Goal: Task Accomplishment & Management: Use online tool/utility

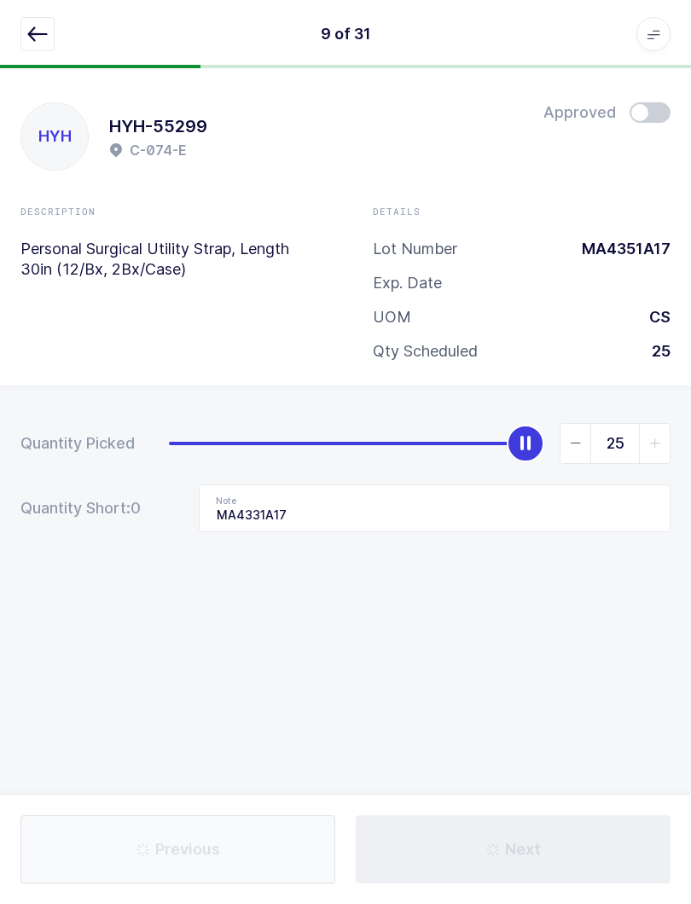
click at [53, 31] on button "button" at bounding box center [37, 34] width 34 height 34
click at [51, 11] on div "9 of 31 Apps Core Warehouse Admin Mission Control Purchasing Baltazar N. Logout…" at bounding box center [345, 34] width 691 height 68
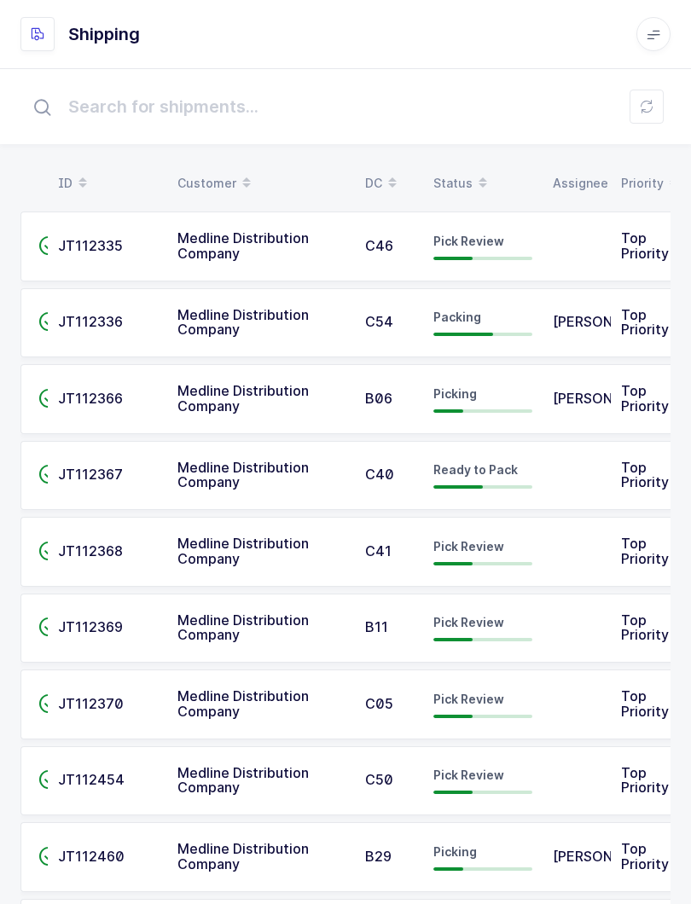
click at [651, 111] on icon at bounding box center [647, 107] width 14 height 14
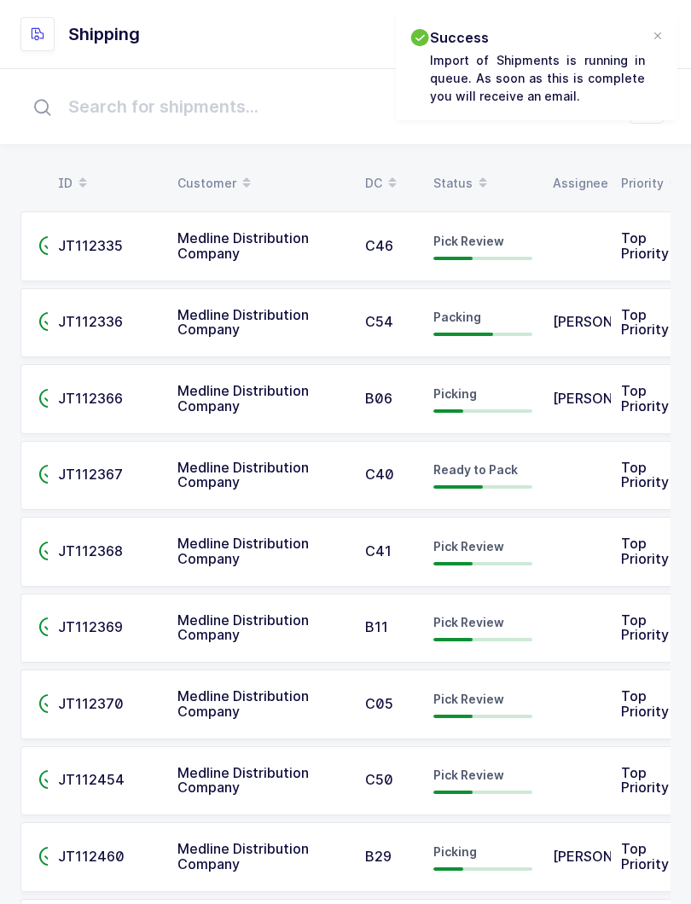
click at [466, 174] on div "Status" at bounding box center [482, 183] width 99 height 29
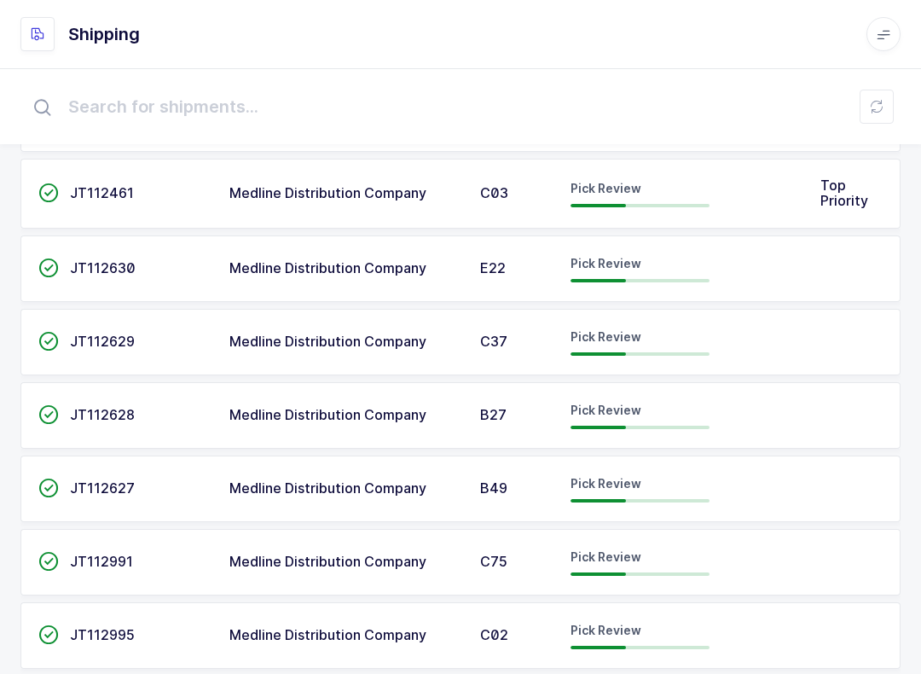
scroll to position [509, 0]
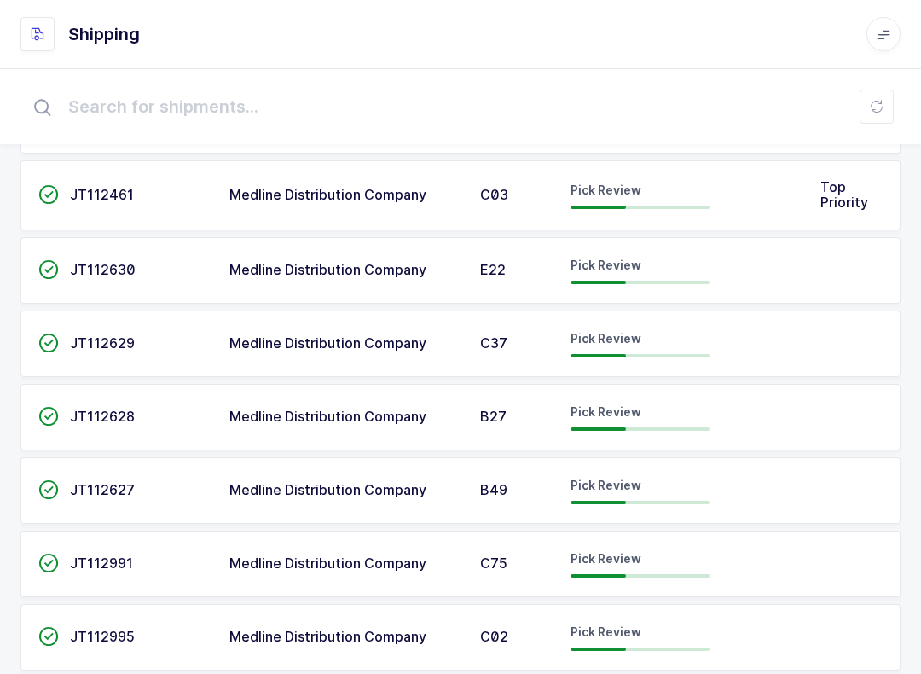
click at [643, 480] on div "Pick Review" at bounding box center [640, 490] width 139 height 27
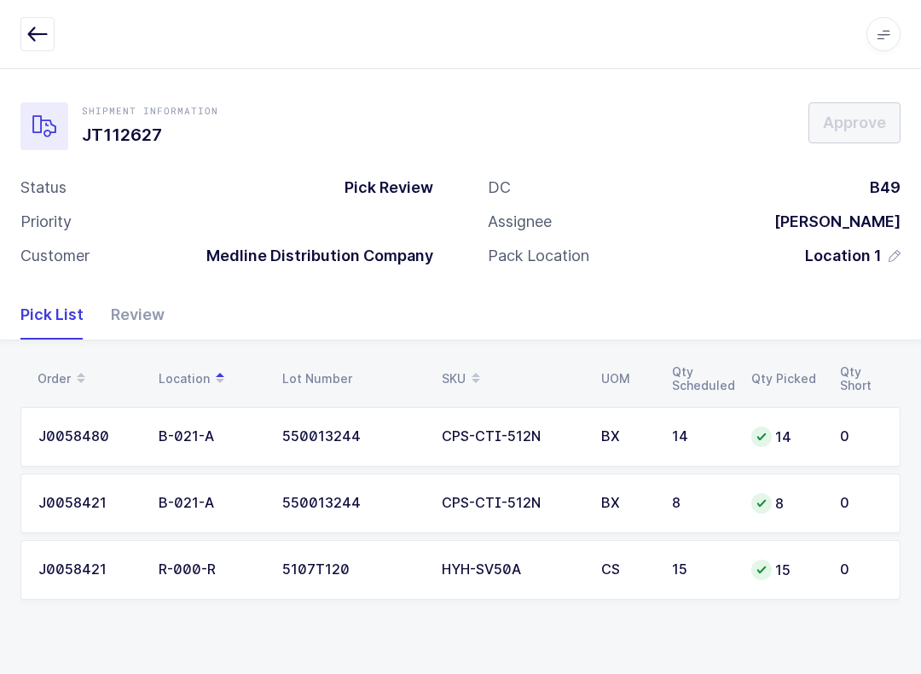
click at [140, 321] on div "Review" at bounding box center [130, 314] width 67 height 49
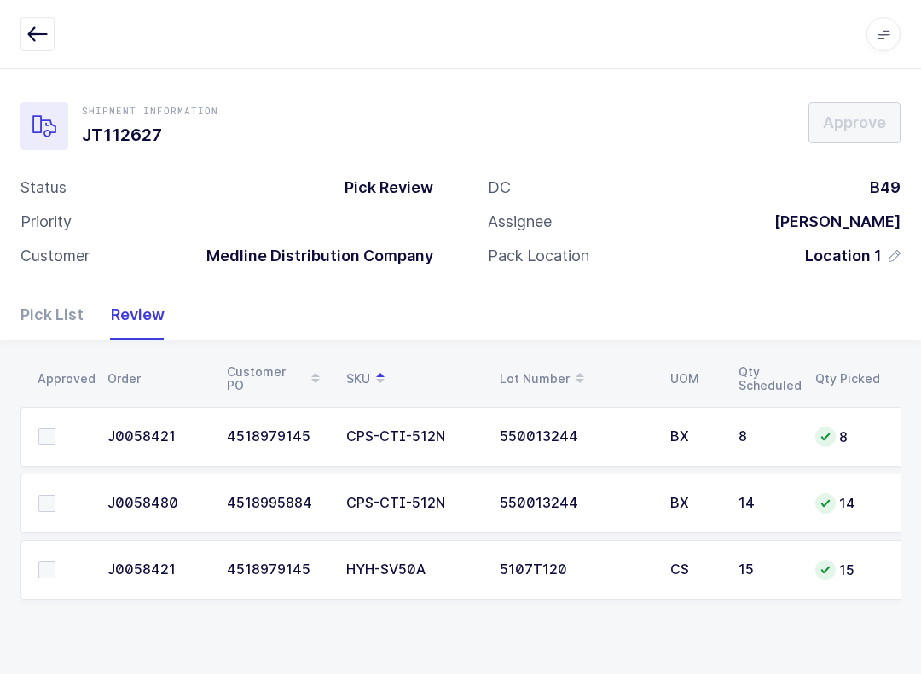
click at [45, 568] on span at bounding box center [46, 569] width 17 height 17
click at [55, 561] on input "checkbox" at bounding box center [55, 561] width 0 height 0
click at [42, 436] on span at bounding box center [46, 436] width 17 height 17
click at [55, 428] on input "checkbox" at bounding box center [55, 428] width 0 height 0
click at [44, 495] on span at bounding box center [46, 503] width 17 height 17
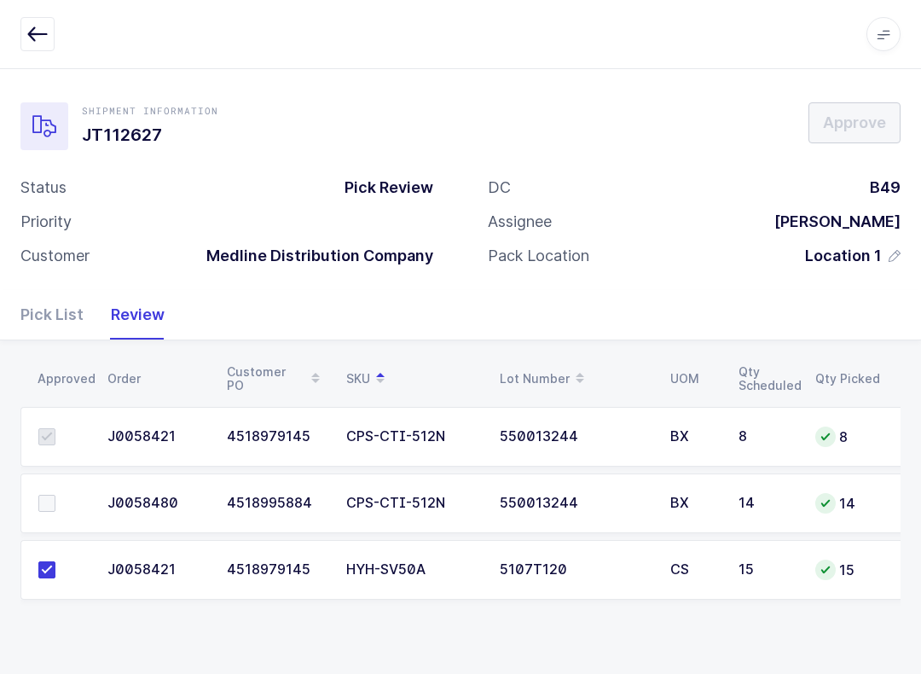
click at [55, 495] on input "checkbox" at bounding box center [55, 495] width 0 height 0
click at [690, 130] on span "Approve" at bounding box center [854, 122] width 63 height 21
click at [21, 25] on button "button" at bounding box center [37, 34] width 34 height 34
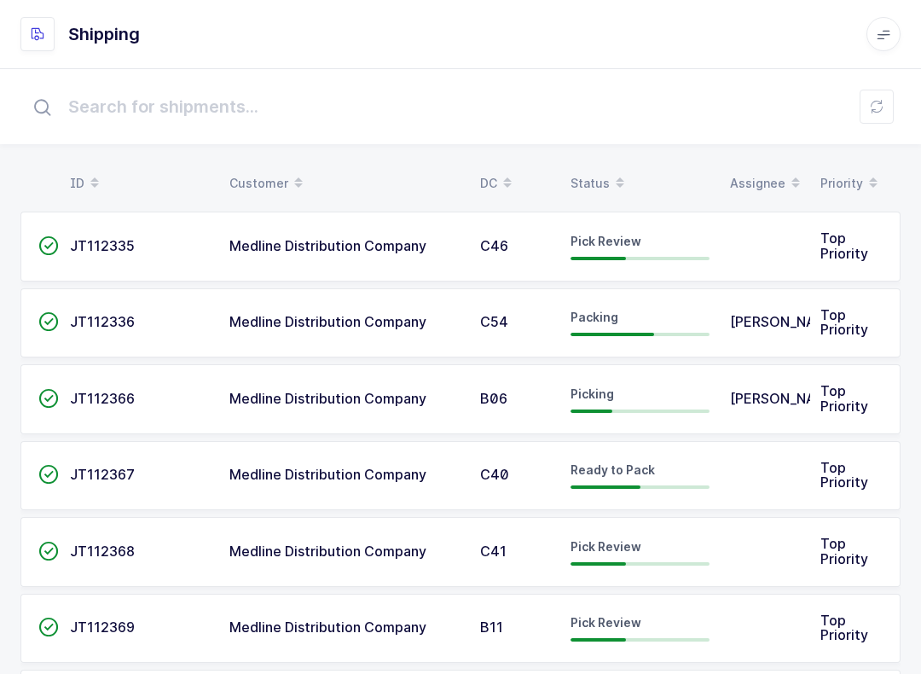
click at [595, 176] on div "Status" at bounding box center [640, 183] width 139 height 29
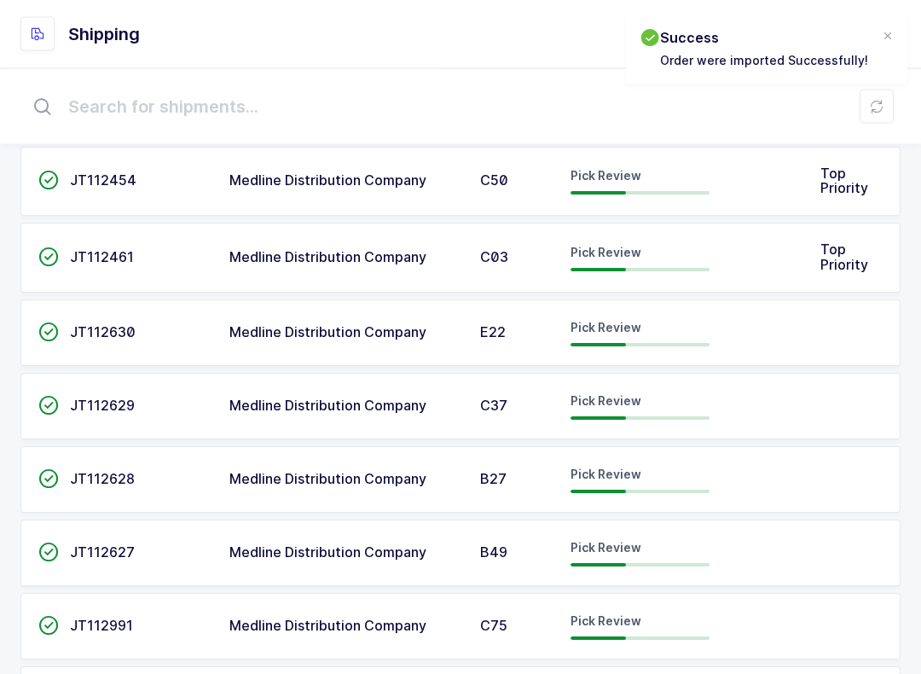
scroll to position [448, 0]
click at [657, 394] on div "Pick Review" at bounding box center [640, 404] width 139 height 27
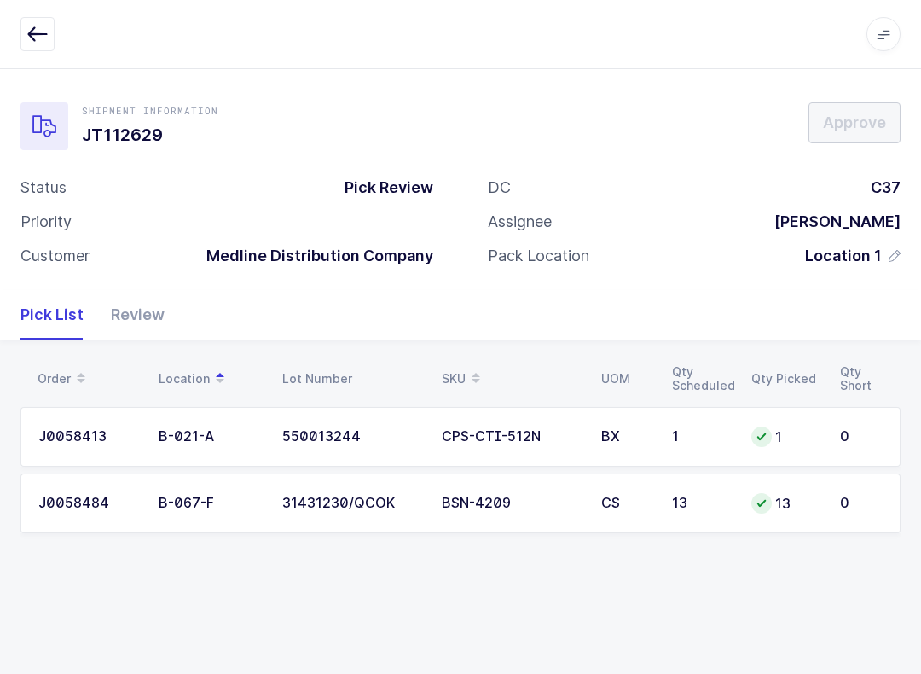
click at [138, 308] on div "Review" at bounding box center [130, 314] width 67 height 49
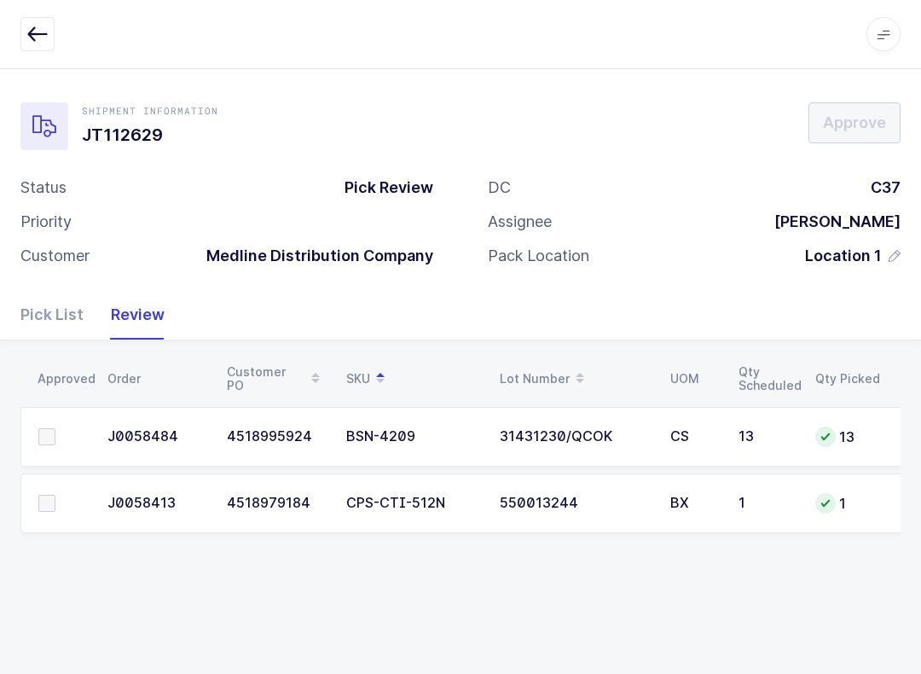
click at [47, 495] on span at bounding box center [46, 503] width 17 height 17
click at [55, 495] on input "checkbox" at bounding box center [55, 495] width 0 height 0
click at [65, 420] on td at bounding box center [58, 437] width 77 height 60
click at [51, 435] on span at bounding box center [46, 436] width 17 height 17
click at [55, 428] on input "checkbox" at bounding box center [55, 428] width 0 height 0
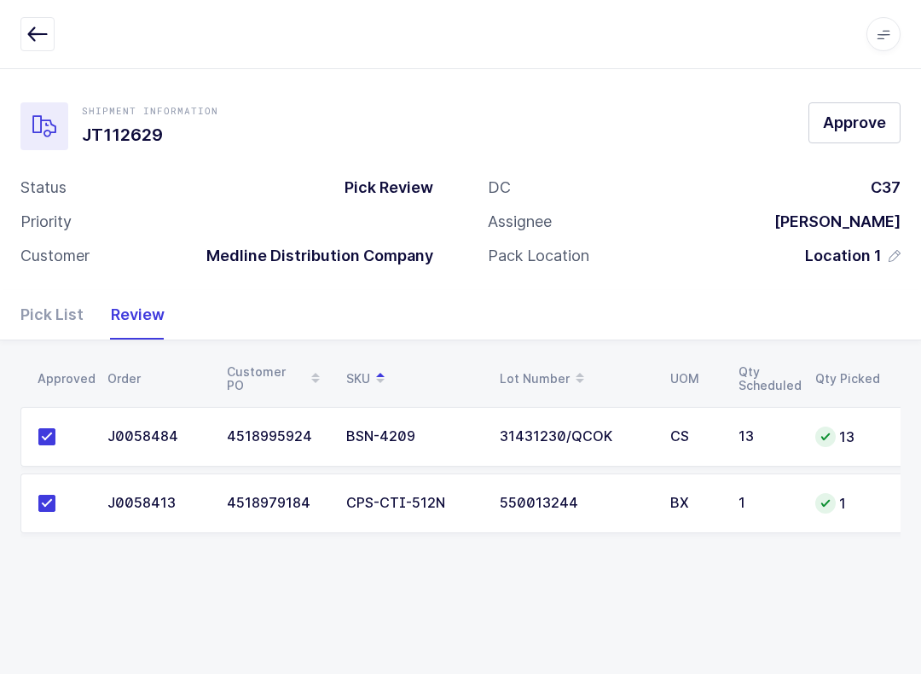
click at [690, 107] on button "Approve" at bounding box center [854, 122] width 92 height 41
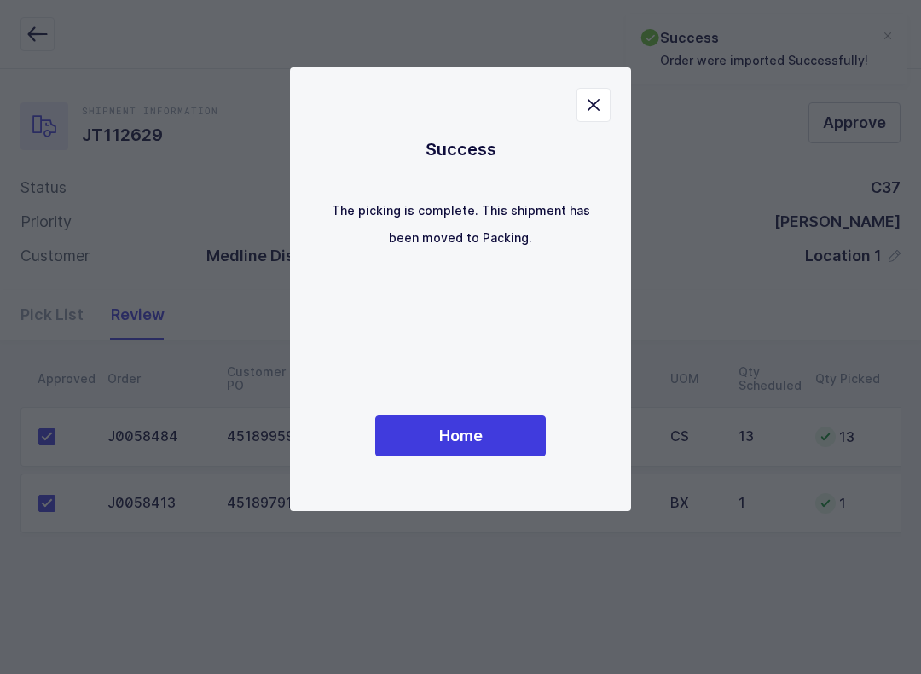
click at [486, 434] on button "Home" at bounding box center [460, 435] width 171 height 41
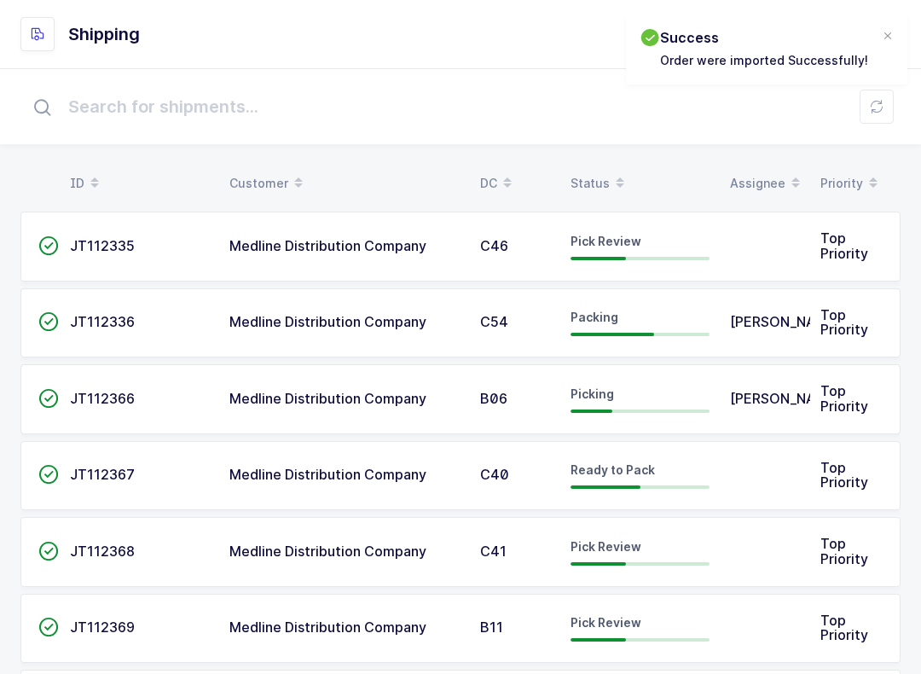
click at [618, 176] on icon at bounding box center [620, 177] width 9 height 9
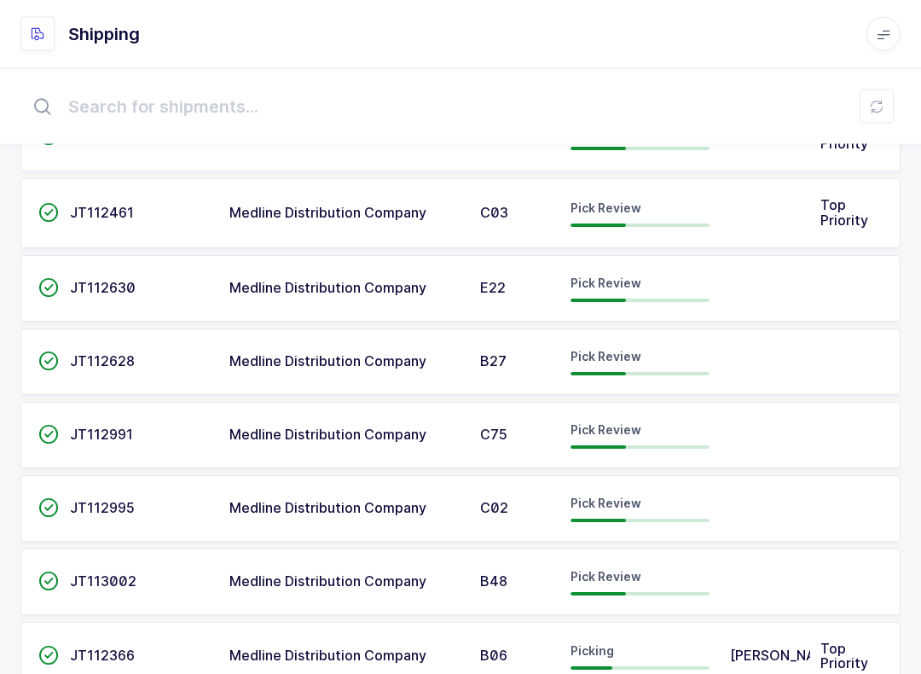
scroll to position [578, 0]
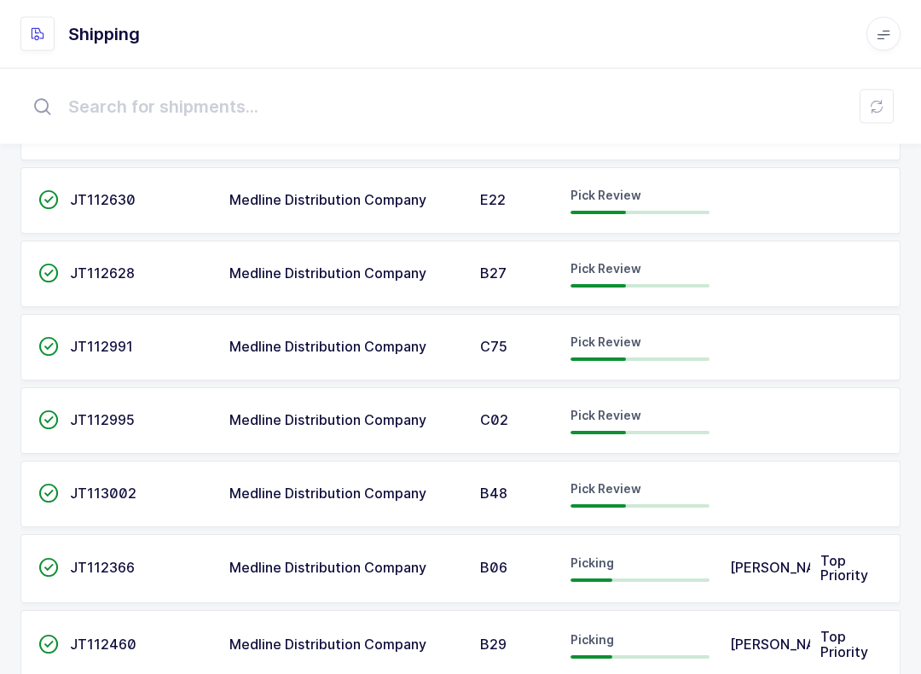
click at [637, 345] on div "Pick Review" at bounding box center [640, 347] width 139 height 27
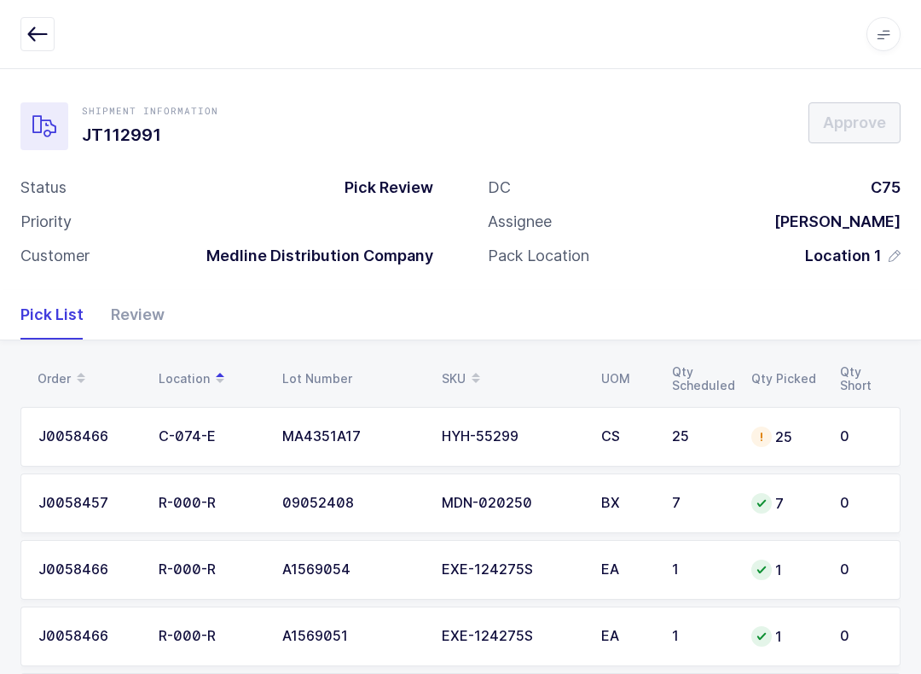
click at [148, 291] on div "Review" at bounding box center [130, 314] width 67 height 49
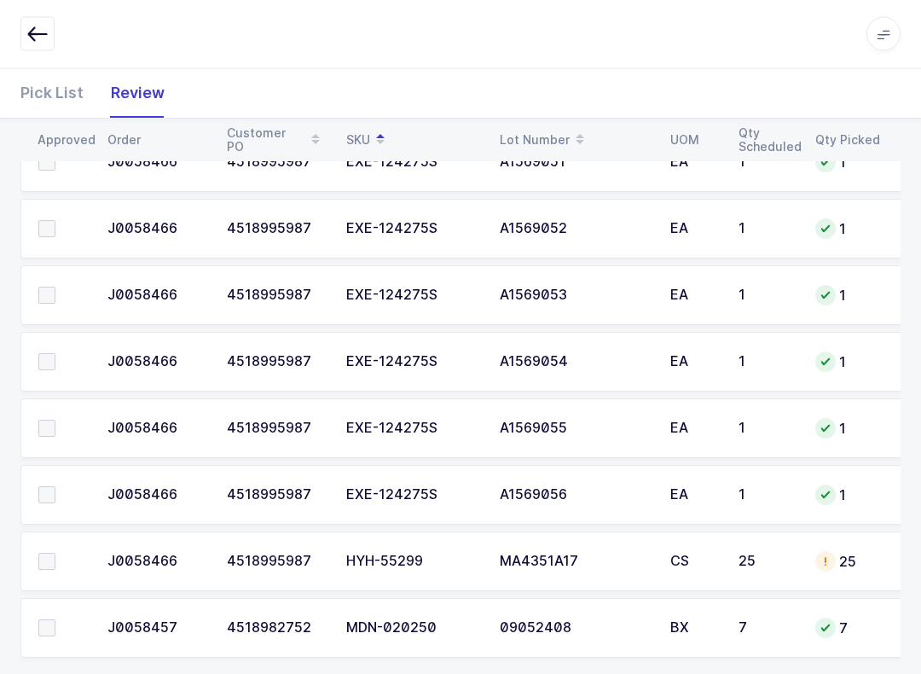
scroll to position [696, 0]
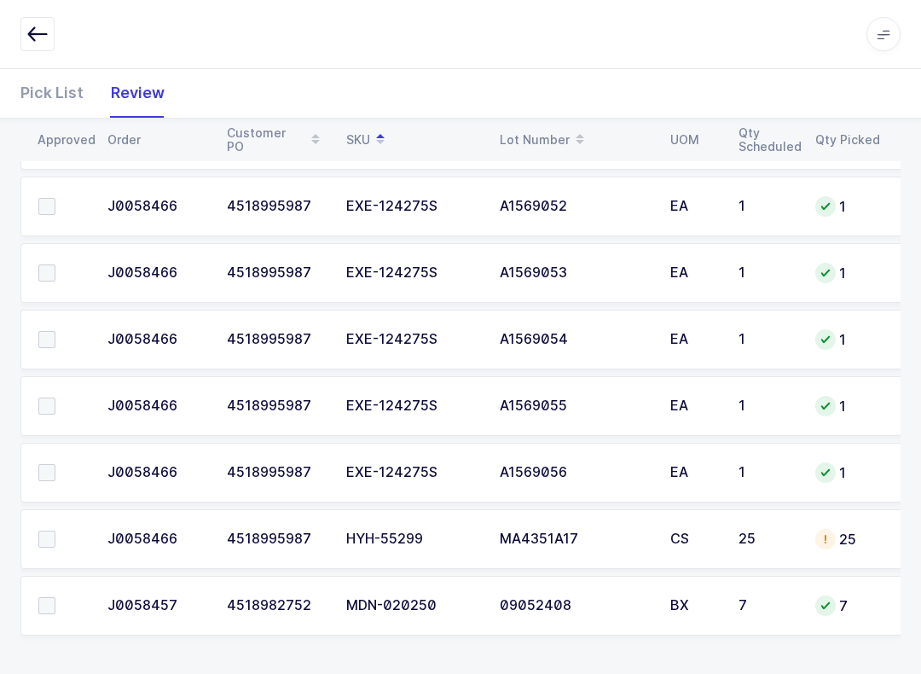
click at [55, 534] on span at bounding box center [46, 538] width 17 height 17
click at [55, 530] on input "checkbox" at bounding box center [55, 530] width 0 height 0
click at [52, 588] on td at bounding box center [58, 606] width 77 height 60
click at [42, 606] on span at bounding box center [46, 605] width 17 height 17
click at [55, 597] on input "checkbox" at bounding box center [55, 597] width 0 height 0
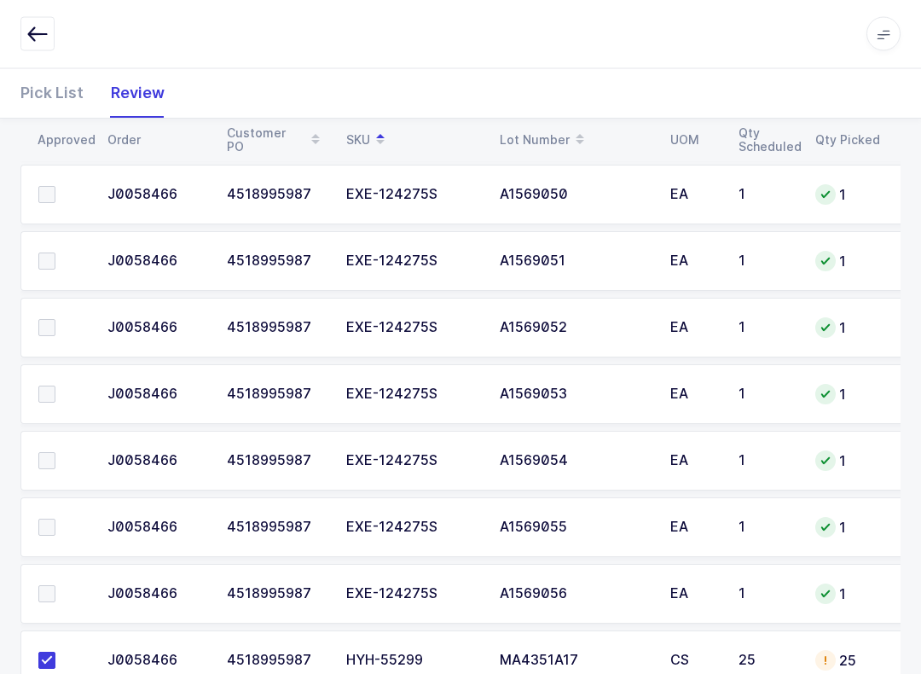
scroll to position [574, 0]
click at [53, 586] on span at bounding box center [46, 594] width 17 height 17
click at [55, 586] on input "checkbox" at bounding box center [55, 586] width 0 height 0
click at [55, 506] on td at bounding box center [58, 528] width 77 height 60
click at [55, 457] on span at bounding box center [46, 461] width 17 height 17
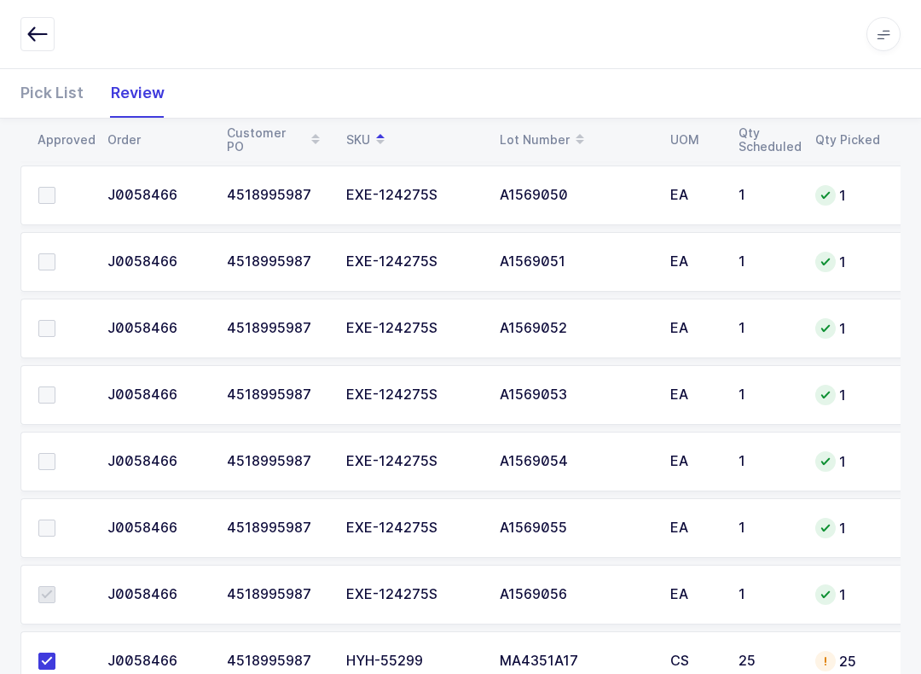
click at [55, 453] on input "checkbox" at bounding box center [55, 453] width 0 height 0
click at [53, 379] on td at bounding box center [58, 395] width 77 height 60
click at [64, 320] on label at bounding box center [62, 328] width 49 height 17
click at [55, 320] on input "checkbox" at bounding box center [55, 320] width 0 height 0
click at [63, 254] on label at bounding box center [62, 261] width 49 height 17
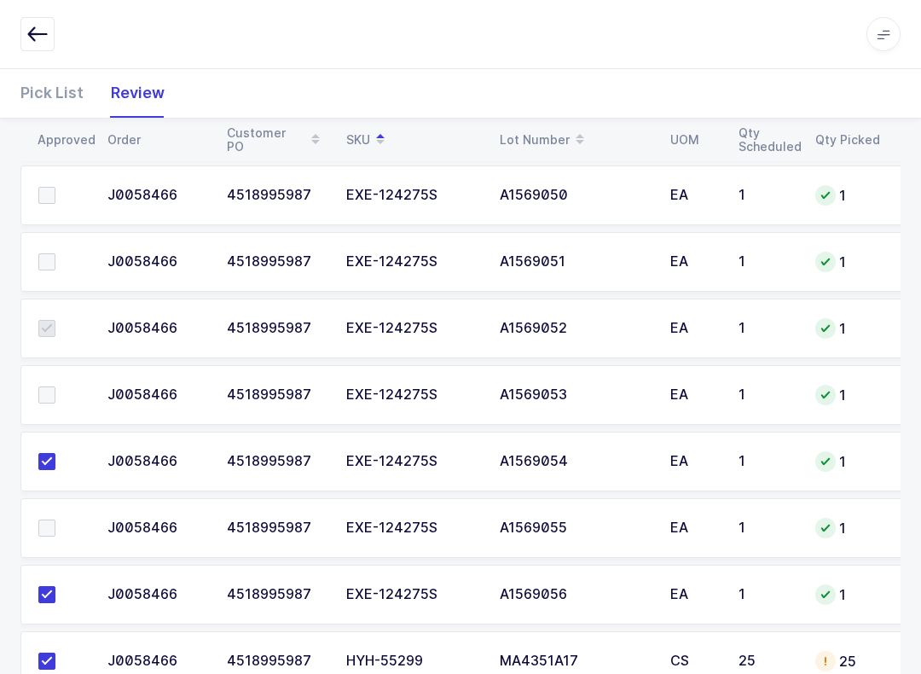
click at [55, 253] on input "checkbox" at bounding box center [55, 253] width 0 height 0
click at [59, 187] on label at bounding box center [62, 195] width 49 height 17
click at [55, 187] on input "checkbox" at bounding box center [55, 187] width 0 height 0
click at [62, 526] on label at bounding box center [62, 527] width 49 height 17
click at [55, 519] on input "checkbox" at bounding box center [55, 519] width 0 height 0
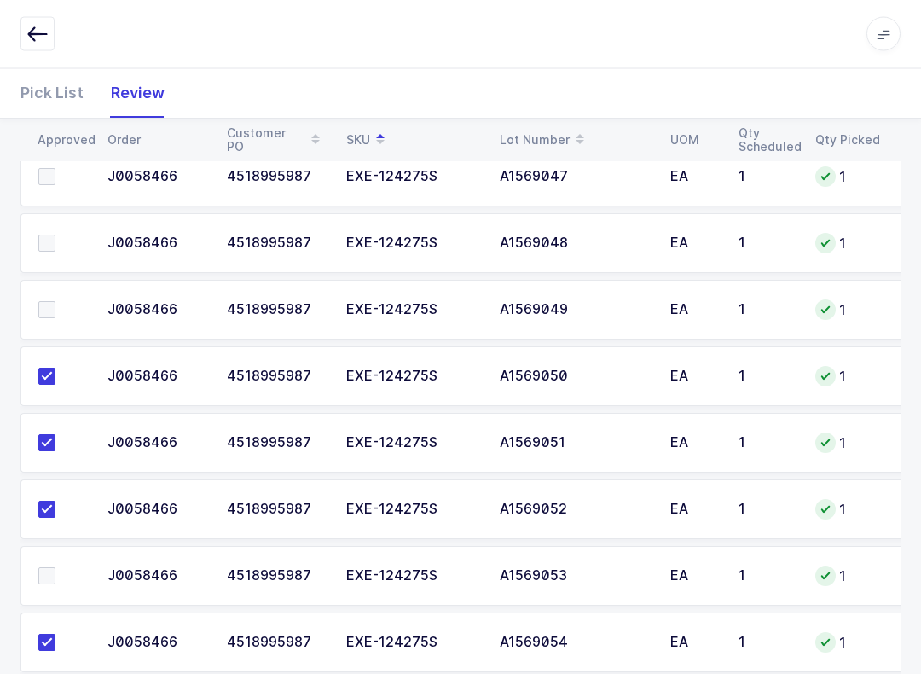
click at [50, 578] on span at bounding box center [46, 576] width 17 height 17
click at [55, 568] on input "checkbox" at bounding box center [55, 568] width 0 height 0
click at [60, 287] on td at bounding box center [58, 310] width 77 height 60
click at [58, 228] on td at bounding box center [58, 243] width 77 height 60
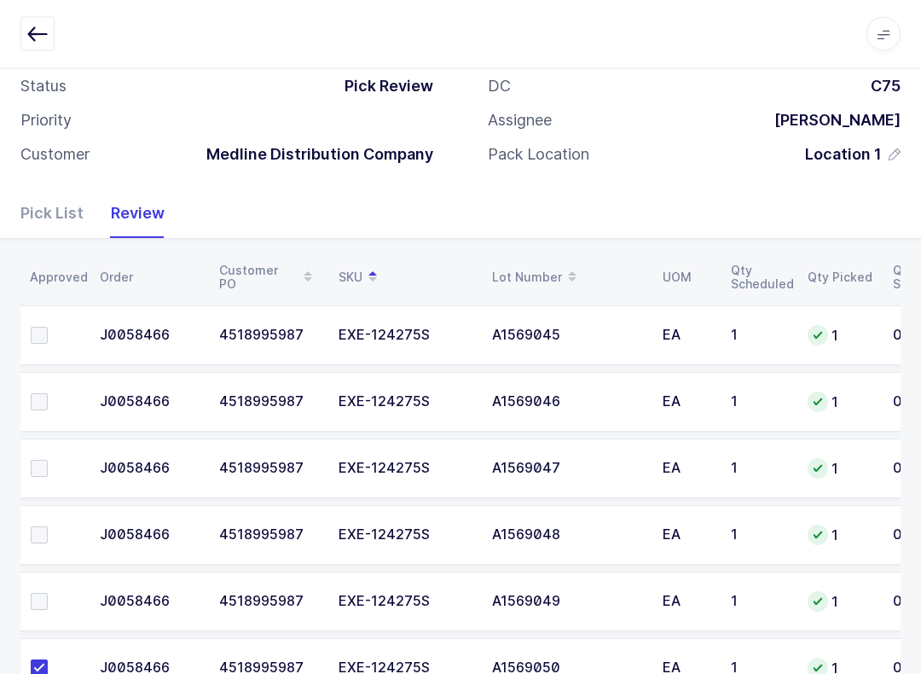
scroll to position [176, 0]
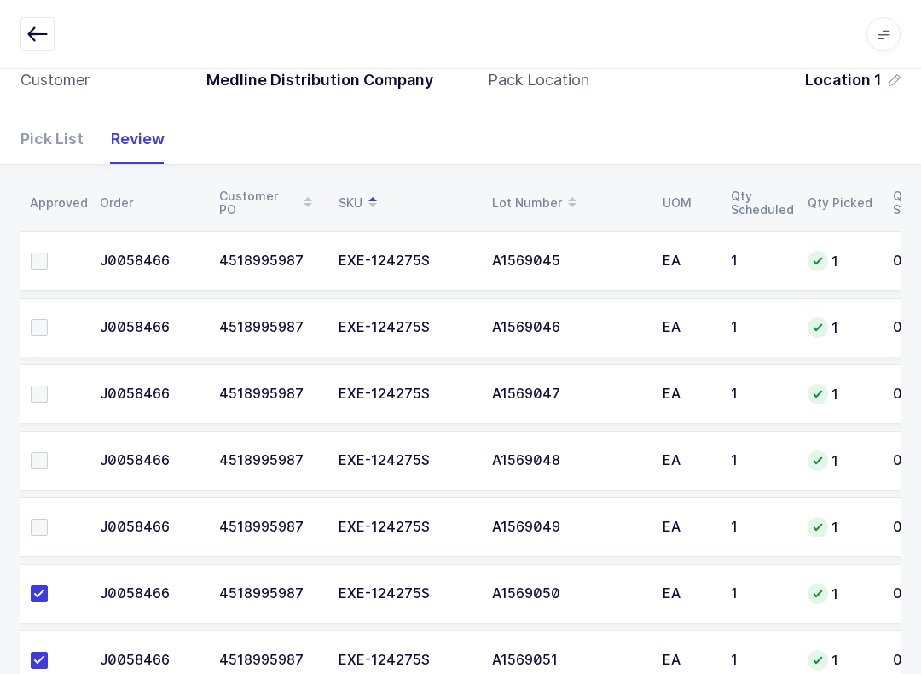
click at [42, 253] on span at bounding box center [39, 260] width 17 height 17
click at [48, 252] on input "checkbox" at bounding box center [48, 252] width 0 height 0
click at [45, 322] on span at bounding box center [39, 327] width 17 height 17
click at [48, 319] on input "checkbox" at bounding box center [48, 319] width 0 height 0
click at [49, 385] on label at bounding box center [55, 393] width 49 height 17
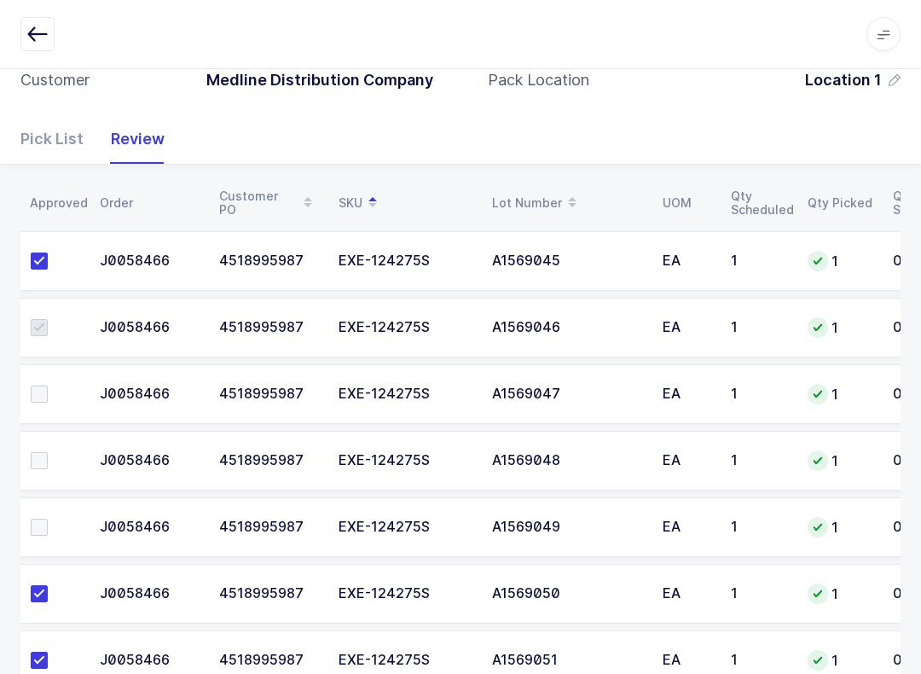
click at [48, 385] on input "checkbox" at bounding box center [48, 385] width 0 height 0
click at [50, 452] on label at bounding box center [55, 460] width 49 height 17
click at [48, 452] on input "checkbox" at bounding box center [48, 452] width 0 height 0
click at [49, 518] on label at bounding box center [55, 526] width 49 height 17
click at [48, 518] on input "checkbox" at bounding box center [48, 518] width 0 height 0
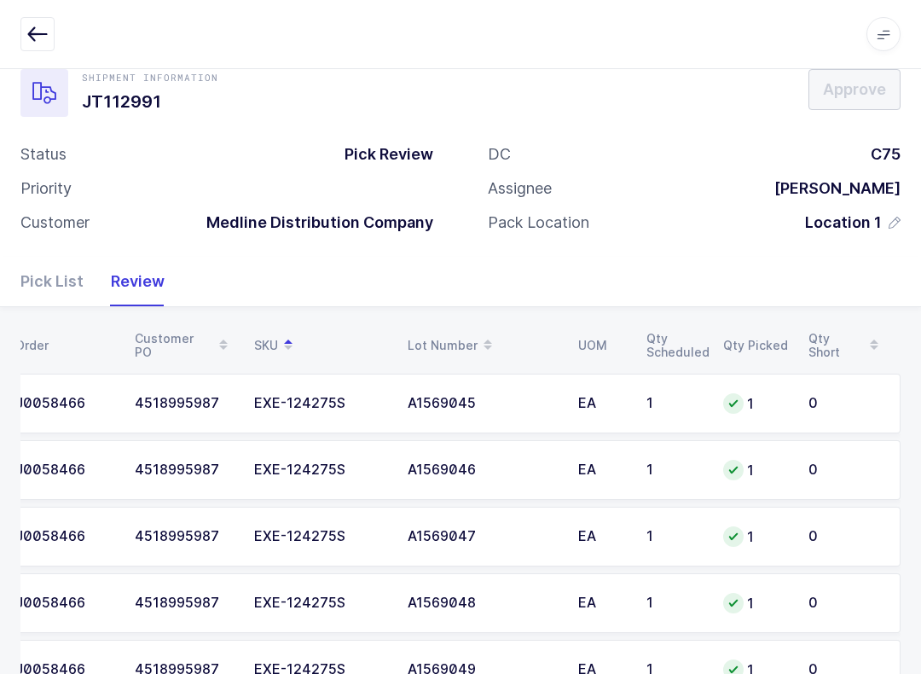
scroll to position [0, 0]
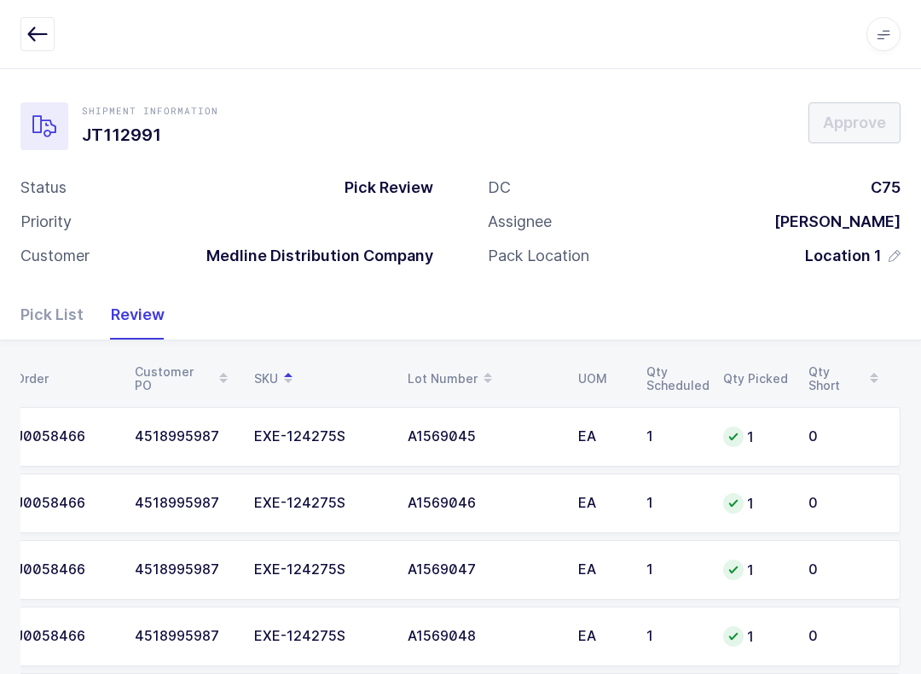
click at [55, 316] on div "Pick List" at bounding box center [58, 314] width 77 height 49
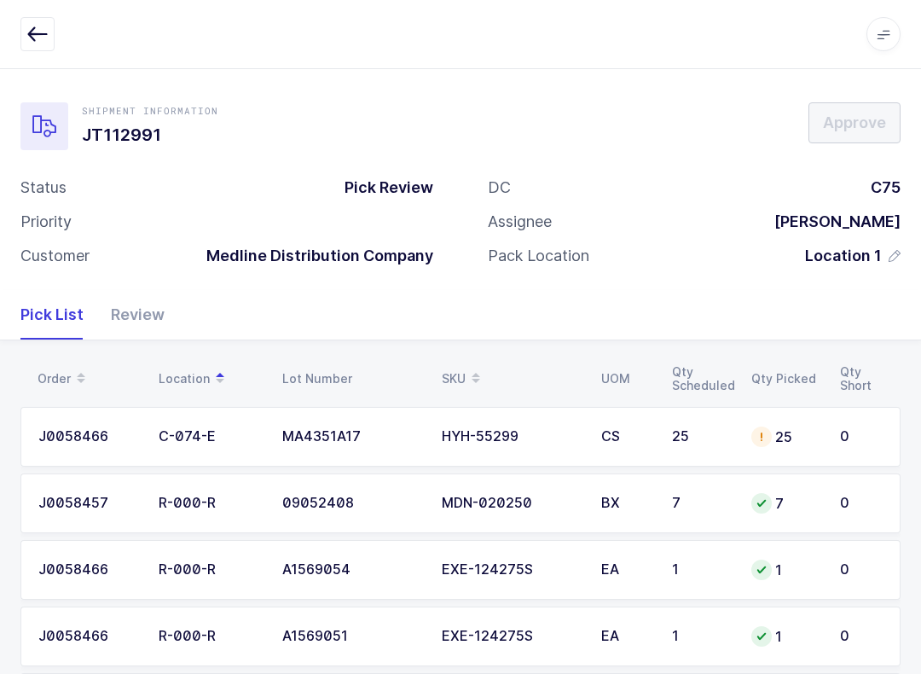
click at [124, 323] on div "Review" at bounding box center [130, 314] width 67 height 49
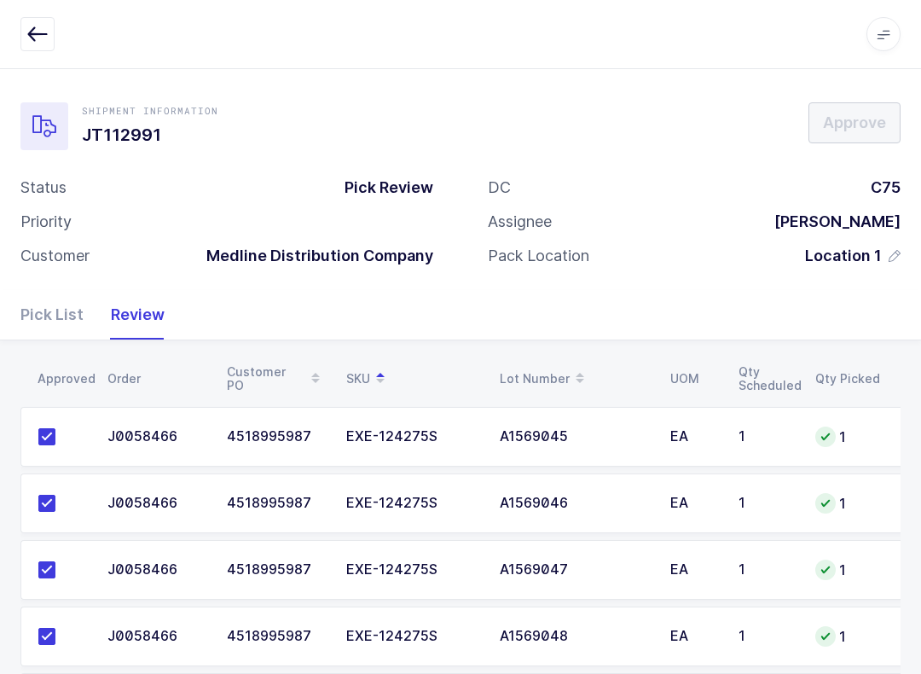
click at [34, 37] on icon "button" at bounding box center [37, 34] width 20 height 20
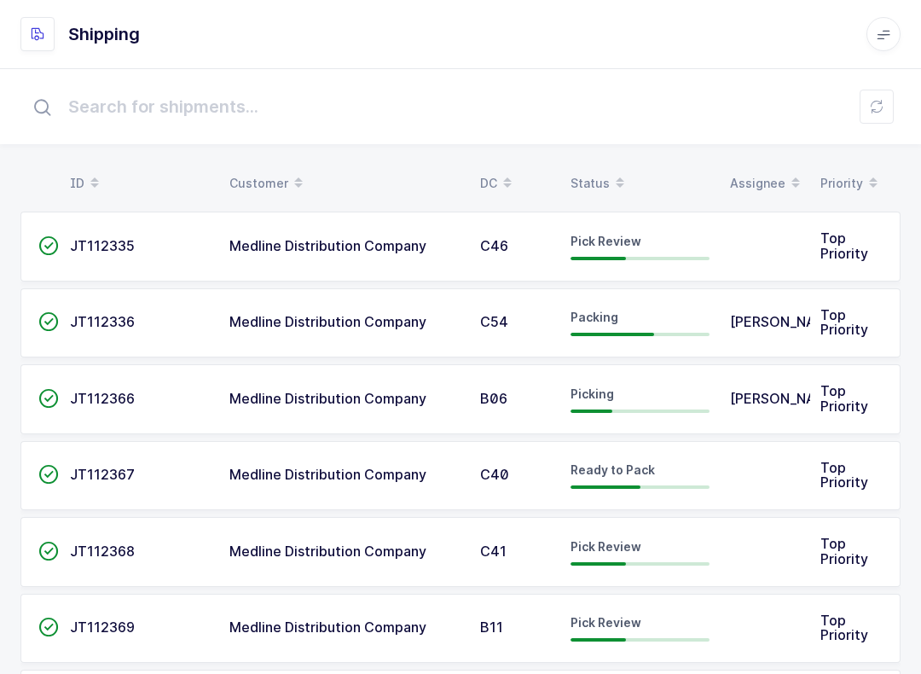
click at [603, 174] on div "Status" at bounding box center [640, 183] width 139 height 29
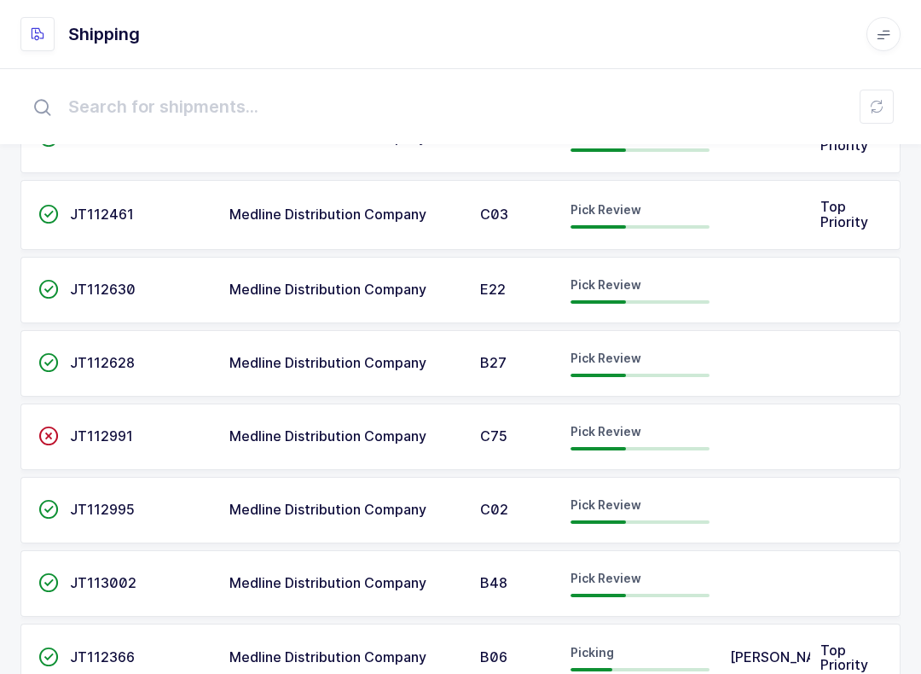
scroll to position [490, 0]
click at [617, 496] on span "Pick Review" at bounding box center [606, 503] width 71 height 14
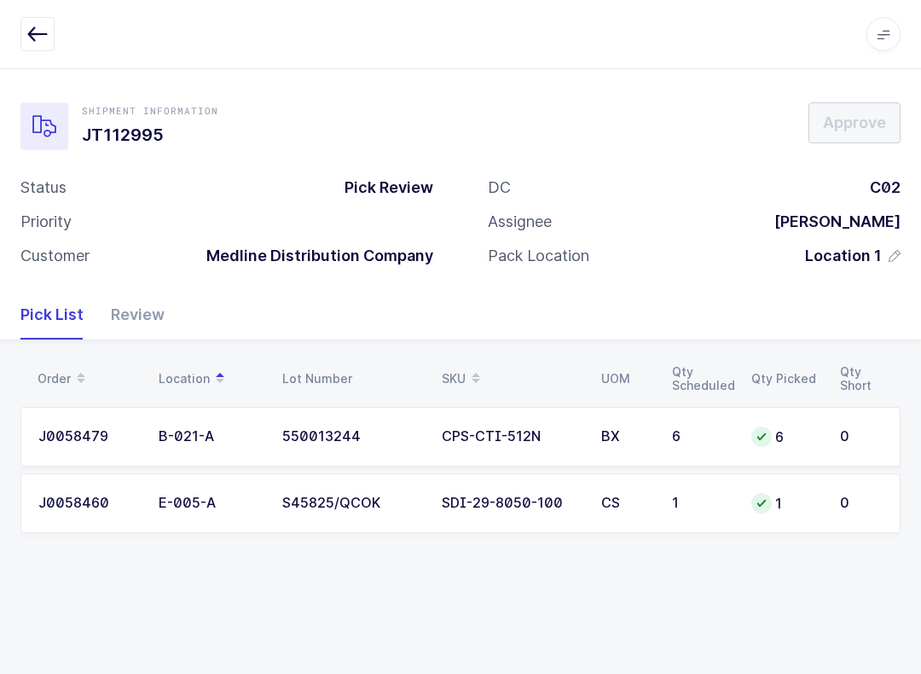
click at [150, 300] on div "Review" at bounding box center [130, 314] width 67 height 49
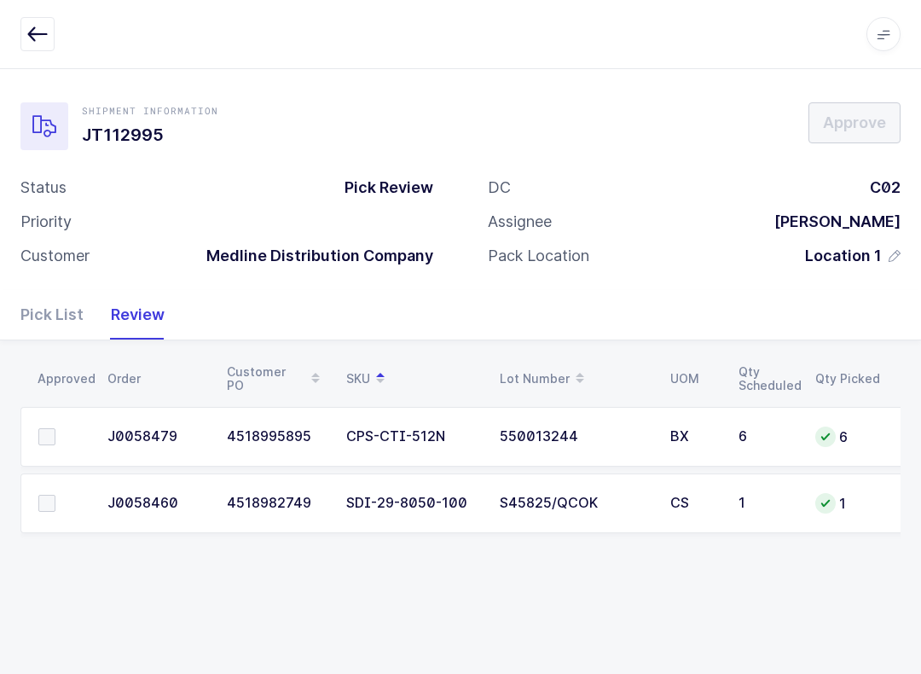
click at [56, 414] on td at bounding box center [58, 437] width 77 height 60
click at [64, 436] on label at bounding box center [62, 436] width 49 height 17
click at [55, 428] on input "checkbox" at bounding box center [55, 428] width 0 height 0
click at [55, 507] on label at bounding box center [62, 503] width 49 height 17
click at [55, 495] on input "checkbox" at bounding box center [55, 495] width 0 height 0
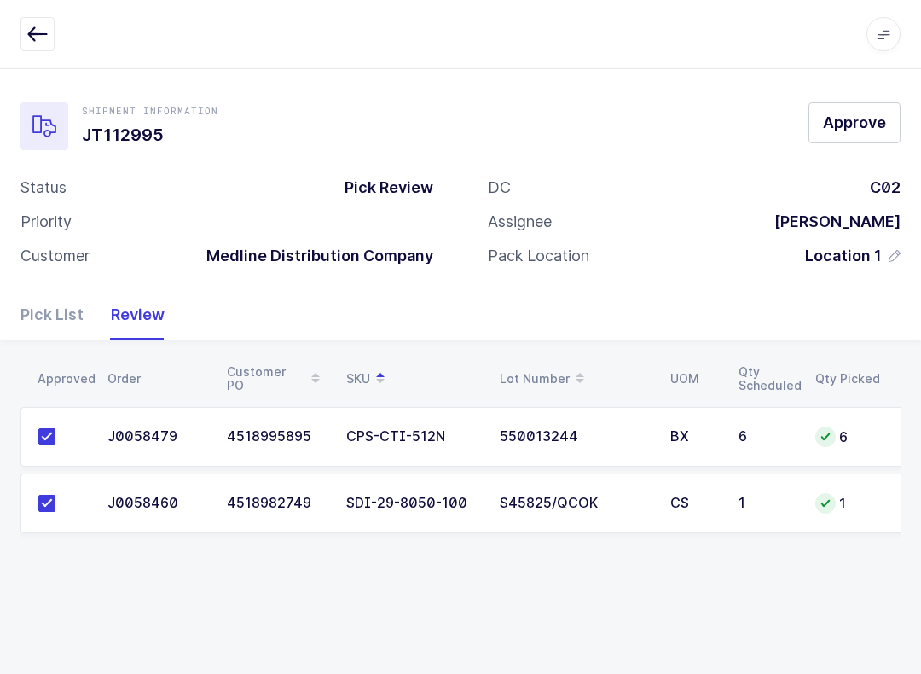
click at [690, 130] on span "Approve" at bounding box center [854, 122] width 63 height 21
click at [35, 37] on icon "button" at bounding box center [37, 34] width 20 height 20
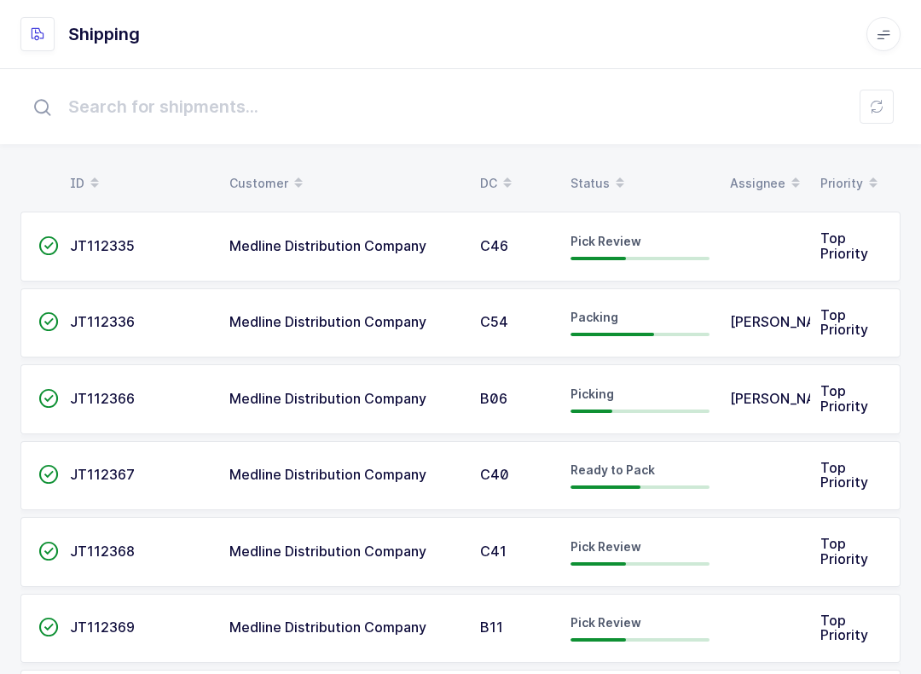
click at [616, 176] on icon at bounding box center [620, 177] width 9 height 9
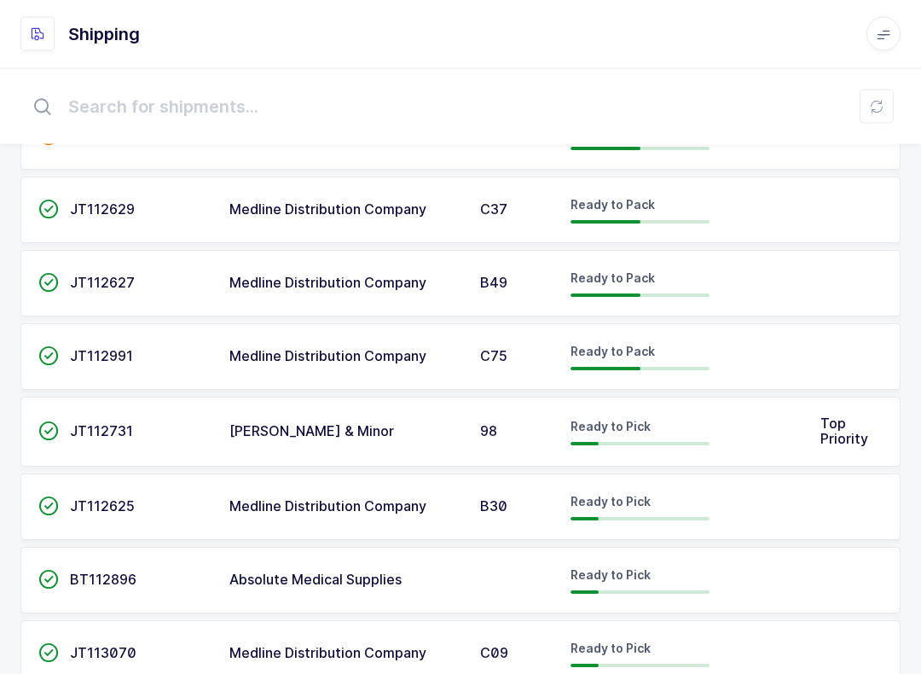
scroll to position [1340, 0]
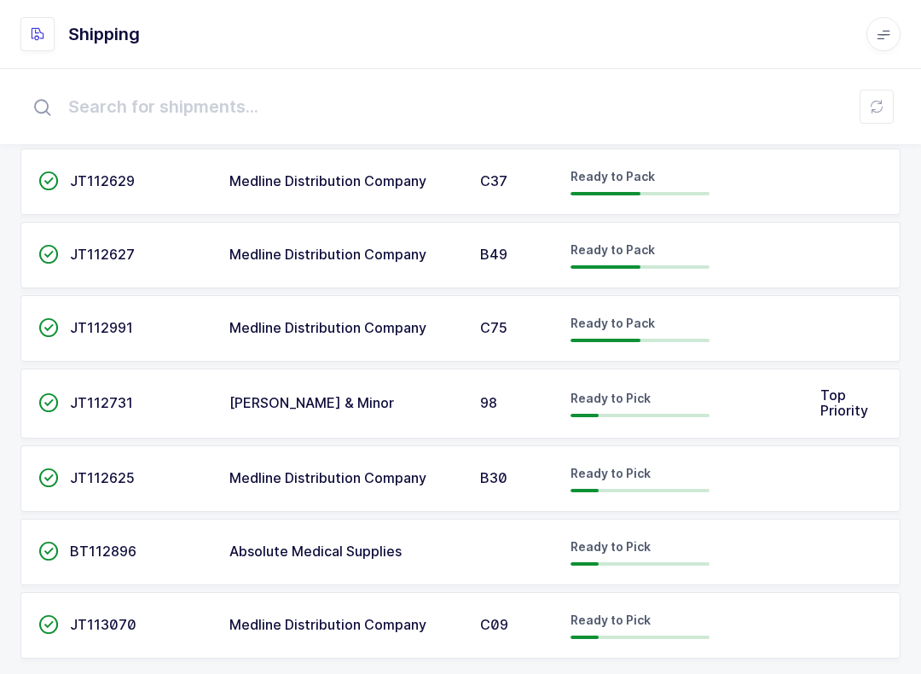
click at [674, 449] on td "Ready to Pick" at bounding box center [639, 478] width 159 height 67
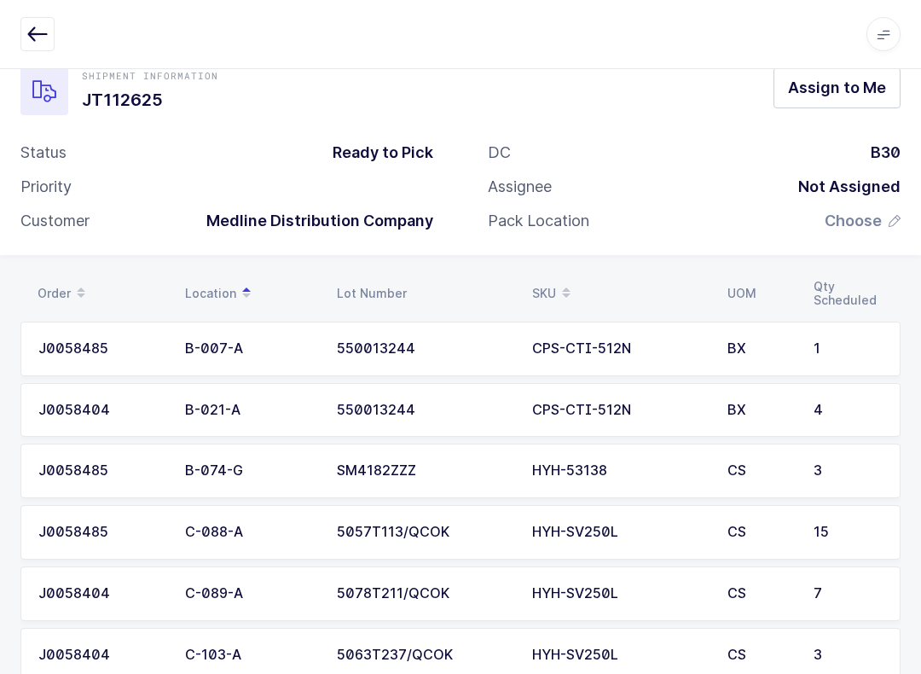
scroll to position [78, 0]
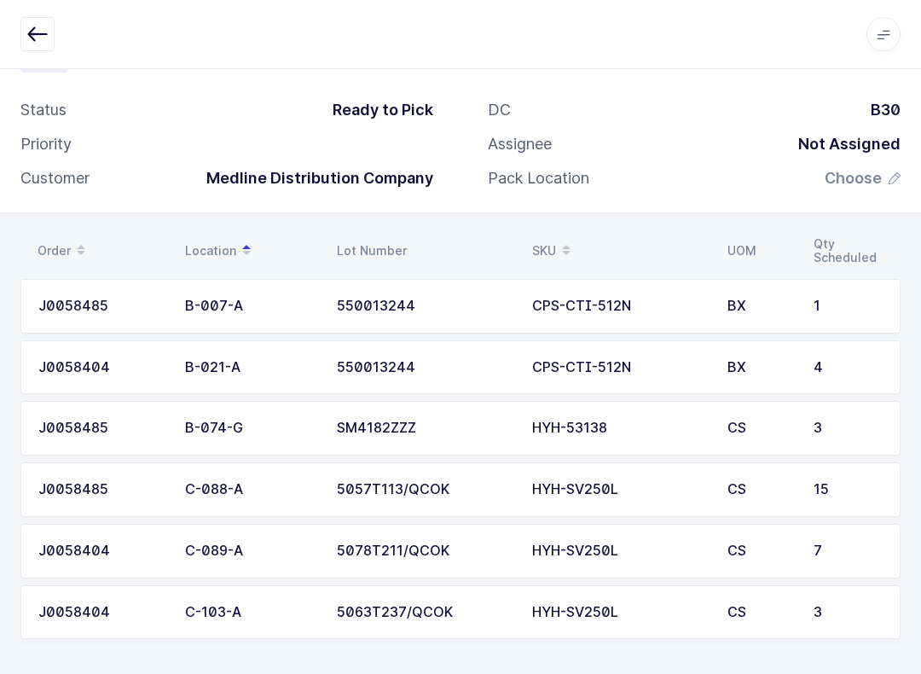
click at [48, 49] on button "button" at bounding box center [37, 34] width 34 height 34
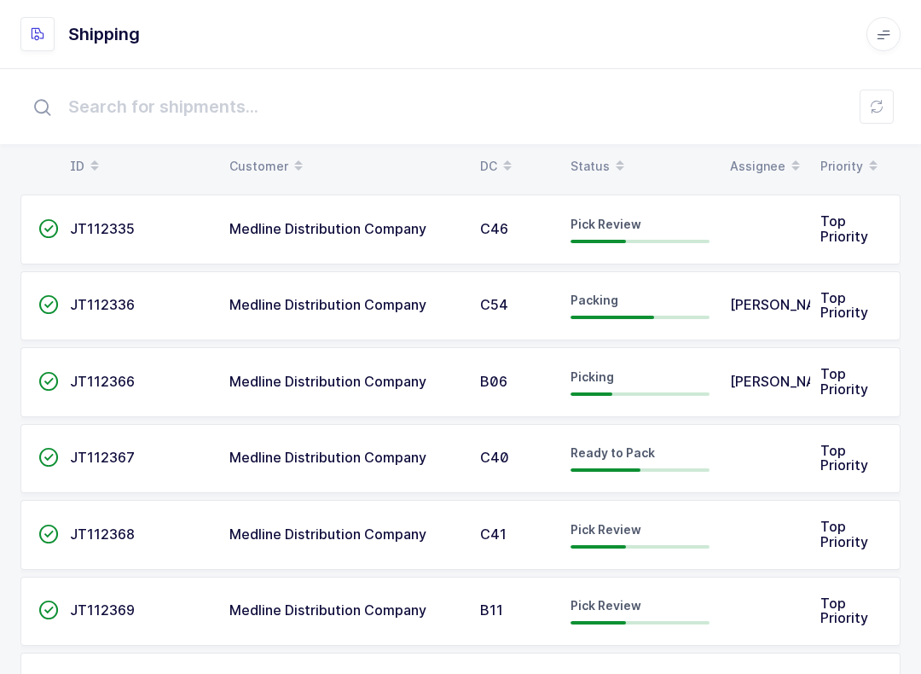
click at [590, 147] on table "ID Customer DC Status Assignee Priority" at bounding box center [460, 166] width 880 height 43
click at [610, 172] on span at bounding box center [620, 166] width 20 height 29
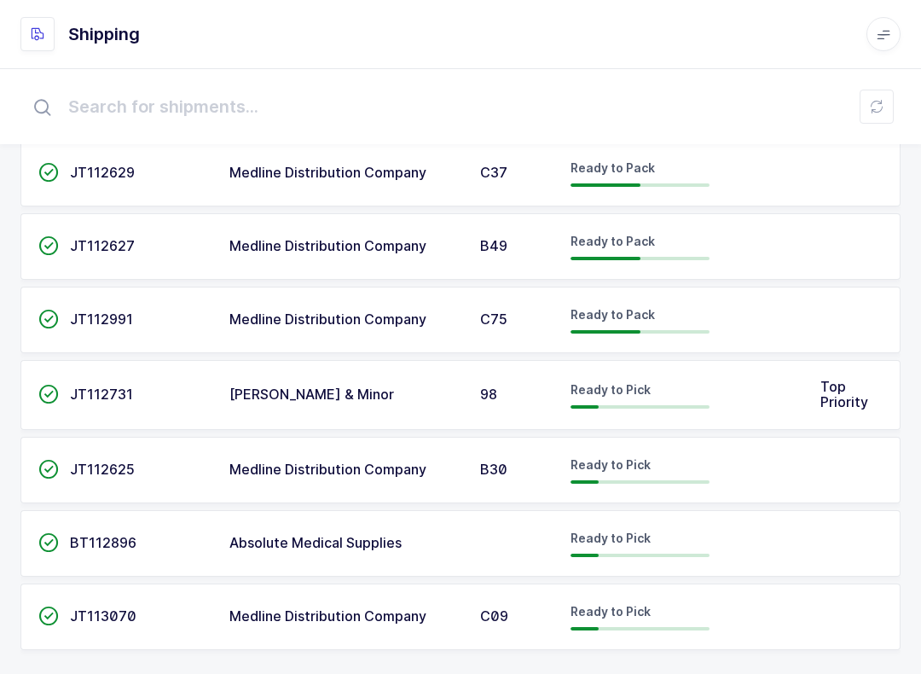
scroll to position [1354, 0]
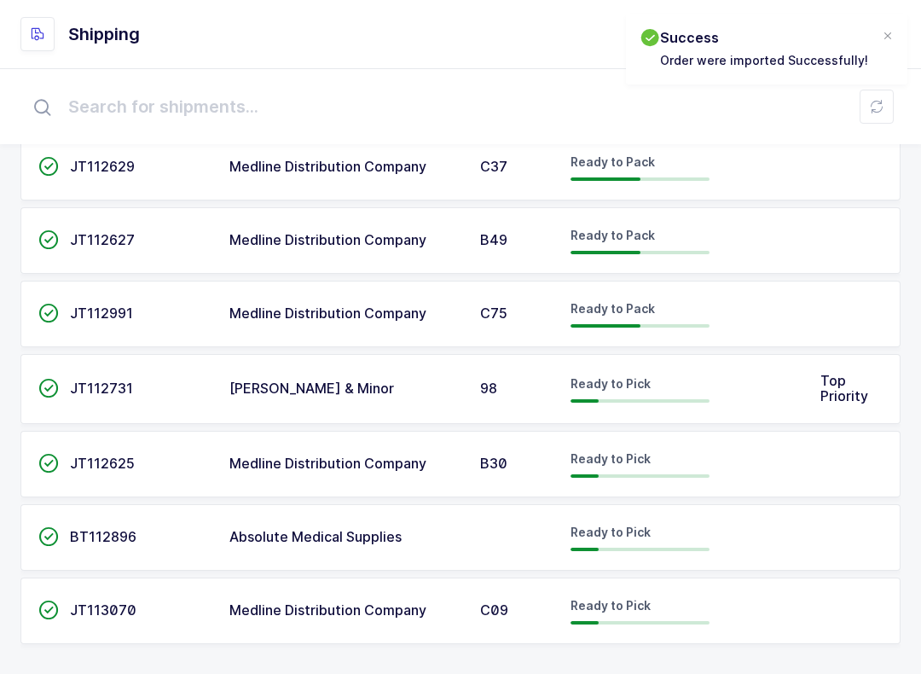
click at [690, 33] on div at bounding box center [888, 36] width 14 height 15
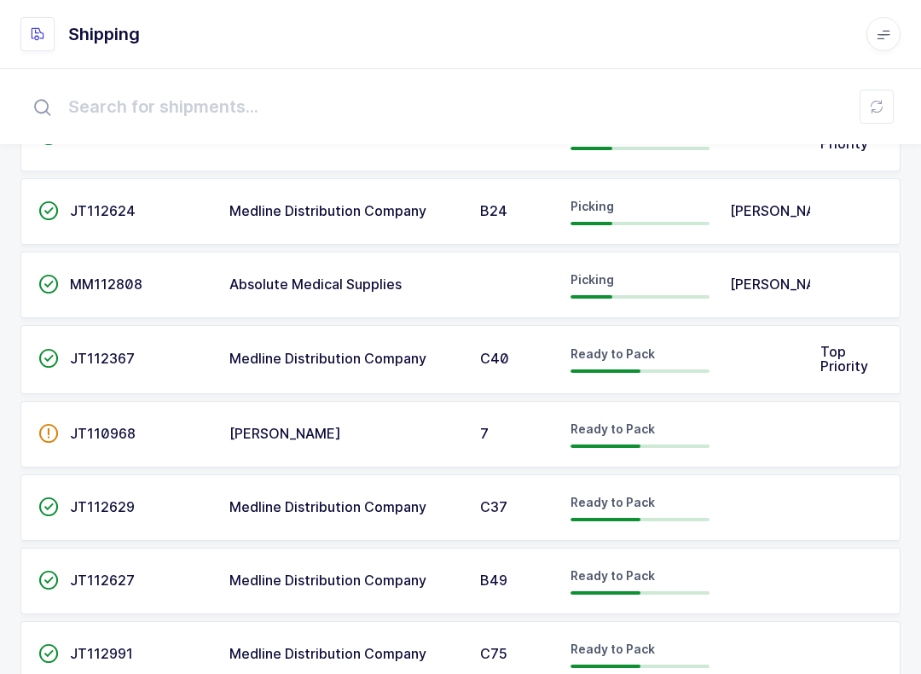
scroll to position [1026, 0]
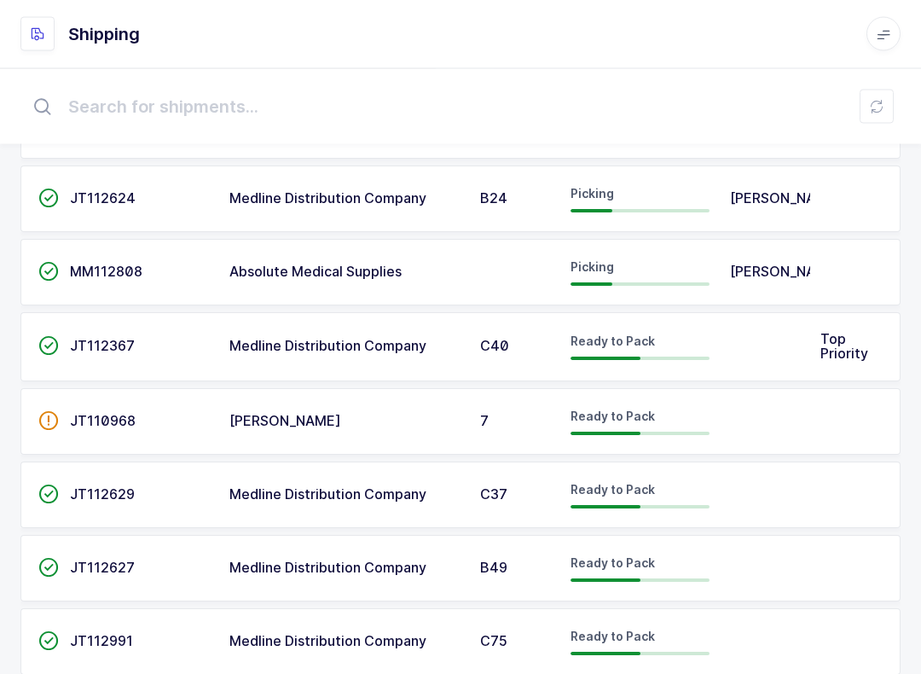
click at [690, 345] on td at bounding box center [765, 348] width 90 height 70
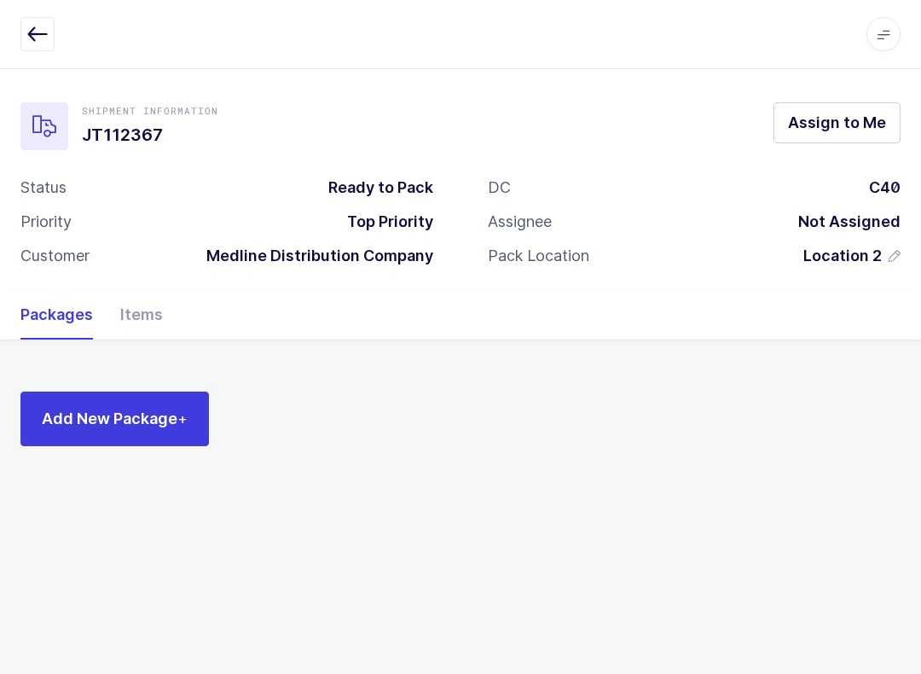
click at [142, 309] on div "Items" at bounding box center [135, 314] width 56 height 49
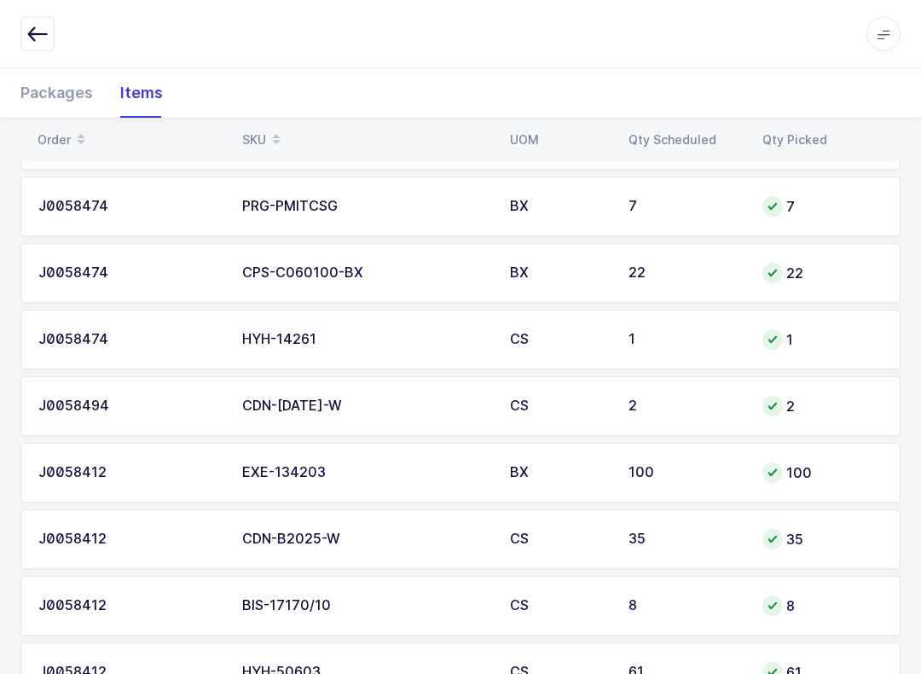
click at [38, 42] on icon "button" at bounding box center [37, 34] width 20 height 20
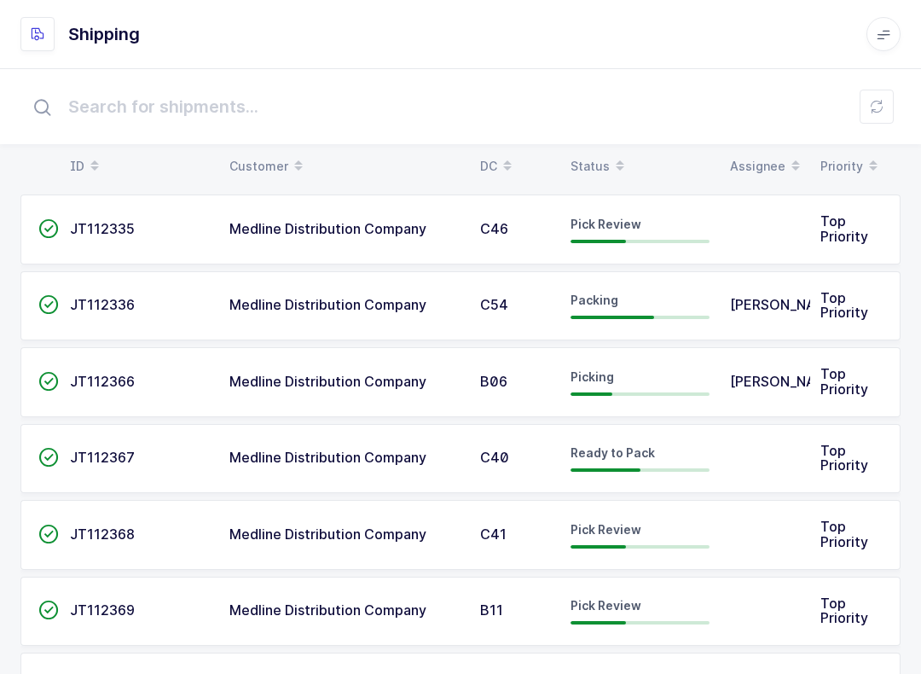
click at [606, 148] on table "ID Customer DC Status Assignee Priority" at bounding box center [460, 166] width 880 height 43
click at [610, 153] on span at bounding box center [620, 166] width 20 height 29
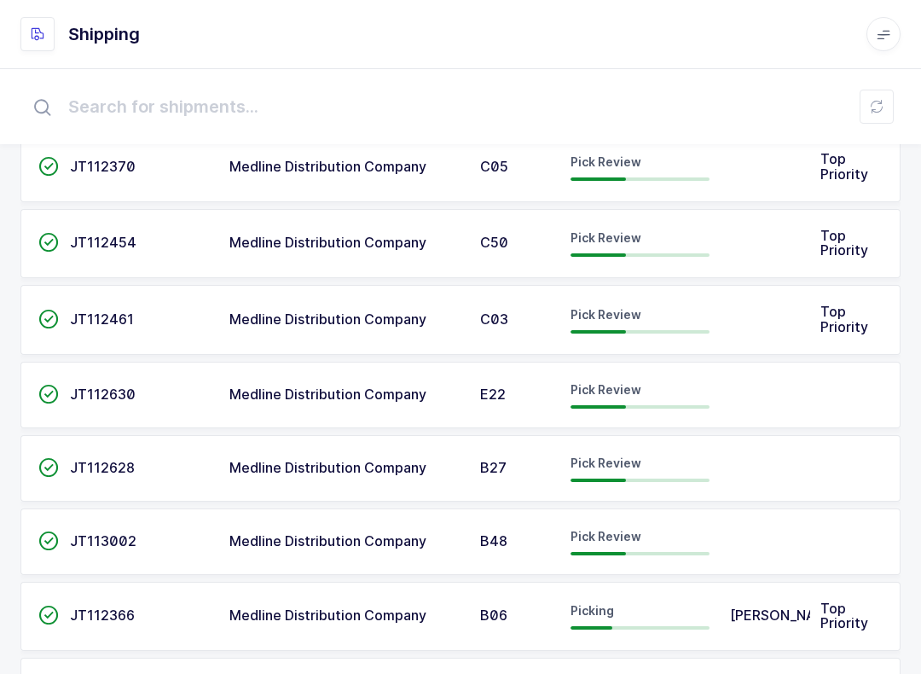
scroll to position [381, 0]
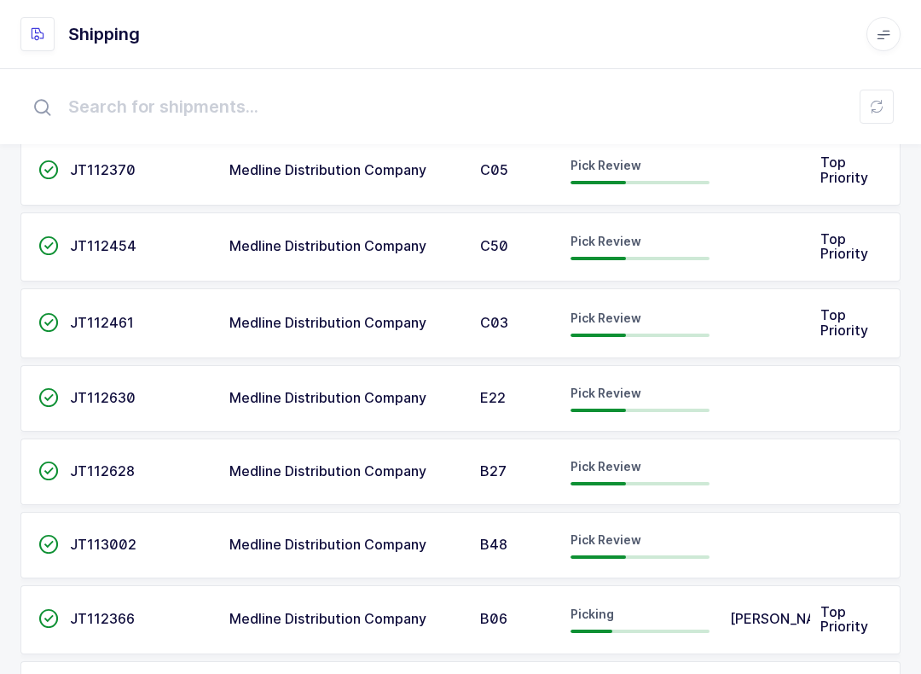
click at [521, 537] on div "B48" at bounding box center [515, 544] width 70 height 15
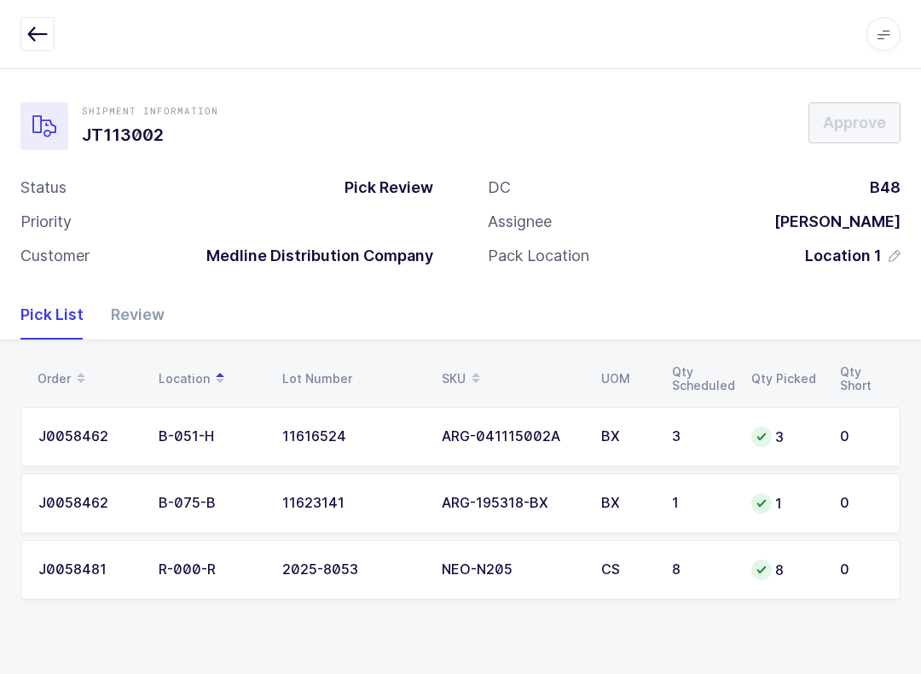
click at [125, 310] on div "Review" at bounding box center [130, 314] width 67 height 49
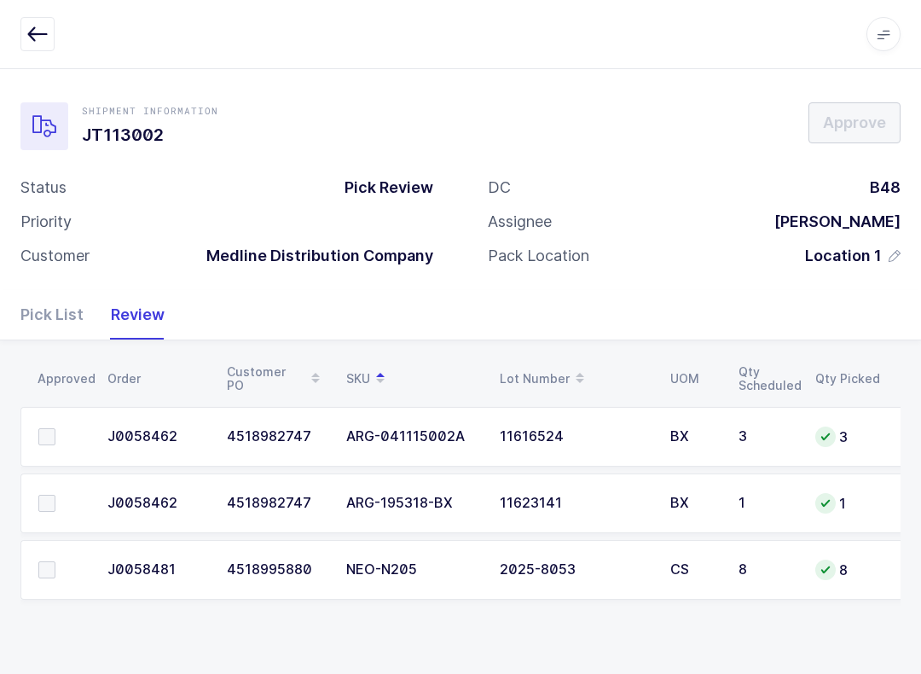
click at [57, 566] on label at bounding box center [62, 569] width 49 height 17
click at [55, 561] on input "checkbox" at bounding box center [55, 561] width 0 height 0
click at [55, 501] on span at bounding box center [46, 503] width 17 height 17
click at [55, 495] on input "checkbox" at bounding box center [55, 495] width 0 height 0
click at [62, 432] on label at bounding box center [62, 436] width 49 height 17
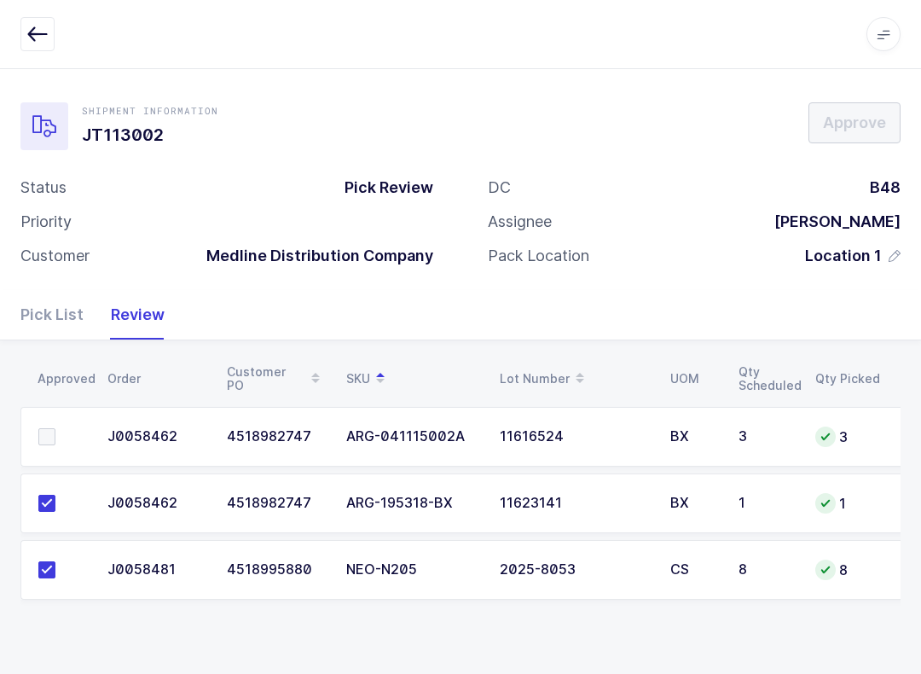
click at [55, 428] on input "checkbox" at bounding box center [55, 428] width 0 height 0
click at [690, 135] on button "Approve" at bounding box center [854, 122] width 92 height 41
click at [39, 21] on button "button" at bounding box center [37, 34] width 34 height 34
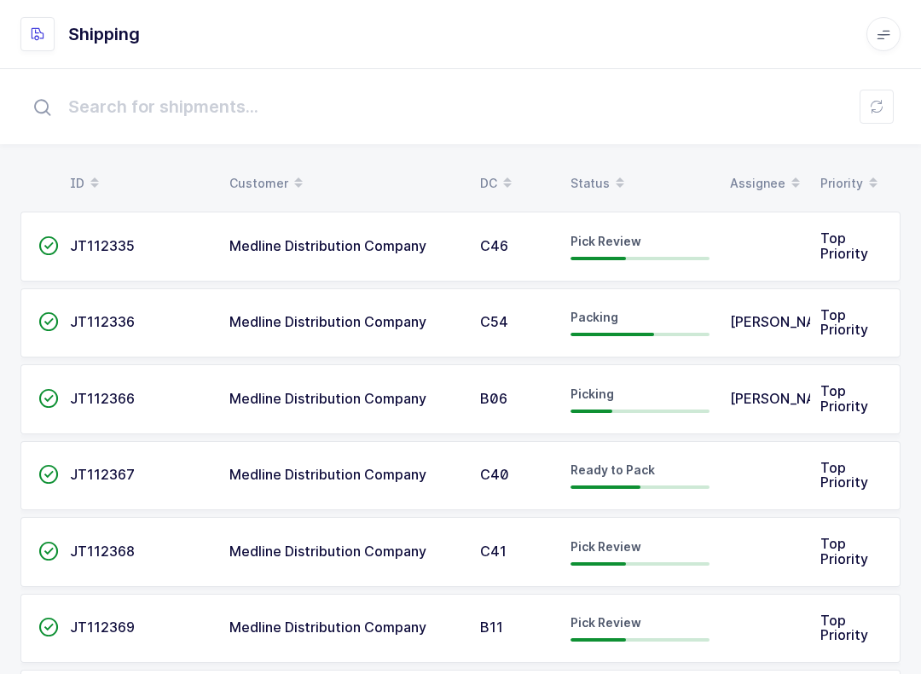
click at [594, 175] on div "Status" at bounding box center [640, 183] width 139 height 29
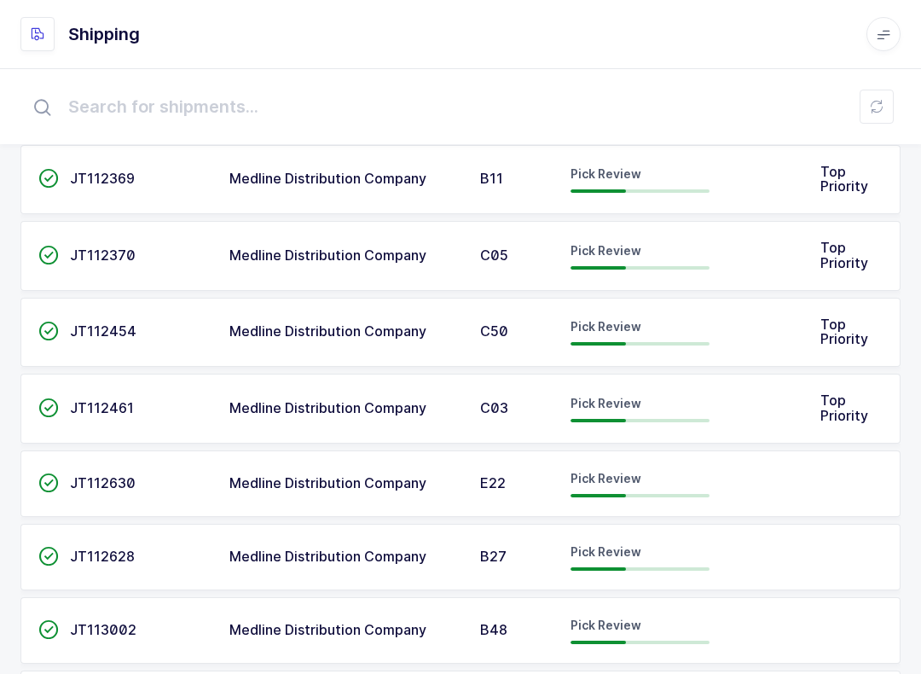
scroll to position [345, 0]
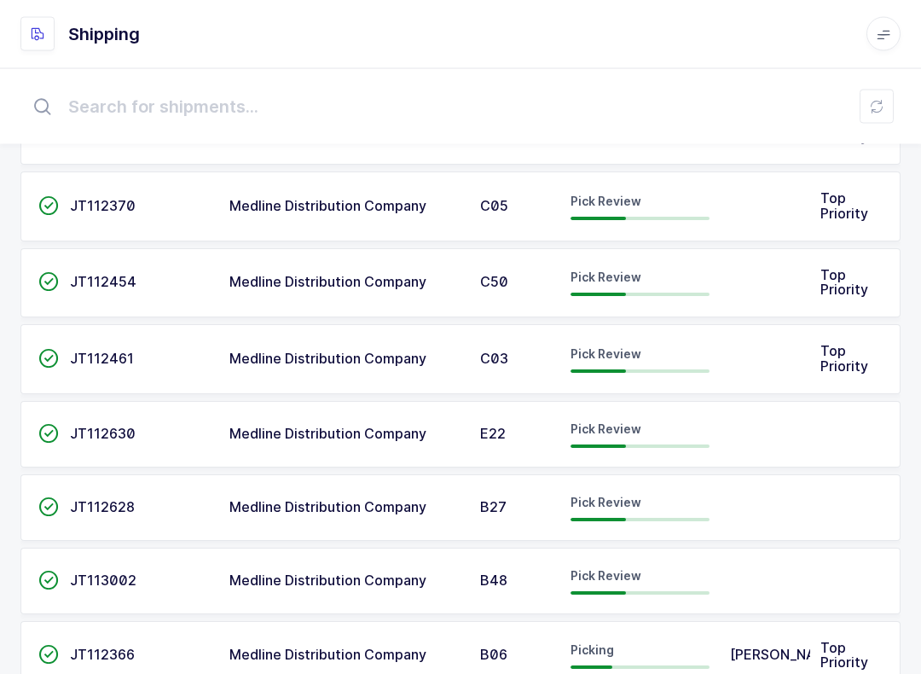
click at [620, 495] on span "Pick Review" at bounding box center [606, 502] width 71 height 14
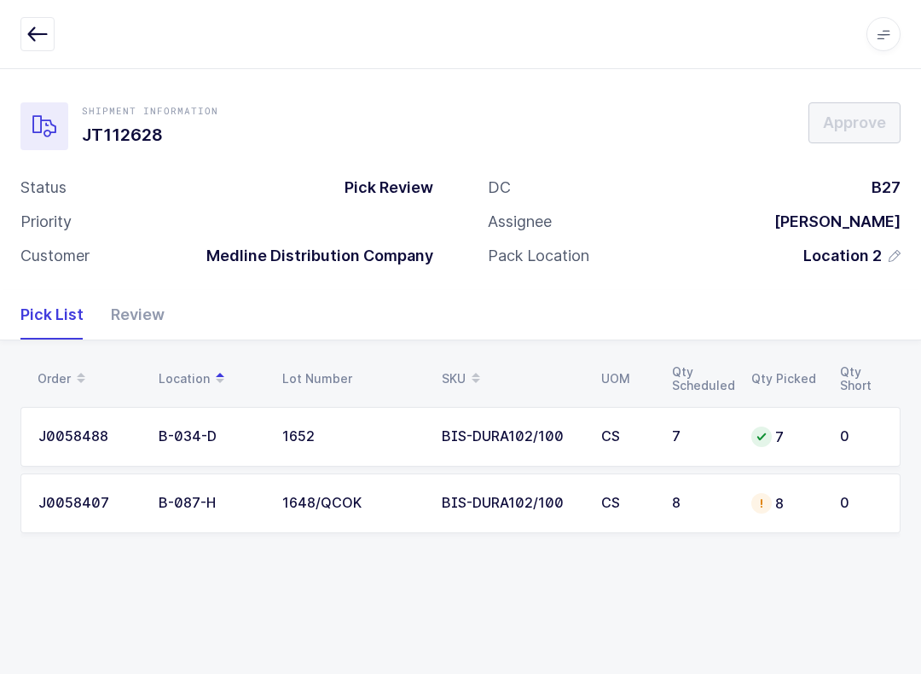
click at [138, 301] on div "Review" at bounding box center [130, 314] width 67 height 49
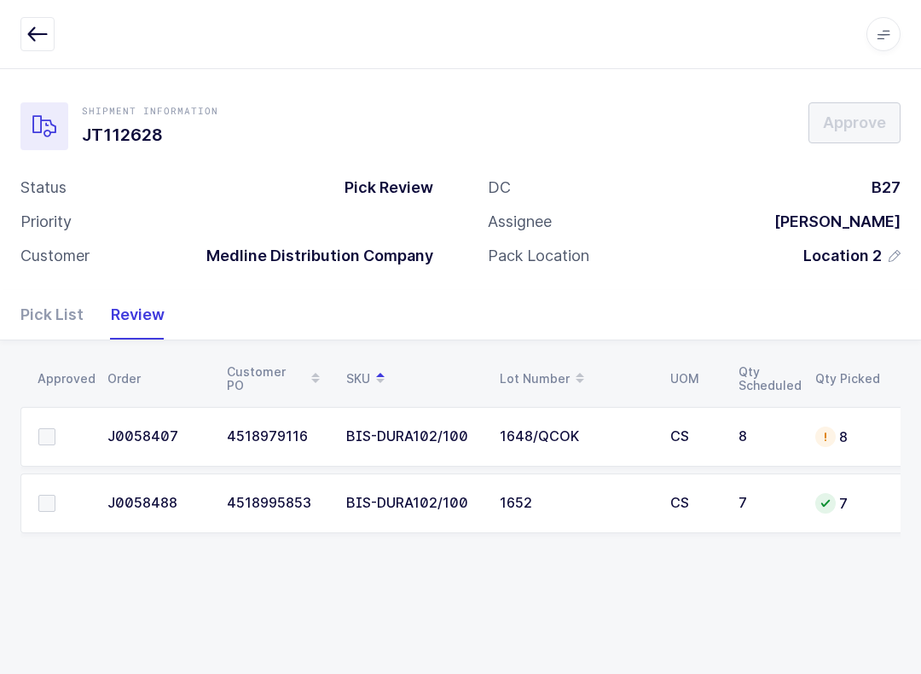
click at [65, 495] on label at bounding box center [62, 503] width 49 height 17
click at [55, 495] on input "checkbox" at bounding box center [55, 495] width 0 height 0
click at [52, 432] on span at bounding box center [46, 436] width 17 height 17
click at [55, 428] on input "checkbox" at bounding box center [55, 428] width 0 height 0
click at [513, 431] on div "1648/QCOK" at bounding box center [575, 436] width 150 height 15
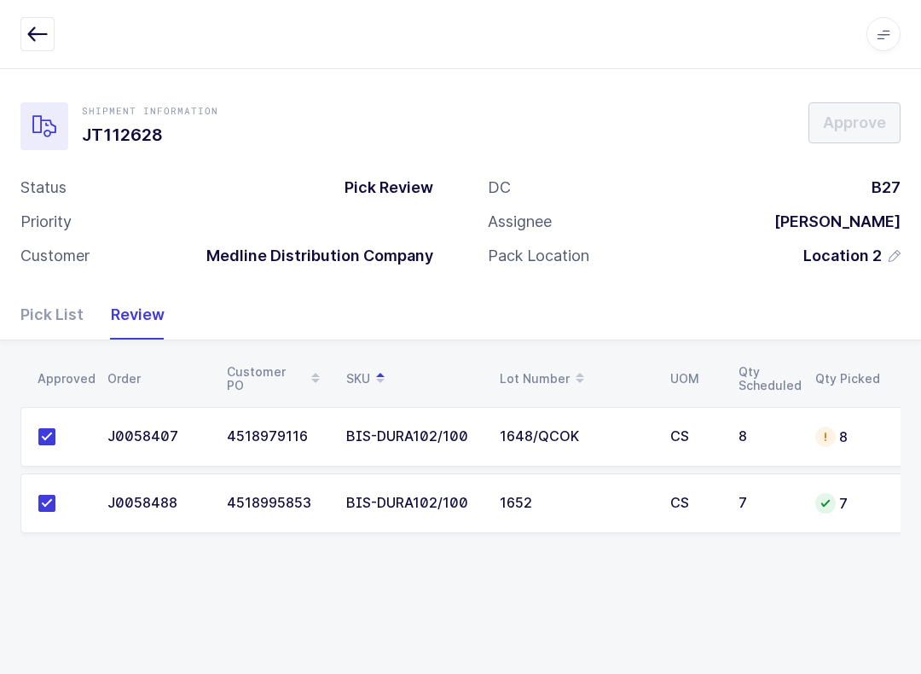
click at [83, 268] on div "Status Pick Review Priority Customer Medline Distribution Company" at bounding box center [226, 228] width 467 height 102
click at [61, 281] on div "Shipment Information JT112628 Approve Status Pick Review Priority Customer Medl…" at bounding box center [460, 179] width 921 height 222
click at [56, 300] on div "Pick List" at bounding box center [58, 314] width 77 height 49
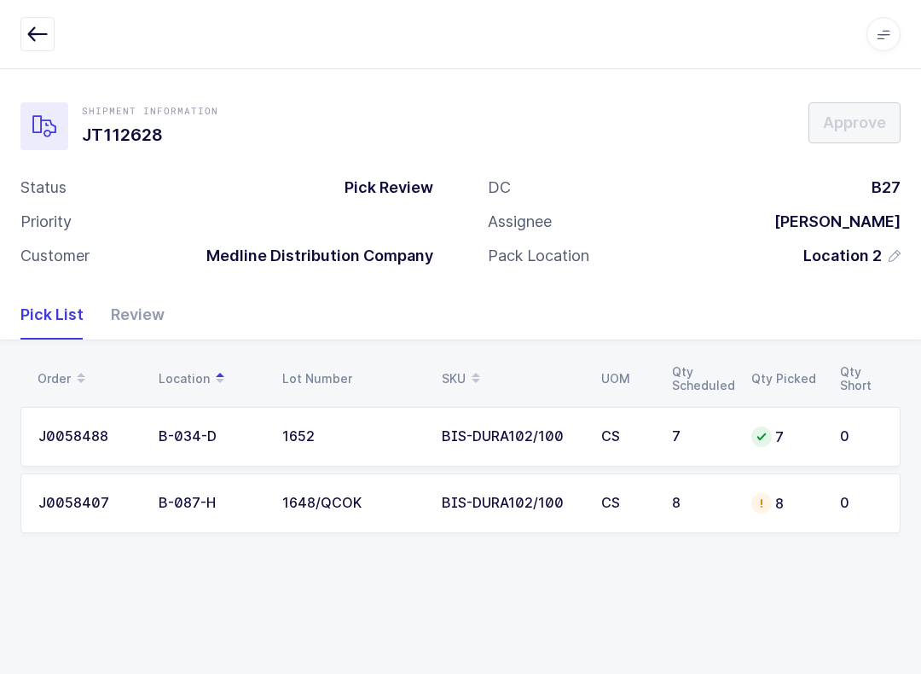
click at [55, 316] on div "Pick List" at bounding box center [58, 314] width 77 height 49
click at [470, 510] on td "BIS-DURA102/100" at bounding box center [511, 503] width 159 height 60
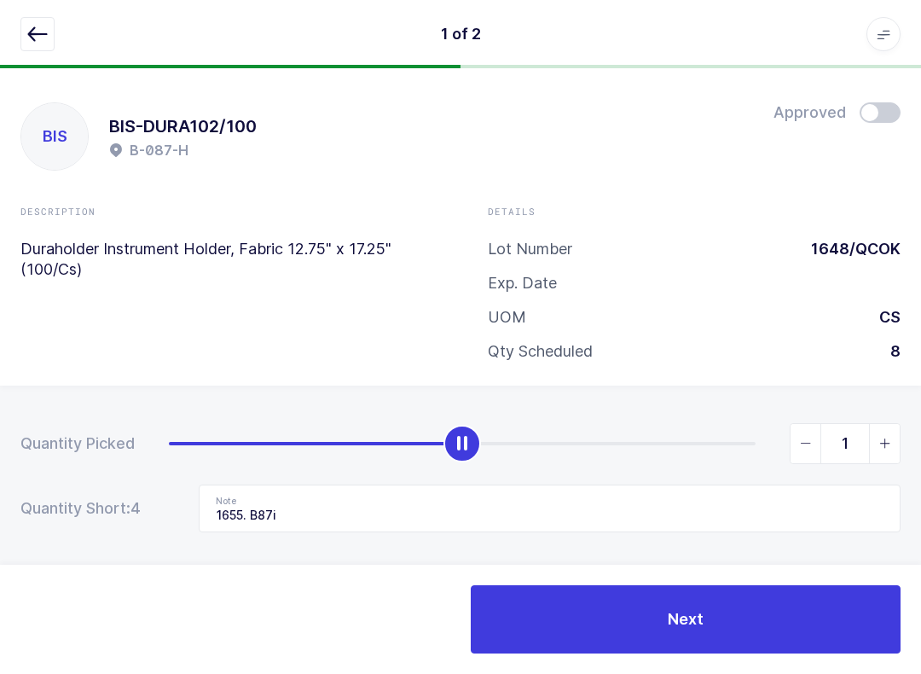
type input "0"
click at [30, 17] on button "button" at bounding box center [37, 34] width 34 height 34
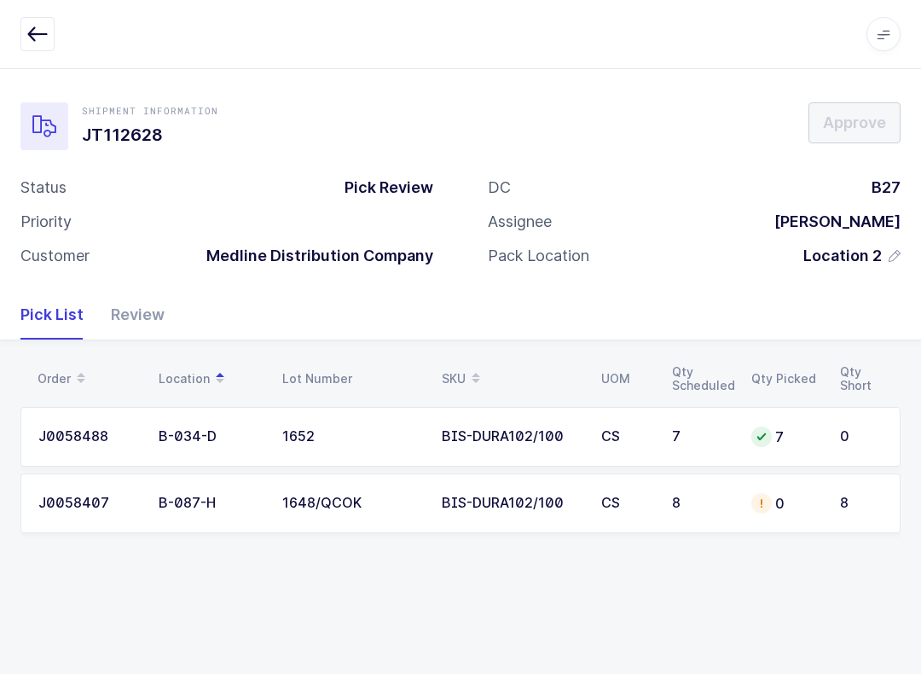
click at [50, 27] on button "button" at bounding box center [37, 34] width 34 height 34
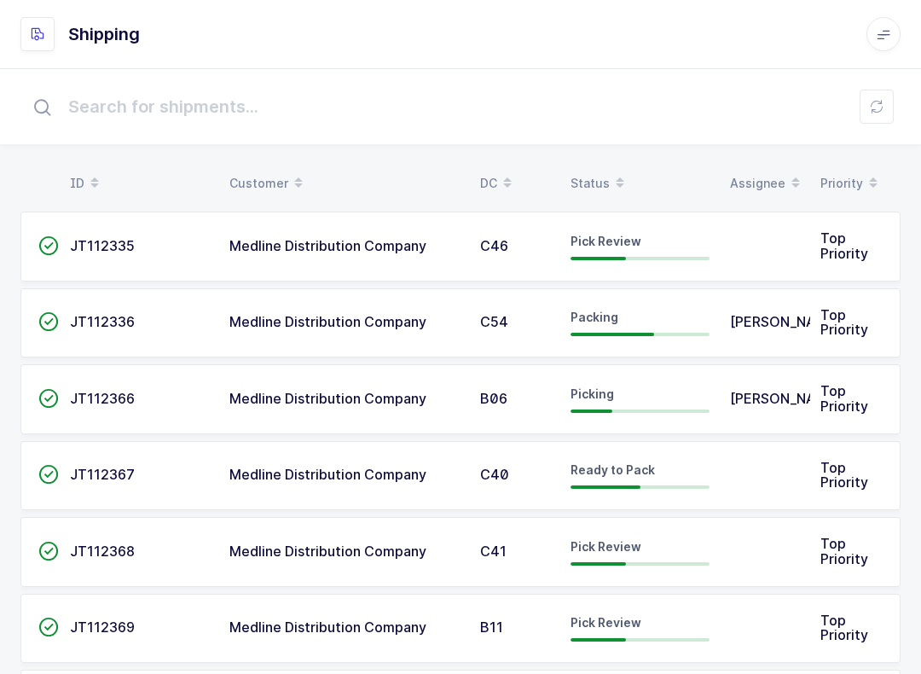
click at [690, 111] on icon at bounding box center [877, 107] width 14 height 14
click at [610, 182] on span at bounding box center [620, 183] width 20 height 29
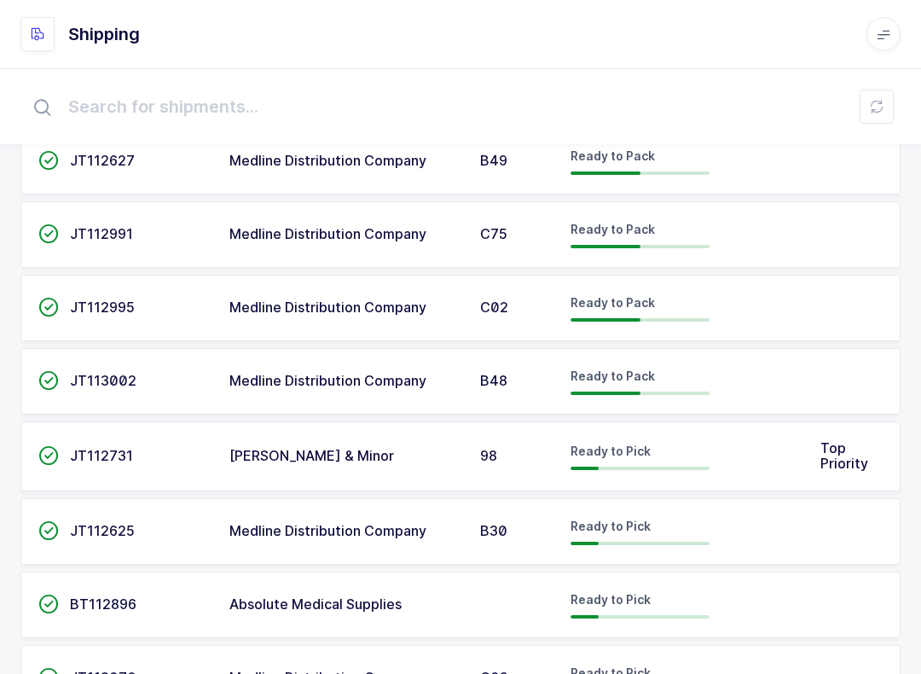
scroll to position [1354, 0]
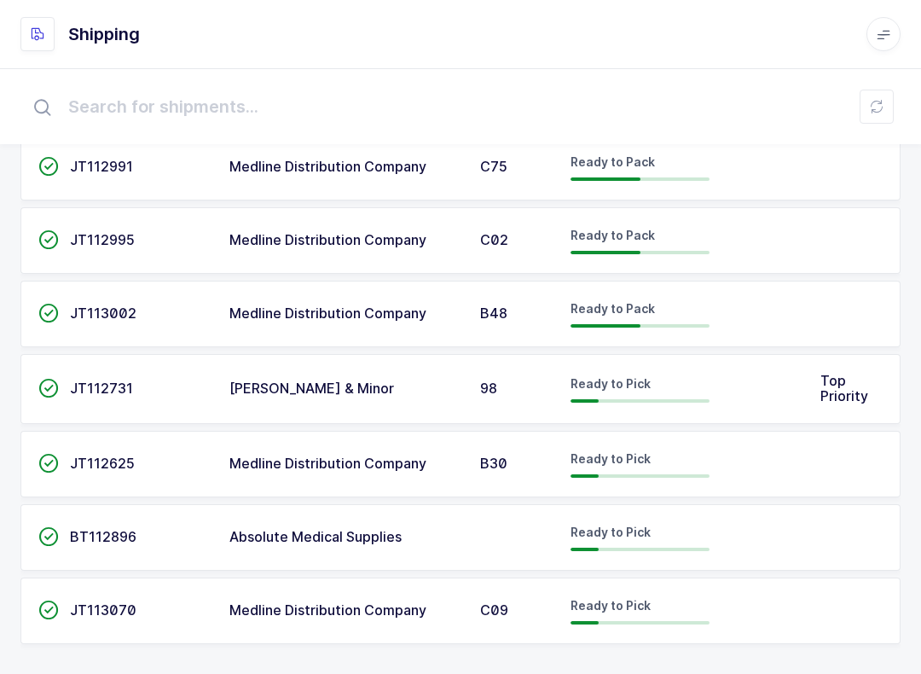
click at [690, 456] on td at bounding box center [765, 464] width 90 height 67
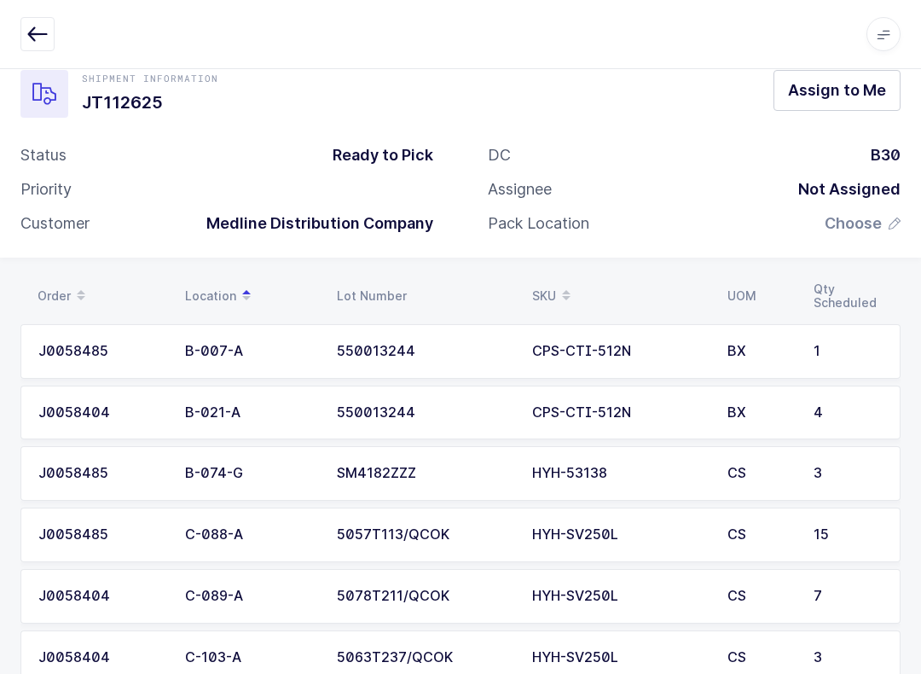
scroll to position [78, 0]
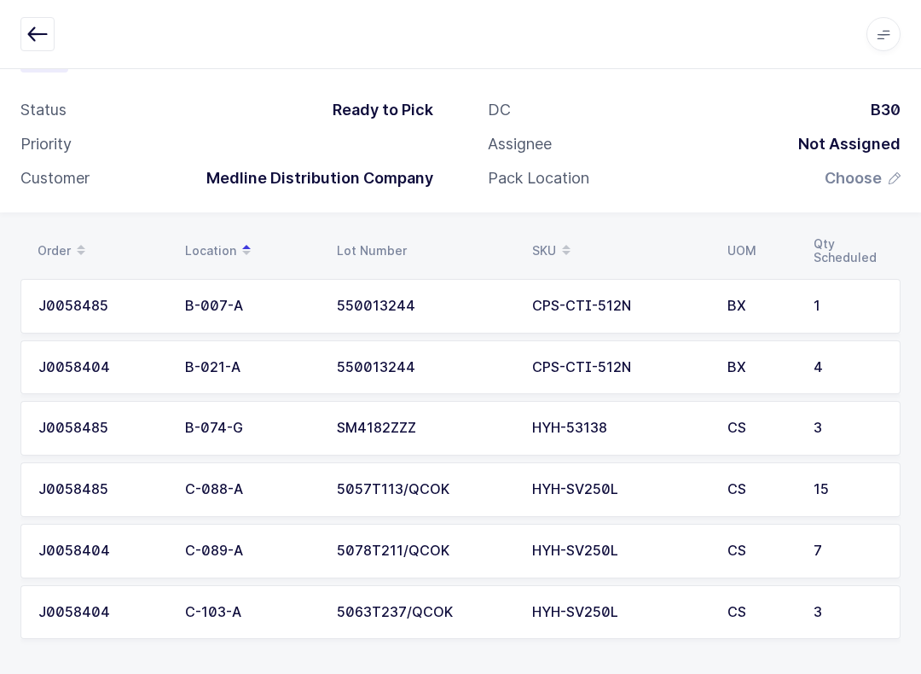
click at [690, 127] on div "DC B30 Assignee Not Assigned Pack Location Choose" at bounding box center [693, 151] width 467 height 102
click at [690, 174] on span "Choose" at bounding box center [853, 178] width 57 height 20
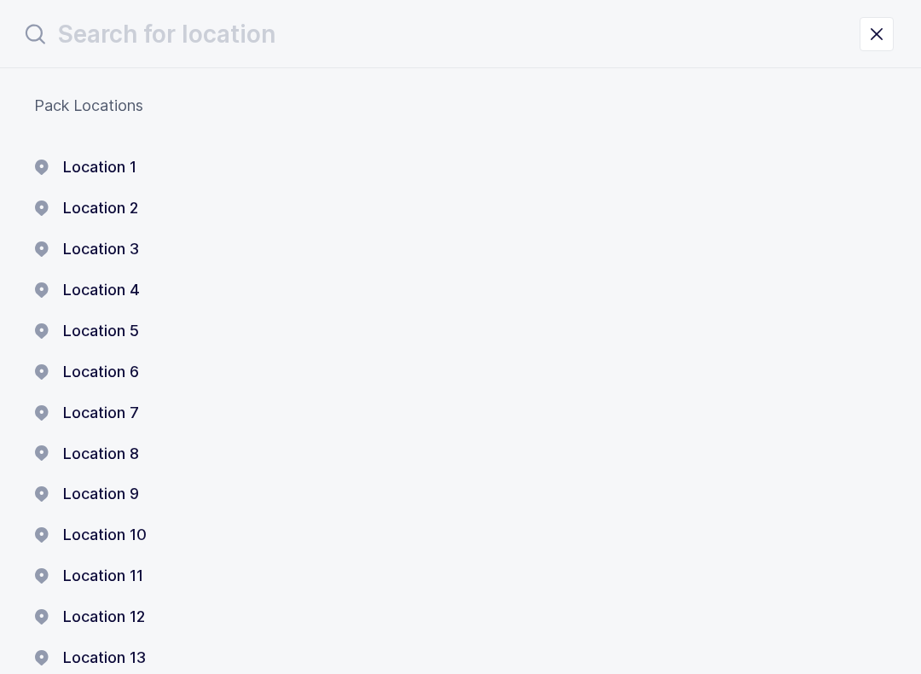
click at [116, 173] on button "Location 1" at bounding box center [85, 167] width 102 height 20
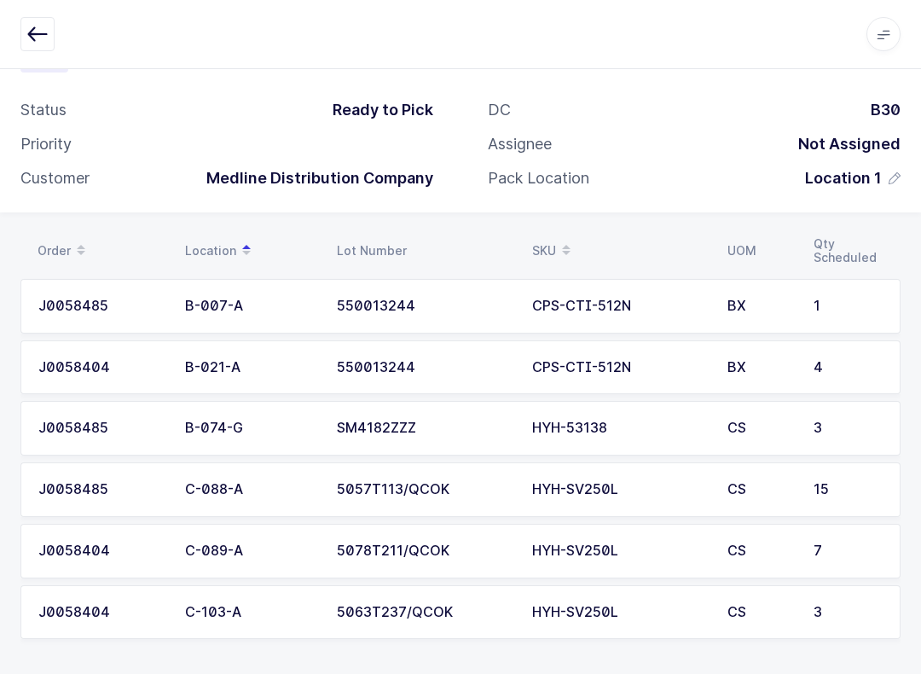
click at [690, 144] on div "Not Assigned" at bounding box center [843, 144] width 116 height 20
click at [690, 141] on div "Not Assigned" at bounding box center [843, 144] width 116 height 20
click at [45, 20] on button "button" at bounding box center [37, 34] width 34 height 34
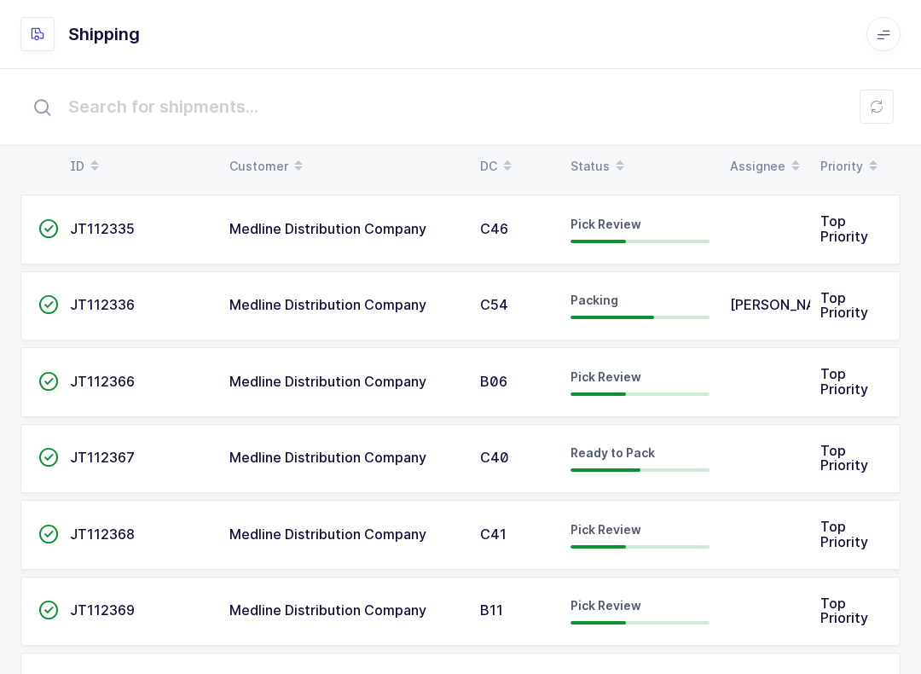
click at [594, 165] on div "Status" at bounding box center [640, 166] width 139 height 29
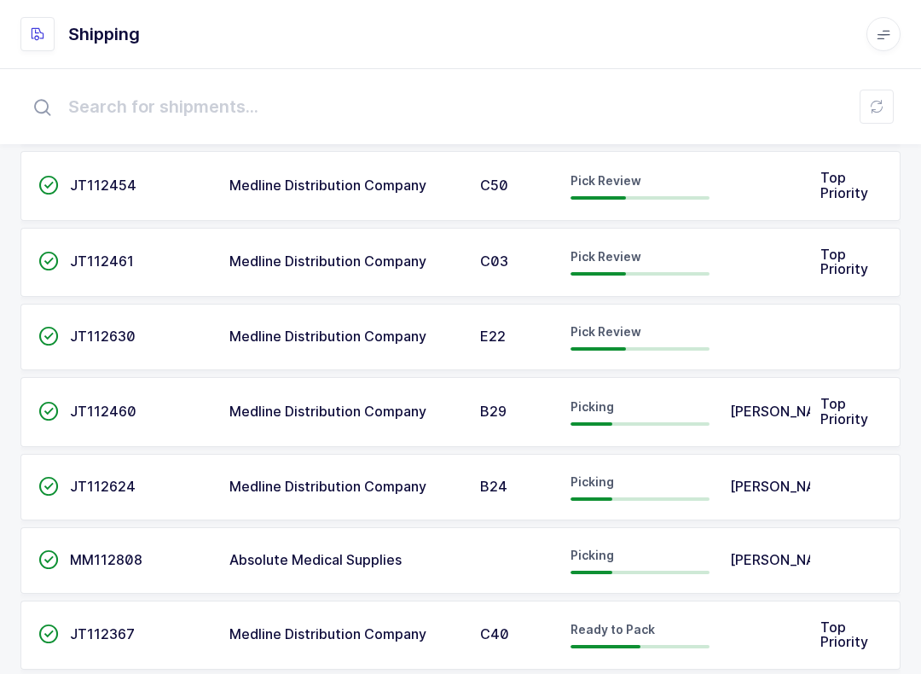
scroll to position [542, 0]
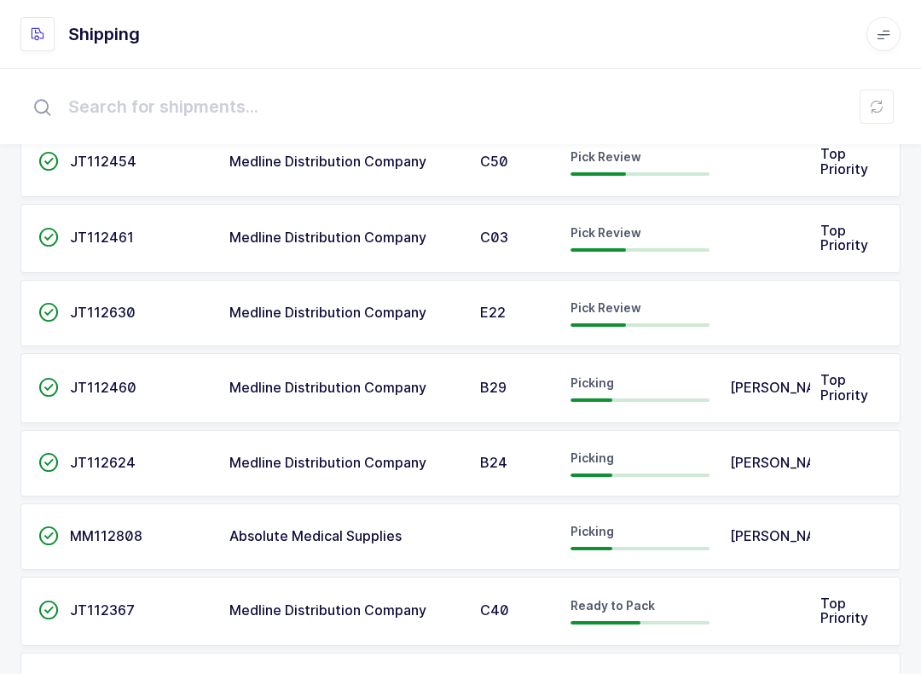
click at [690, 323] on div at bounding box center [640, 324] width 139 height 3
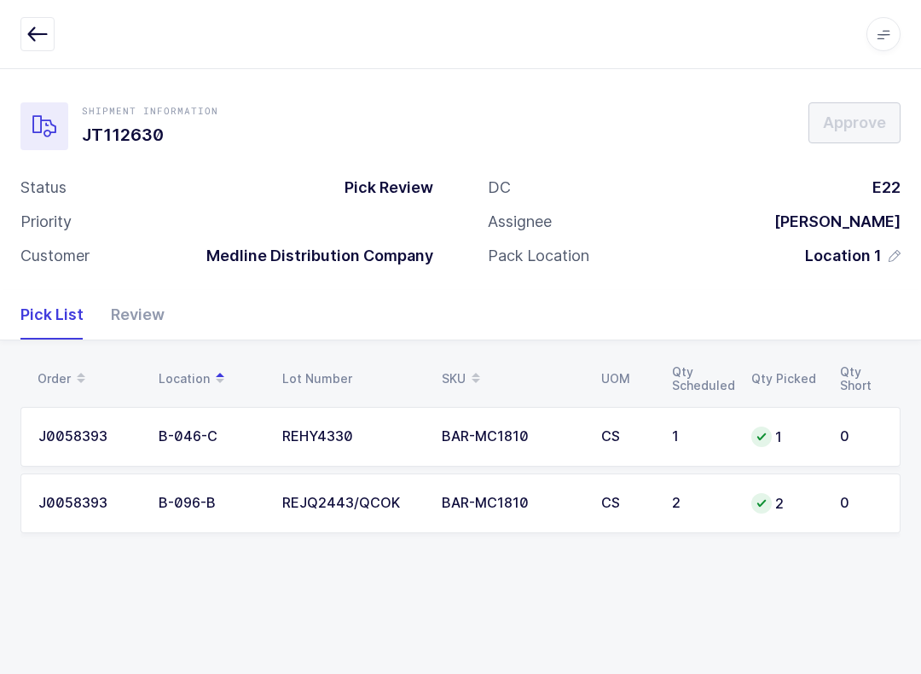
click at [141, 309] on div "Review" at bounding box center [130, 314] width 67 height 49
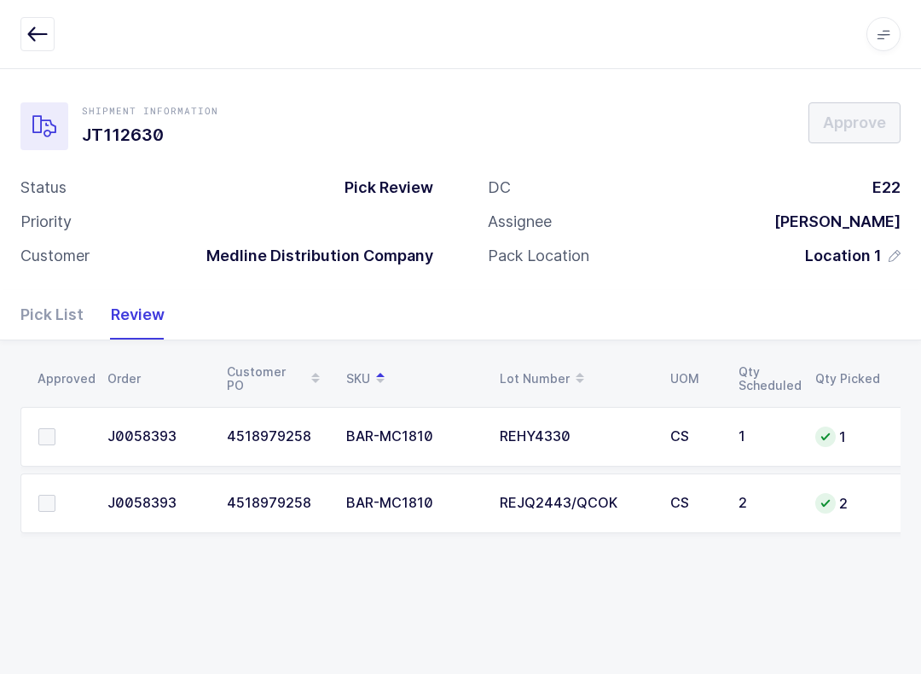
click at [54, 436] on span at bounding box center [46, 436] width 17 height 17
click at [55, 428] on input "checkbox" at bounding box center [55, 428] width 0 height 0
click at [66, 495] on label at bounding box center [62, 503] width 49 height 17
click at [55, 495] on input "checkbox" at bounding box center [55, 495] width 0 height 0
click at [690, 105] on button "Approve" at bounding box center [854, 122] width 92 height 41
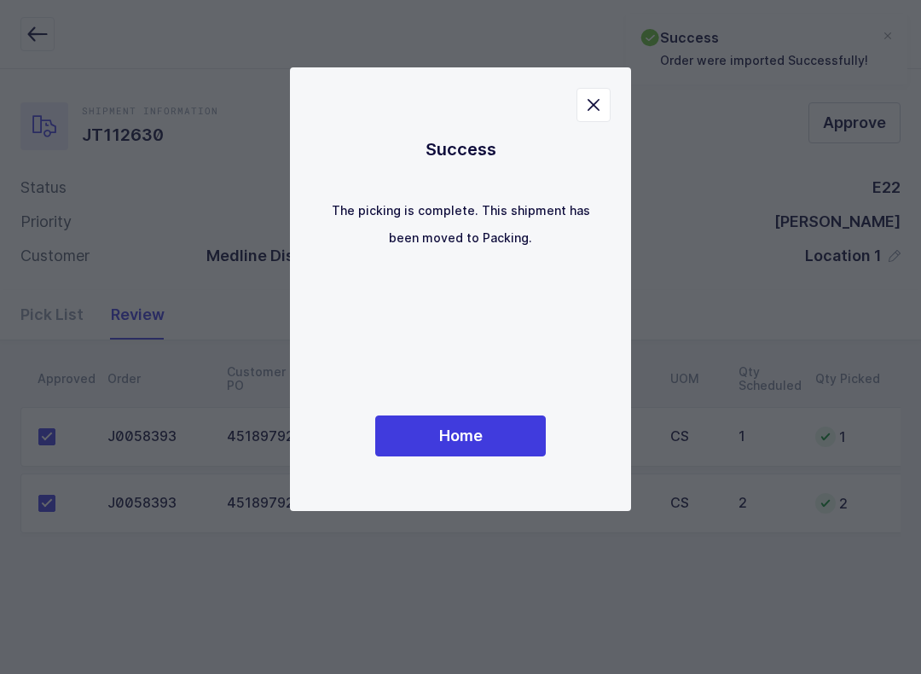
click at [501, 426] on button "Home" at bounding box center [460, 435] width 171 height 41
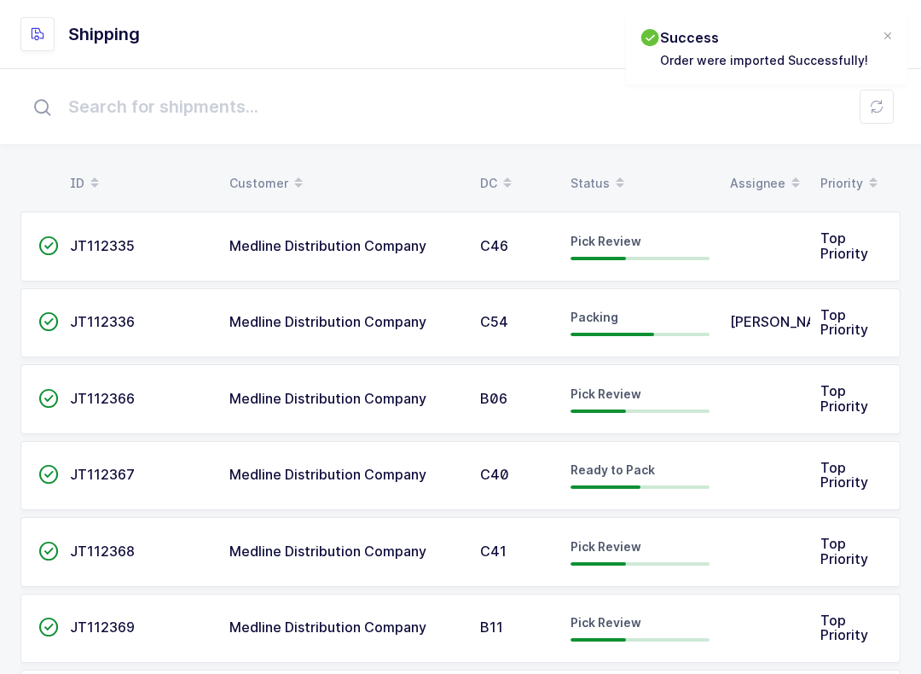
click at [610, 184] on span at bounding box center [620, 183] width 20 height 29
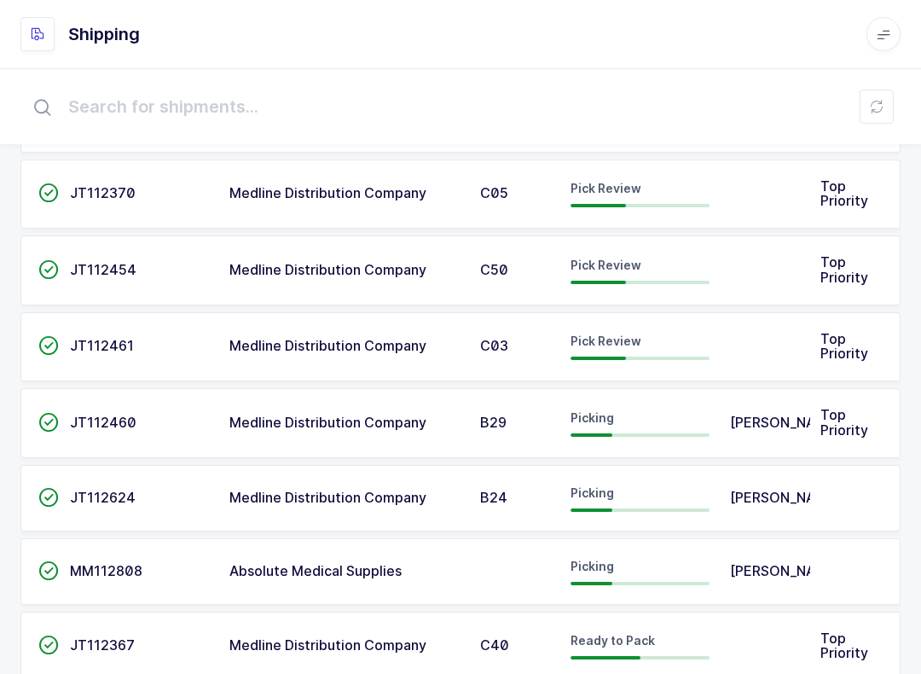
scroll to position [481, 0]
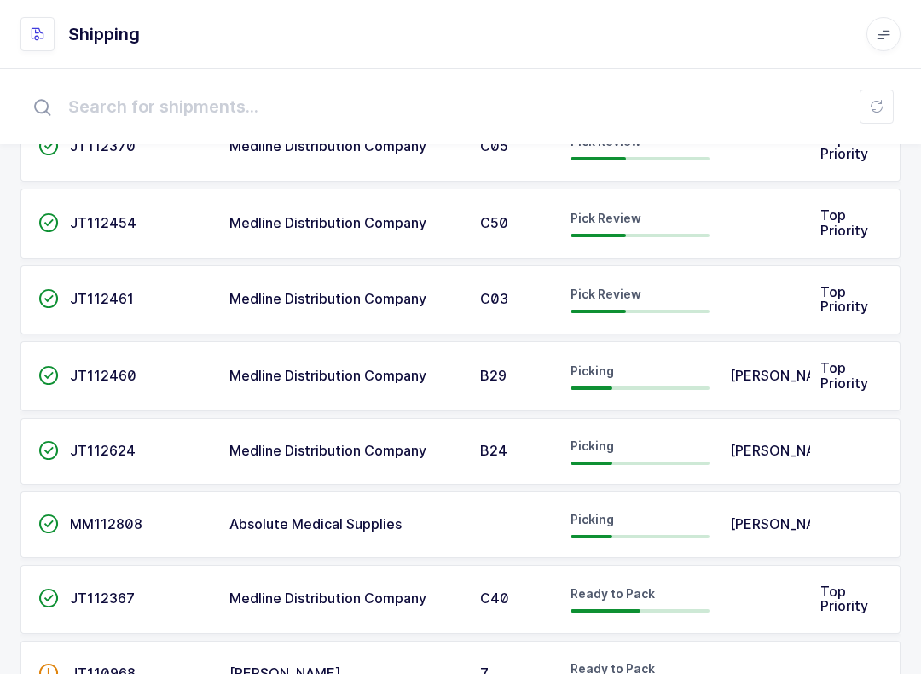
click at [690, 49] on span at bounding box center [883, 34] width 34 height 34
click at [690, 101] on div "Apps" at bounding box center [832, 100] width 102 height 20
click at [690, 104] on div "Apps" at bounding box center [832, 100] width 102 height 20
click at [690, 121] on li "Core" at bounding box center [832, 120] width 102 height 14
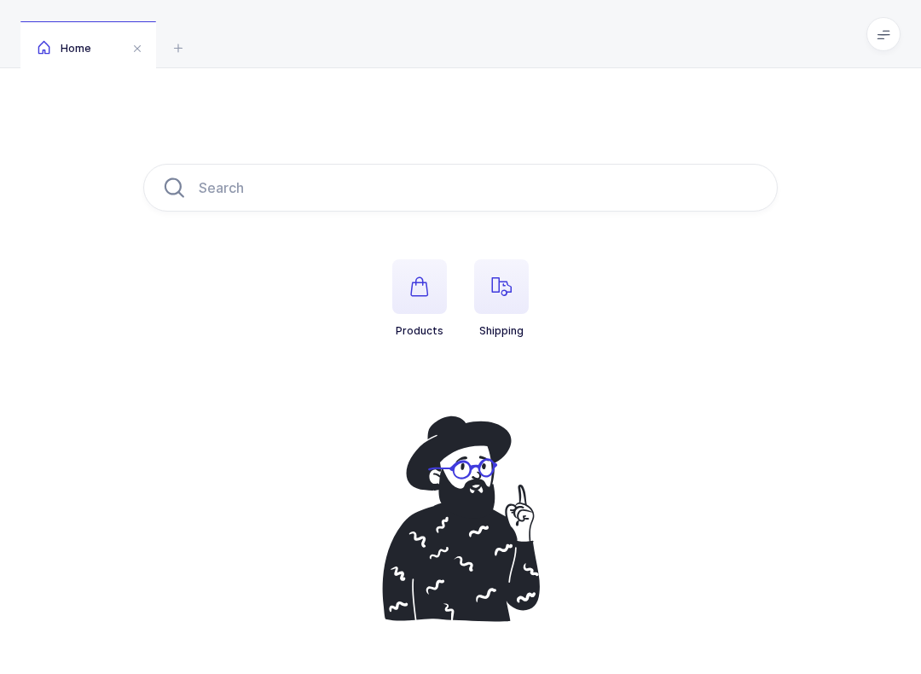
click at [518, 278] on span "button" at bounding box center [501, 286] width 55 height 55
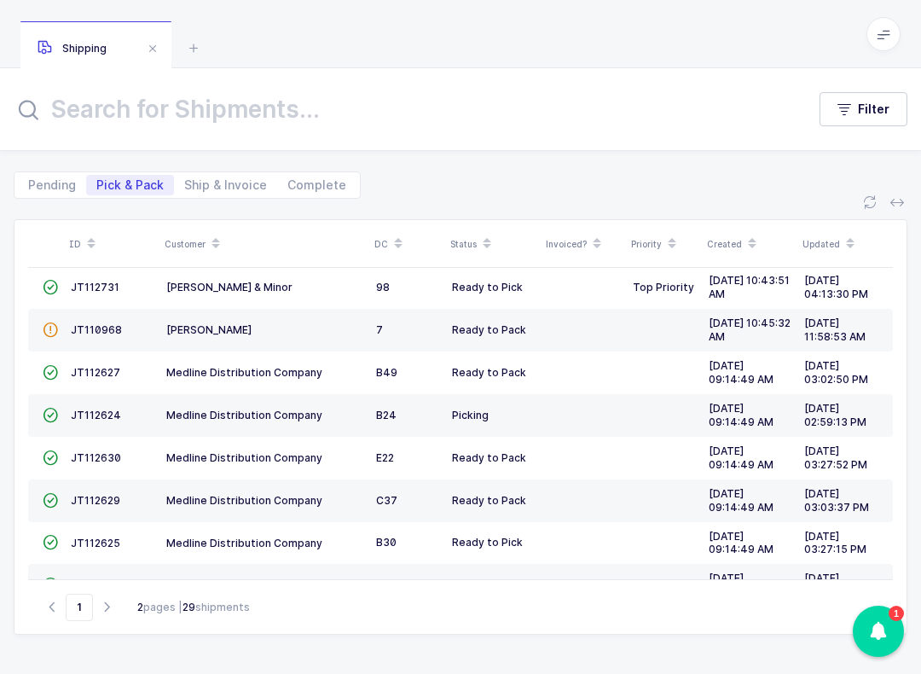
scroll to position [433, 0]
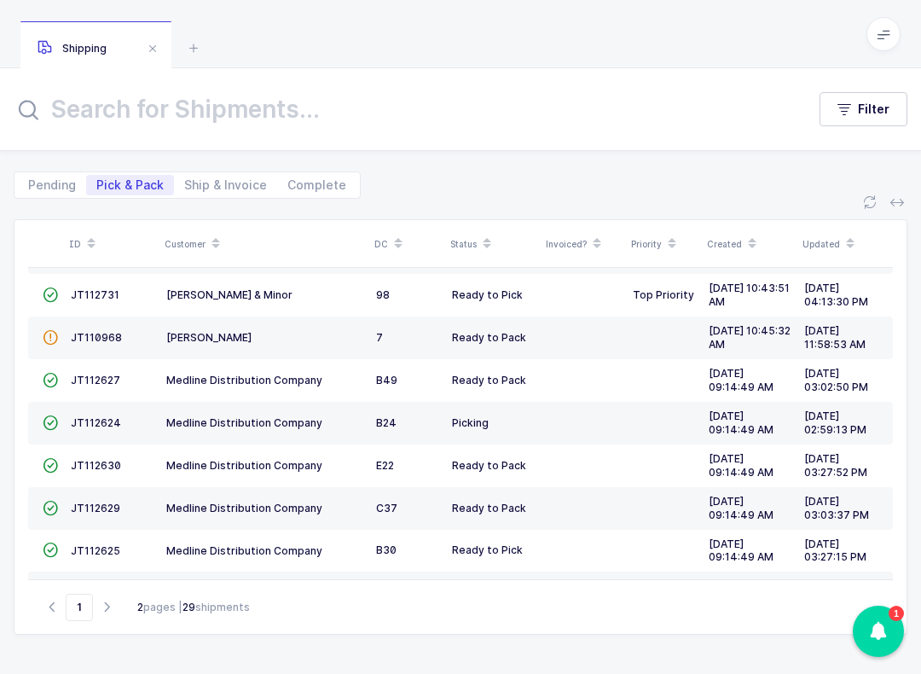
click at [96, 544] on span "JT112625" at bounding box center [95, 550] width 49 height 13
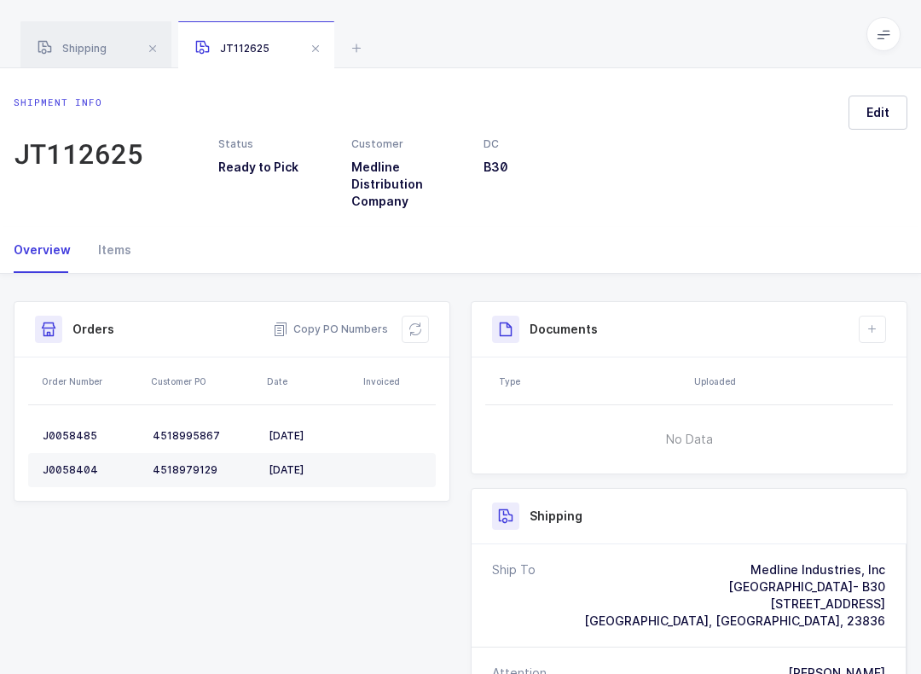
click at [877, 120] on span "Edit" at bounding box center [877, 112] width 23 height 17
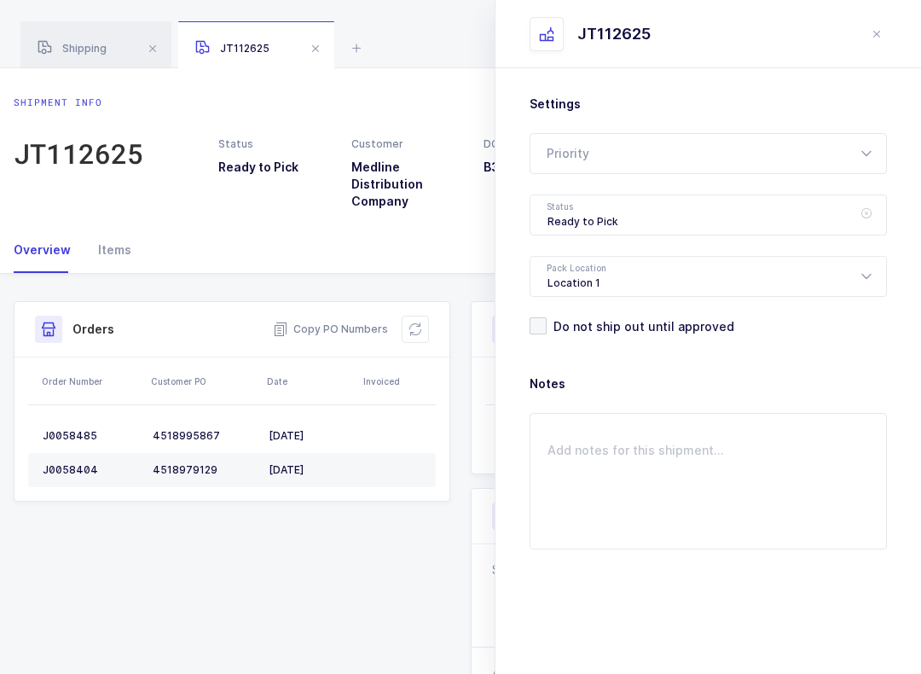
click at [865, 212] on icon at bounding box center [865, 214] width 21 height 41
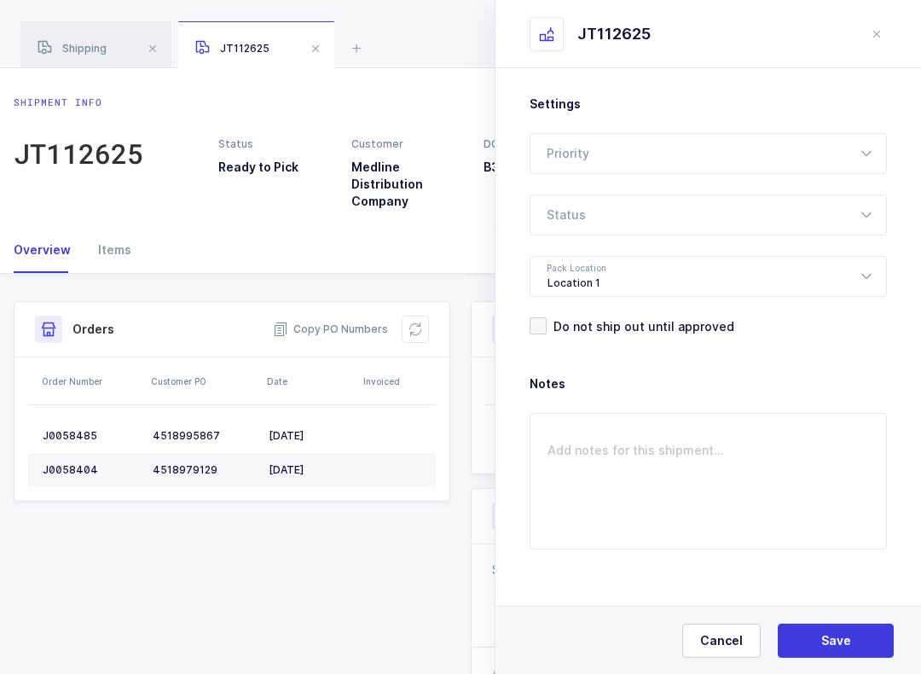
click at [856, 214] on icon at bounding box center [865, 214] width 21 height 41
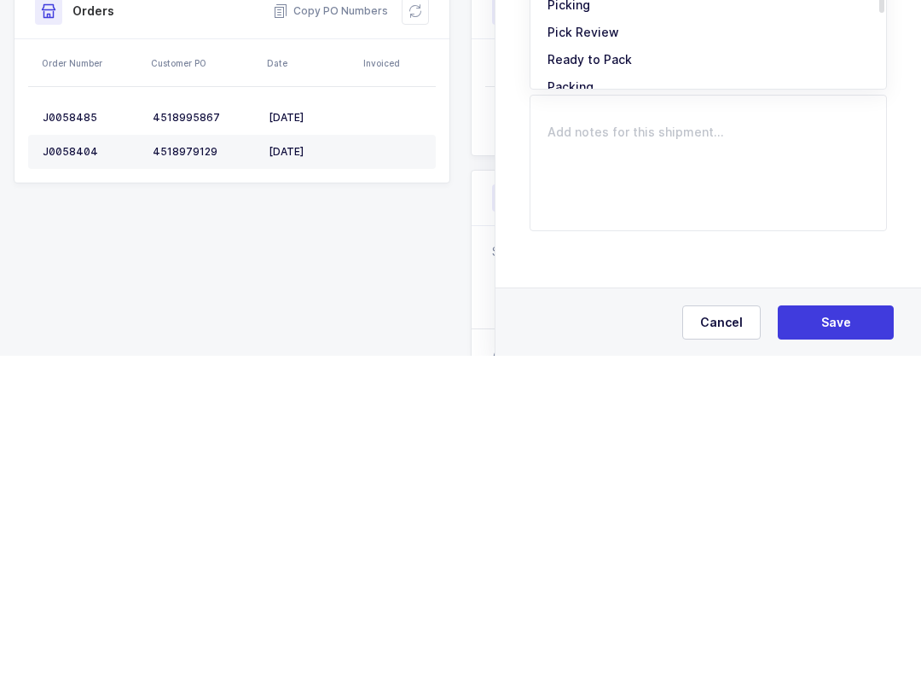
click at [609, 343] on span "Pick Review" at bounding box center [583, 350] width 72 height 14
type input "Pick Review"
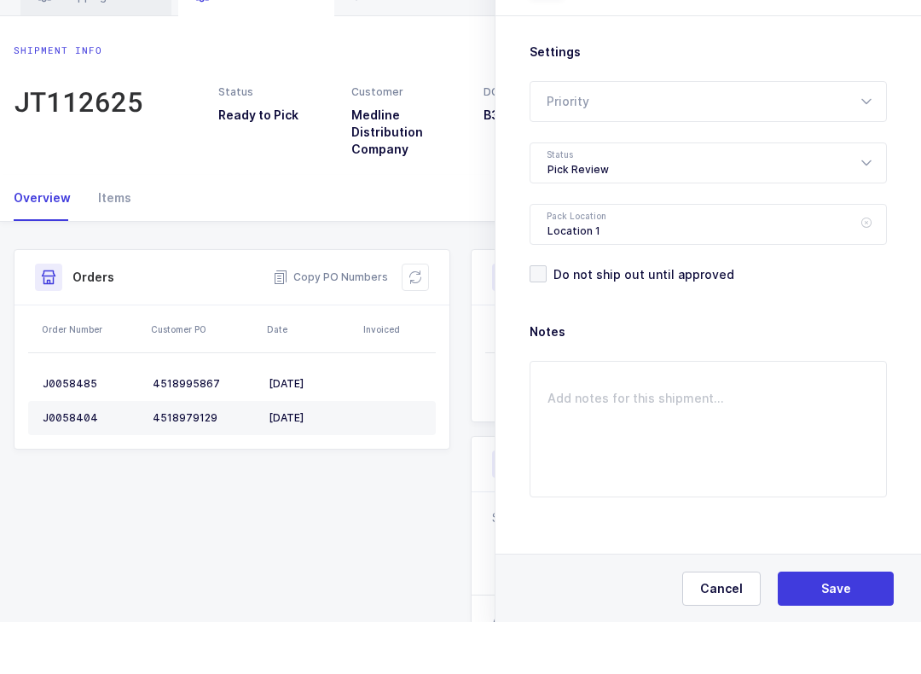
click at [856, 256] on icon at bounding box center [865, 276] width 21 height 41
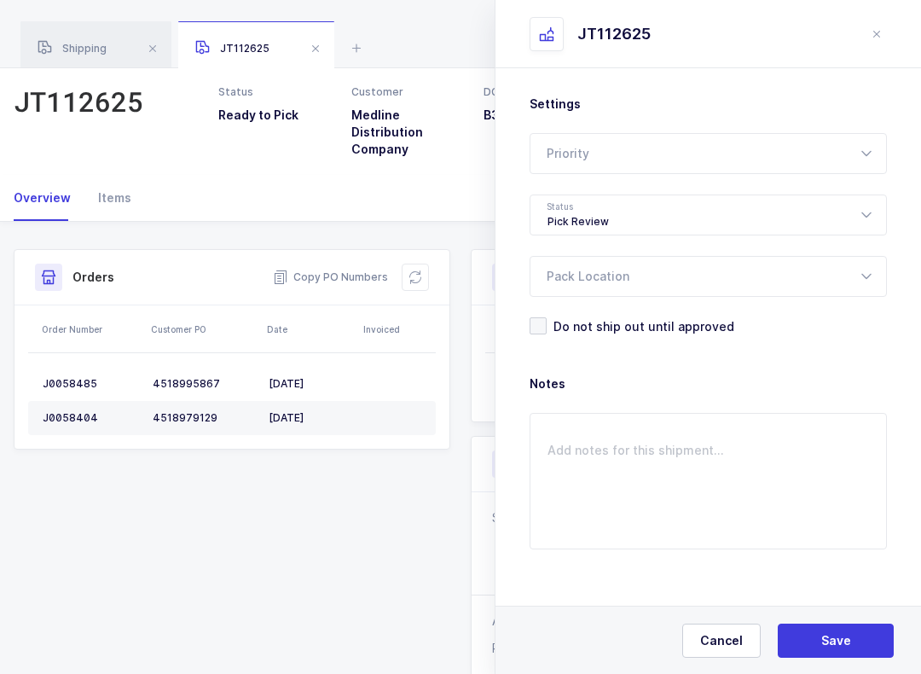
click at [854, 641] on button "Save" at bounding box center [836, 640] width 116 height 34
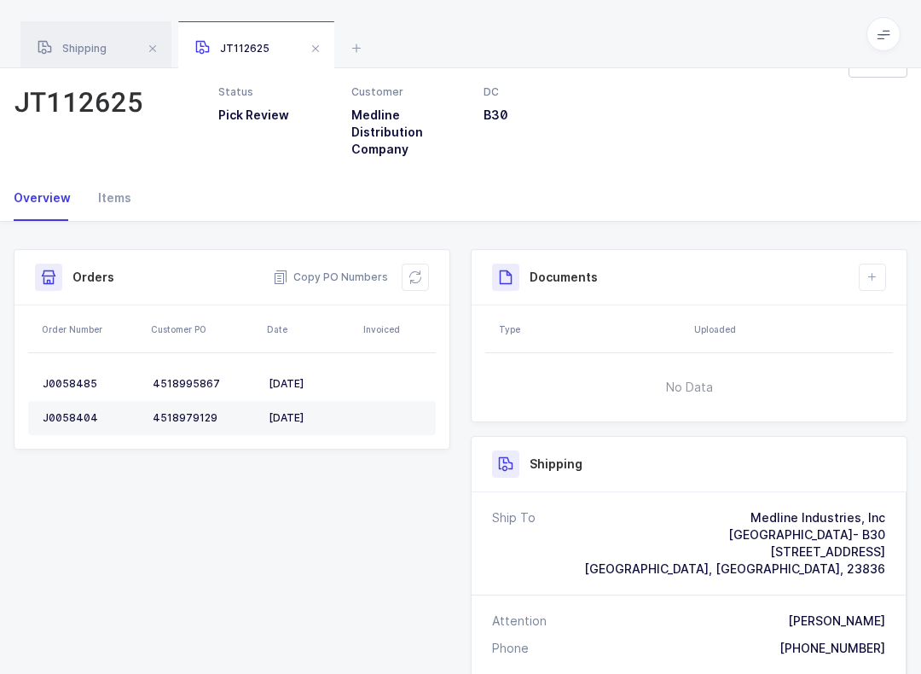
click at [887, 31] on icon at bounding box center [884, 34] width 14 height 14
click at [855, 144] on li "Warehouse" at bounding box center [832, 148] width 102 height 14
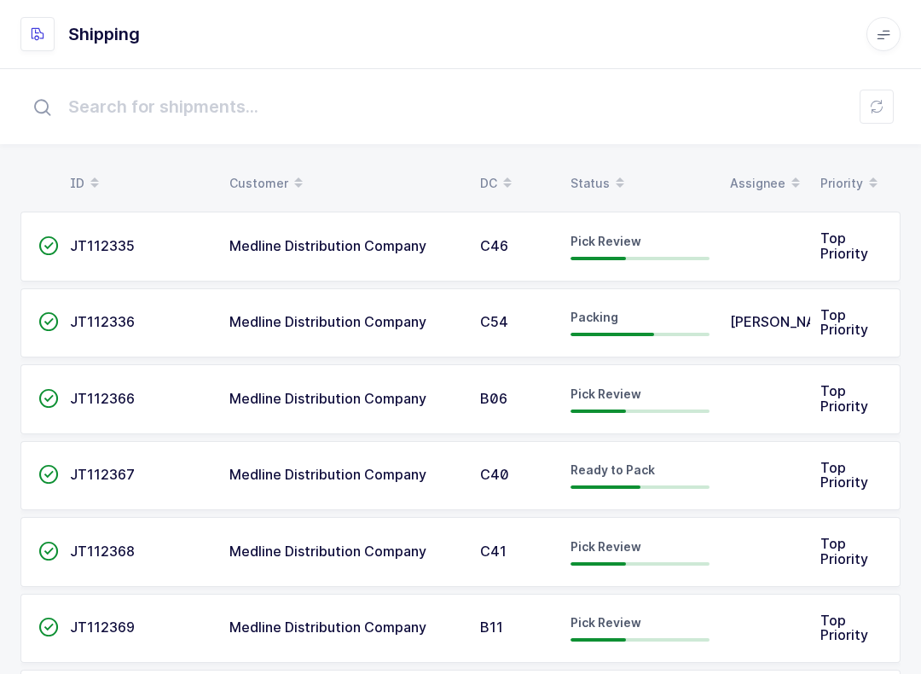
click at [588, 184] on div "Status" at bounding box center [640, 183] width 139 height 29
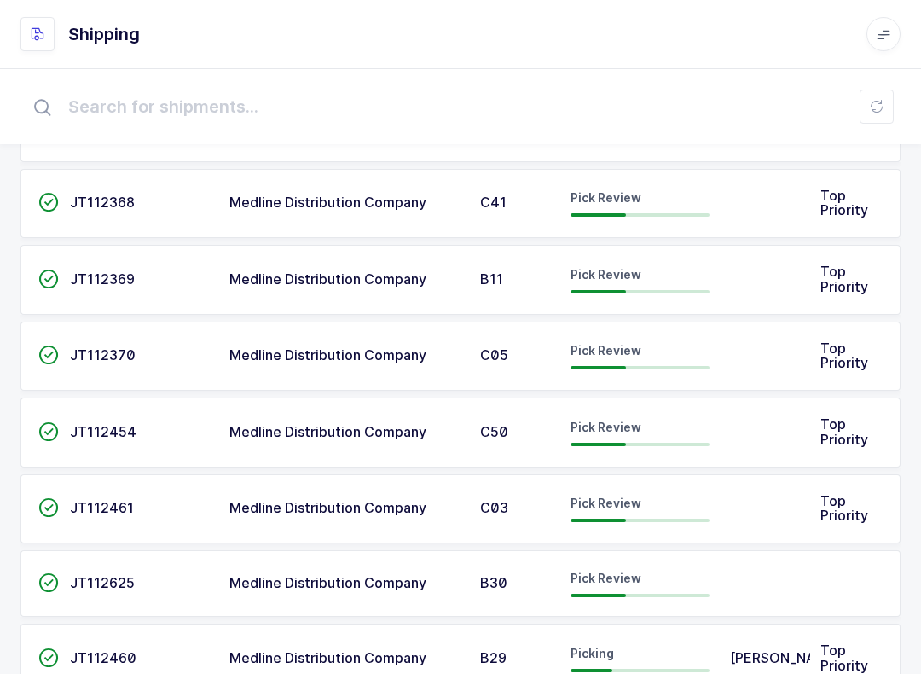
scroll to position [309, 0]
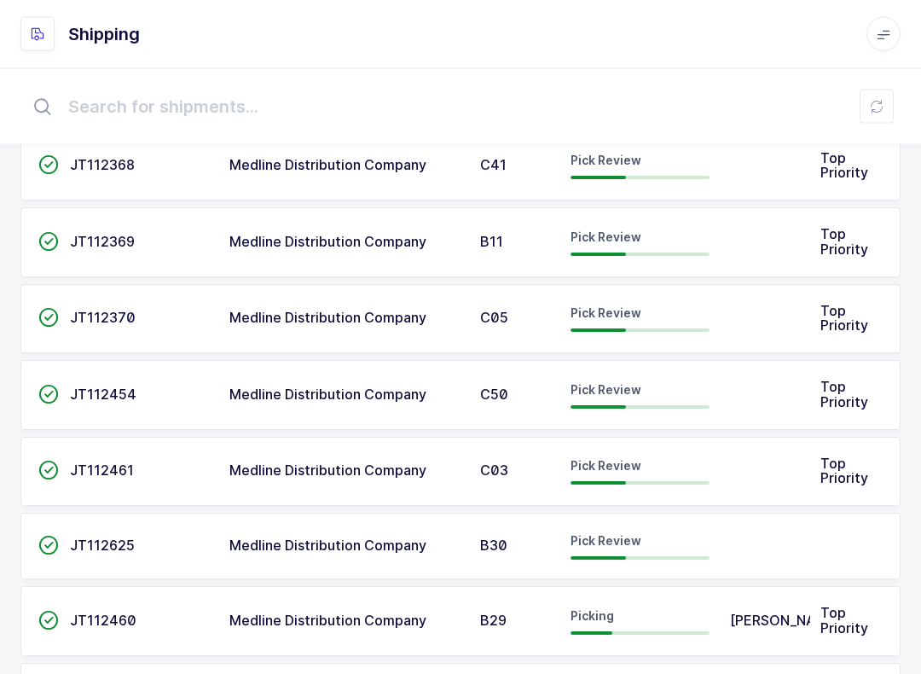
click at [779, 472] on td at bounding box center [765, 472] width 90 height 70
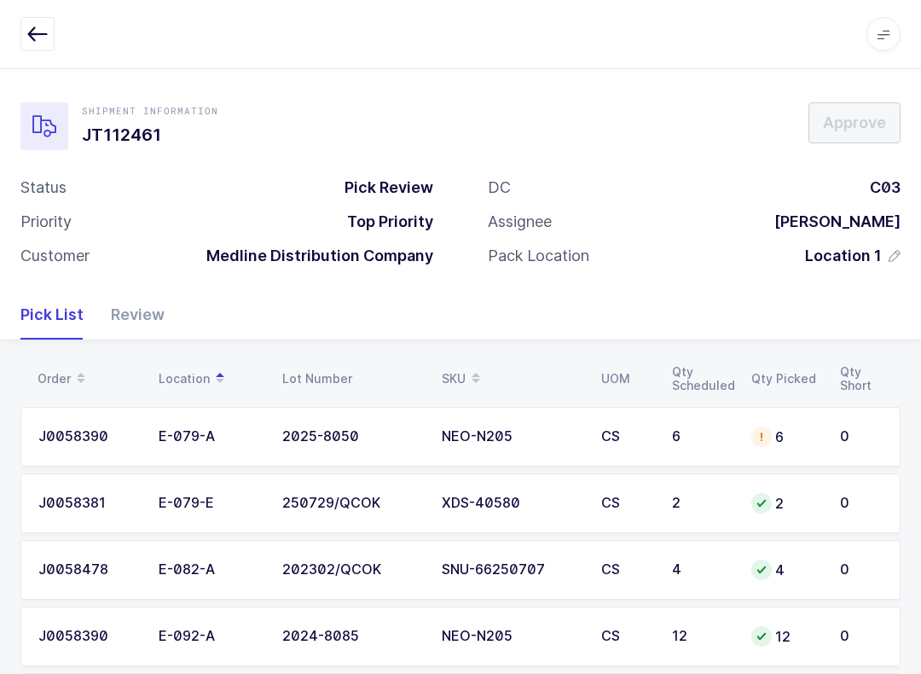
scroll to position [97, 0]
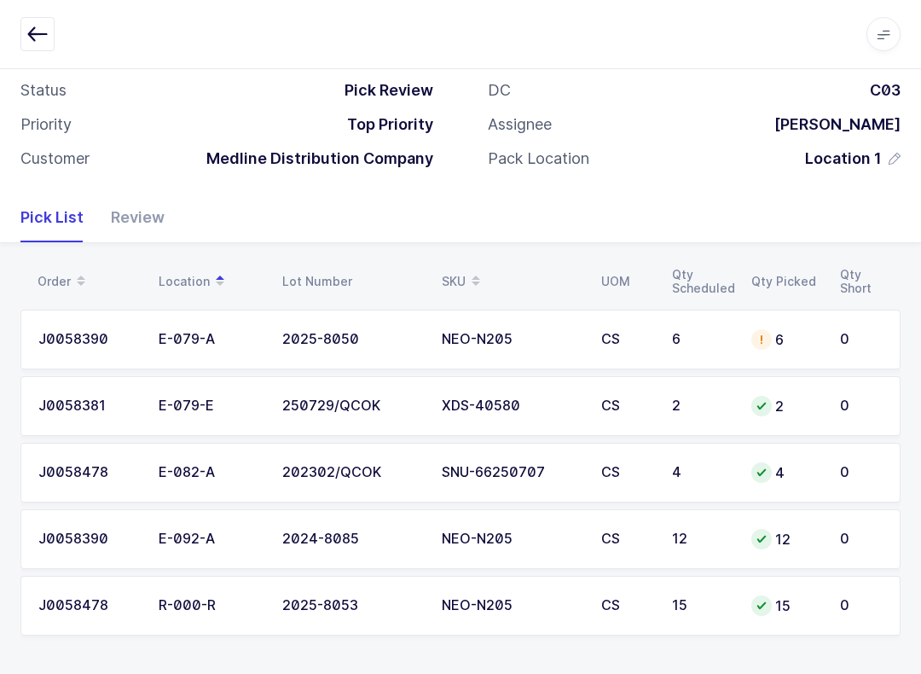
click at [147, 203] on div "Review" at bounding box center [130, 217] width 67 height 49
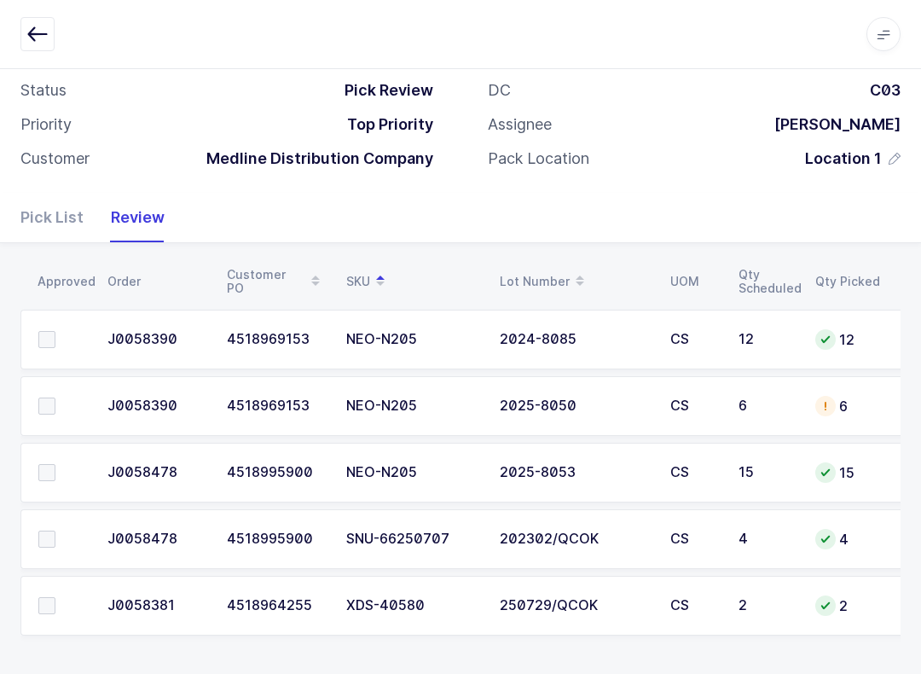
click at [39, 605] on span at bounding box center [46, 605] width 17 height 17
click at [55, 597] on input "checkbox" at bounding box center [55, 597] width 0 height 0
click at [44, 538] on span at bounding box center [46, 538] width 17 height 17
click at [55, 530] on input "checkbox" at bounding box center [55, 530] width 0 height 0
click at [53, 454] on td at bounding box center [58, 473] width 77 height 60
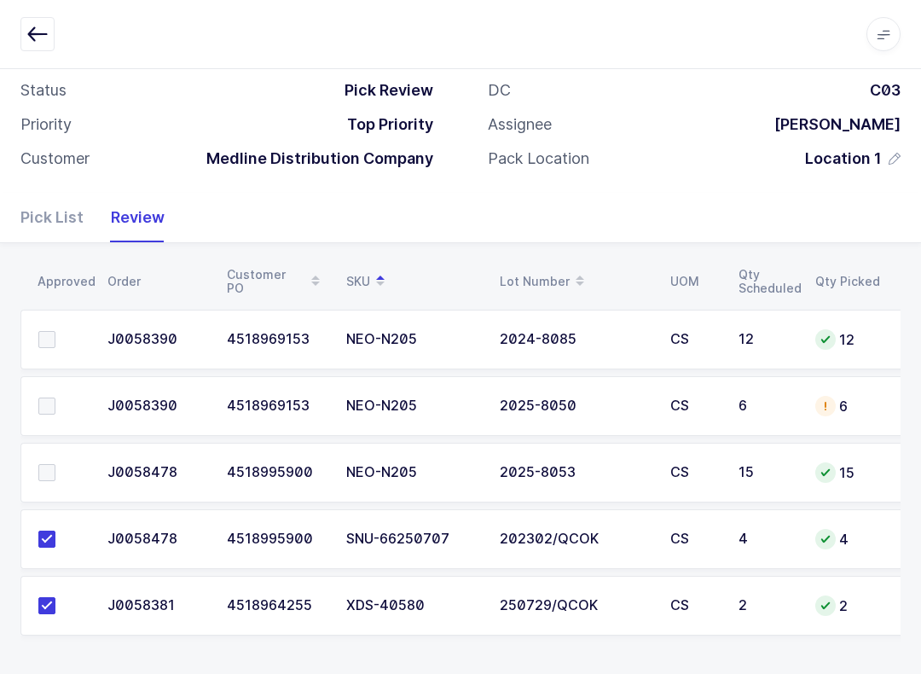
click at [69, 469] on label at bounding box center [62, 472] width 49 height 17
click at [55, 464] on input "checkbox" at bounding box center [55, 464] width 0 height 0
click at [53, 334] on span at bounding box center [46, 339] width 17 height 17
click at [55, 331] on input "checkbox" at bounding box center [55, 331] width 0 height 0
click at [56, 397] on label at bounding box center [62, 405] width 49 height 17
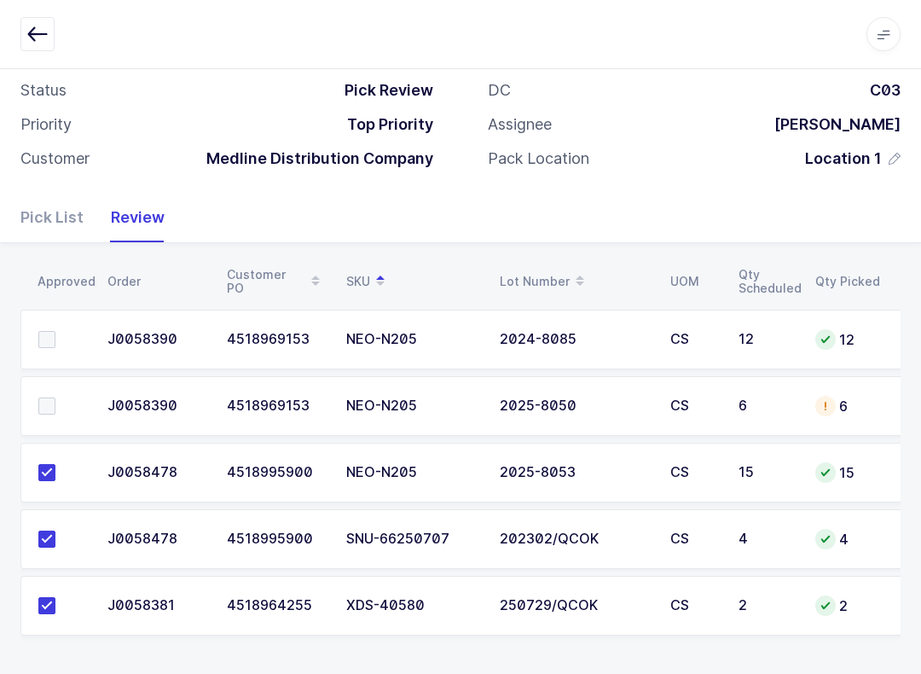
click at [55, 397] on input "checkbox" at bounding box center [55, 397] width 0 height 0
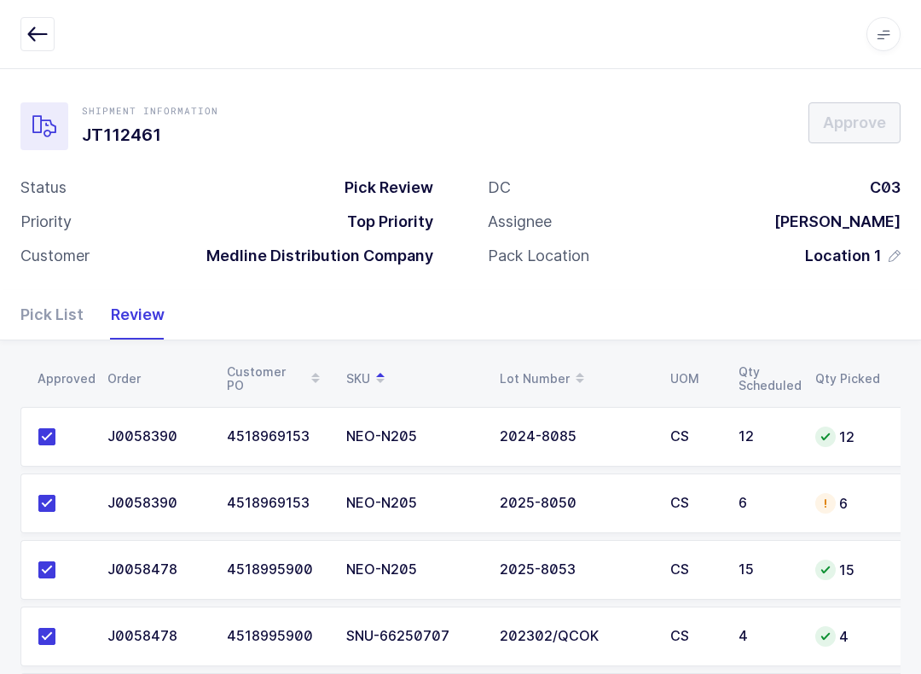
click at [67, 302] on div "Pick List" at bounding box center [58, 314] width 77 height 49
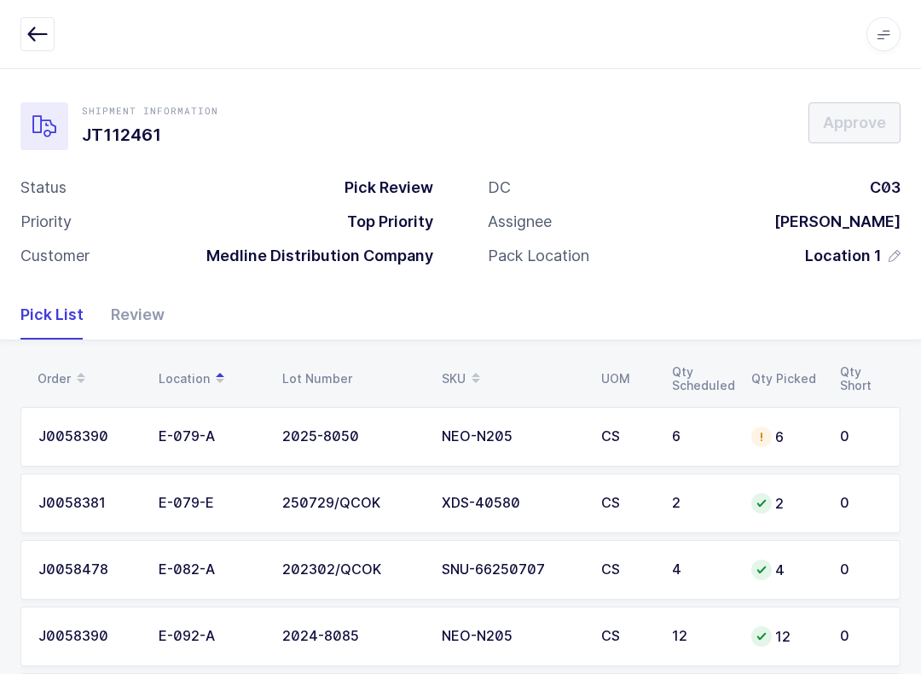
click at [785, 433] on div "6" at bounding box center [785, 436] width 68 height 20
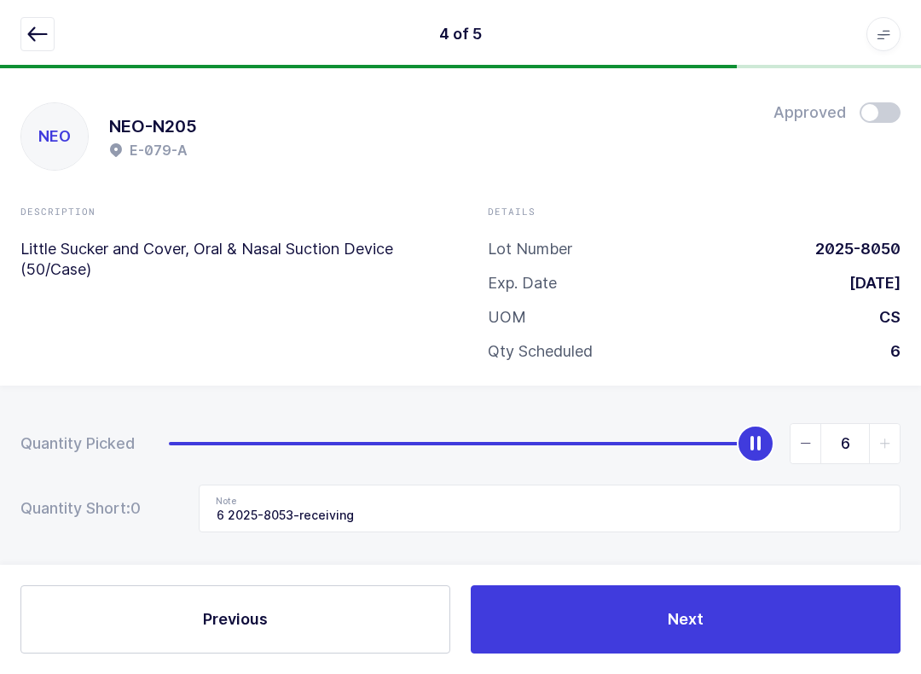
click at [48, 18] on button "button" at bounding box center [37, 34] width 34 height 34
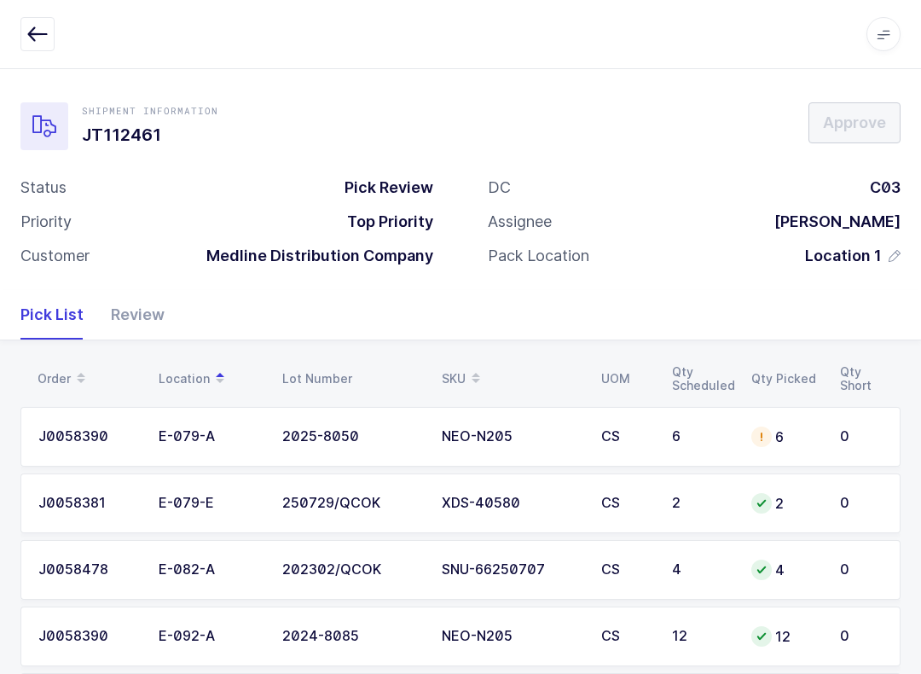
click at [731, 424] on td "6" at bounding box center [701, 437] width 79 height 60
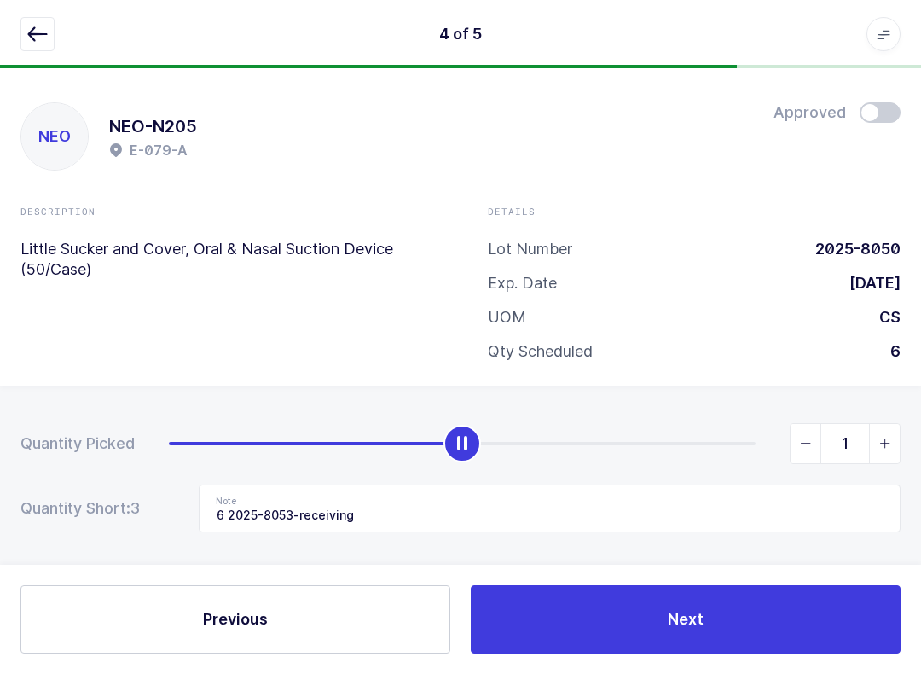
type input "0"
click at [376, 512] on input "6 2025-8053-receiving" at bounding box center [550, 508] width 702 height 48
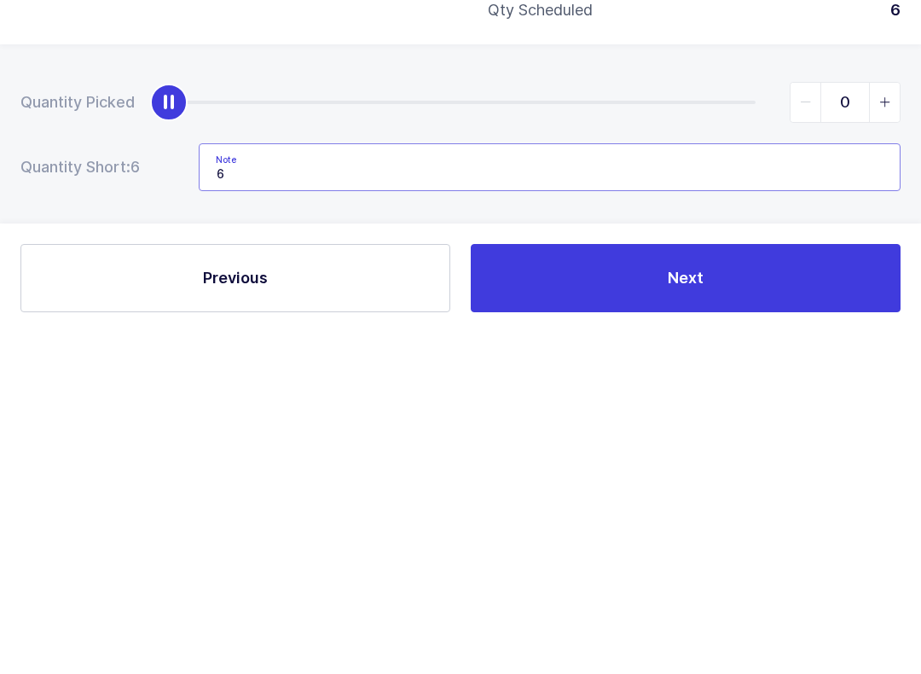
type input "6"
click at [746, 585] on button "Next" at bounding box center [686, 619] width 430 height 68
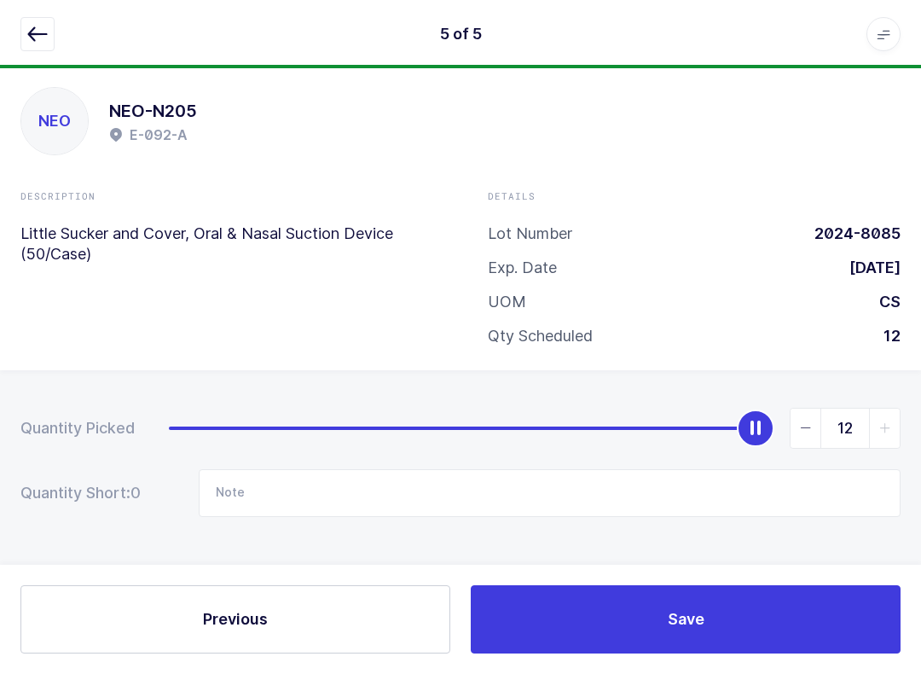
click at [53, 19] on button "button" at bounding box center [37, 34] width 34 height 34
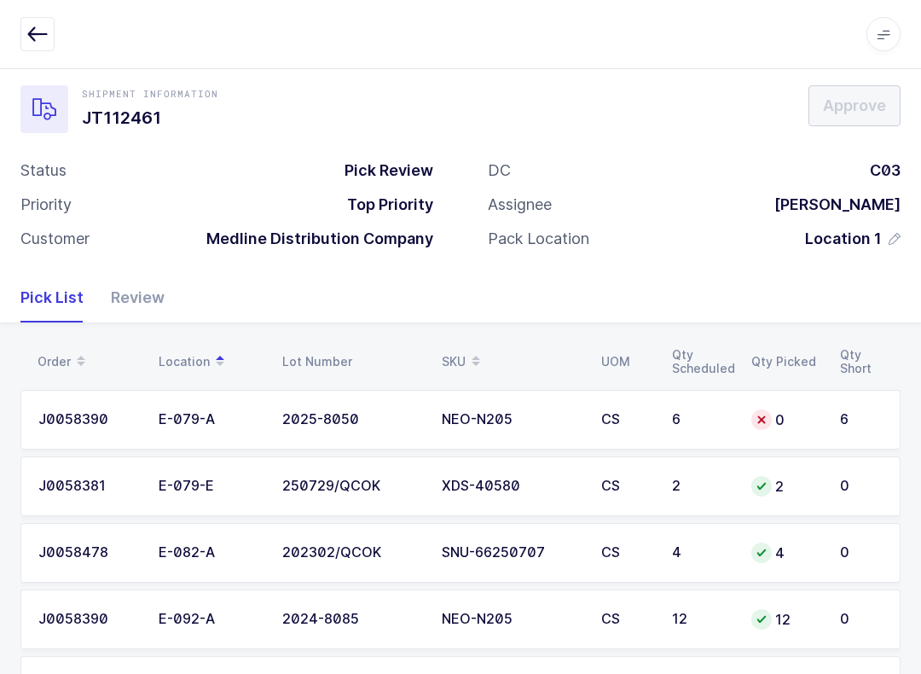
click at [18, 4] on div "Apps Core Warehouse Admin Mission Control Purchasing Baltazar N. Logout Account…" at bounding box center [460, 34] width 921 height 69
click at [37, 26] on icon "button" at bounding box center [37, 34] width 20 height 20
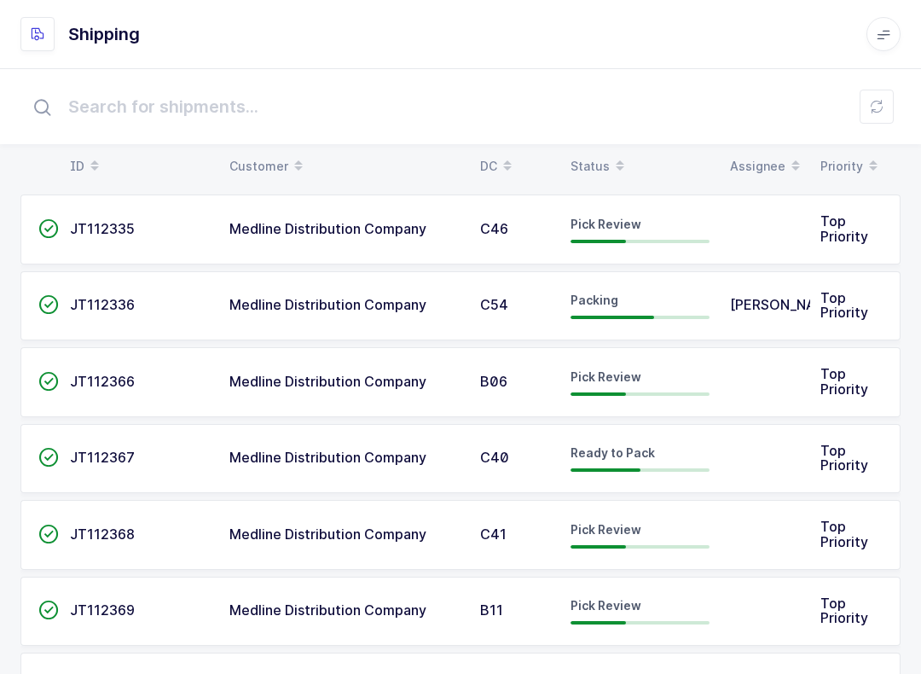
click at [571, 172] on div "Status" at bounding box center [640, 166] width 139 height 29
click at [873, 101] on icon at bounding box center [877, 107] width 14 height 14
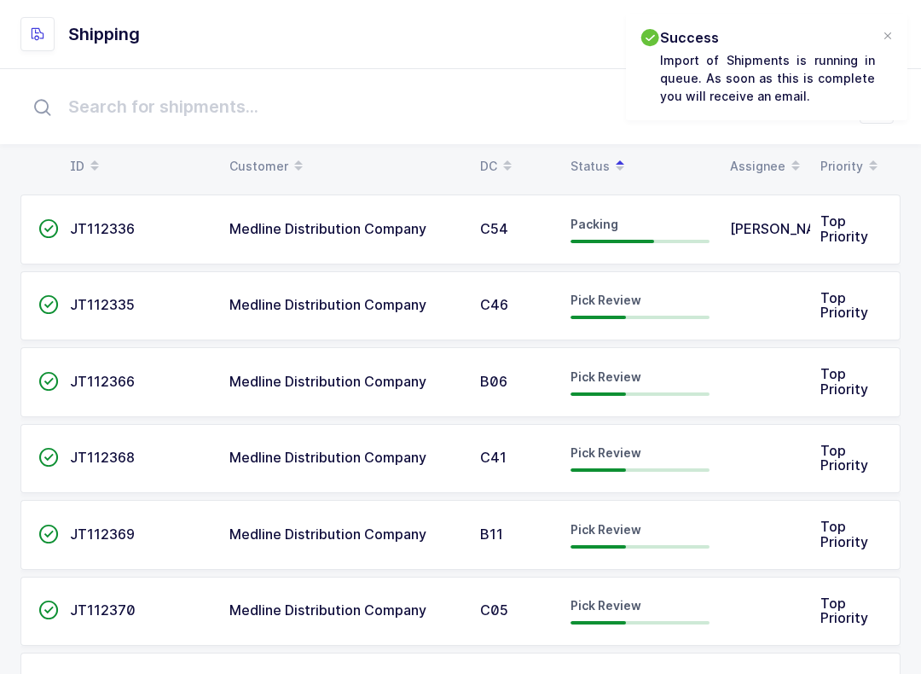
click at [627, 143] on div at bounding box center [460, 106] width 921 height 75
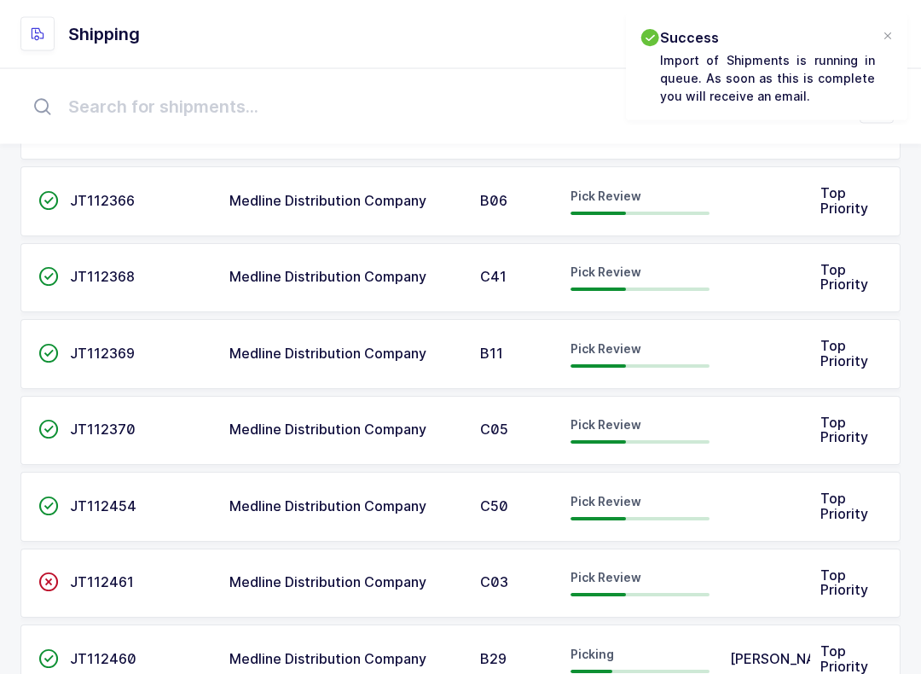
scroll to position [236, 0]
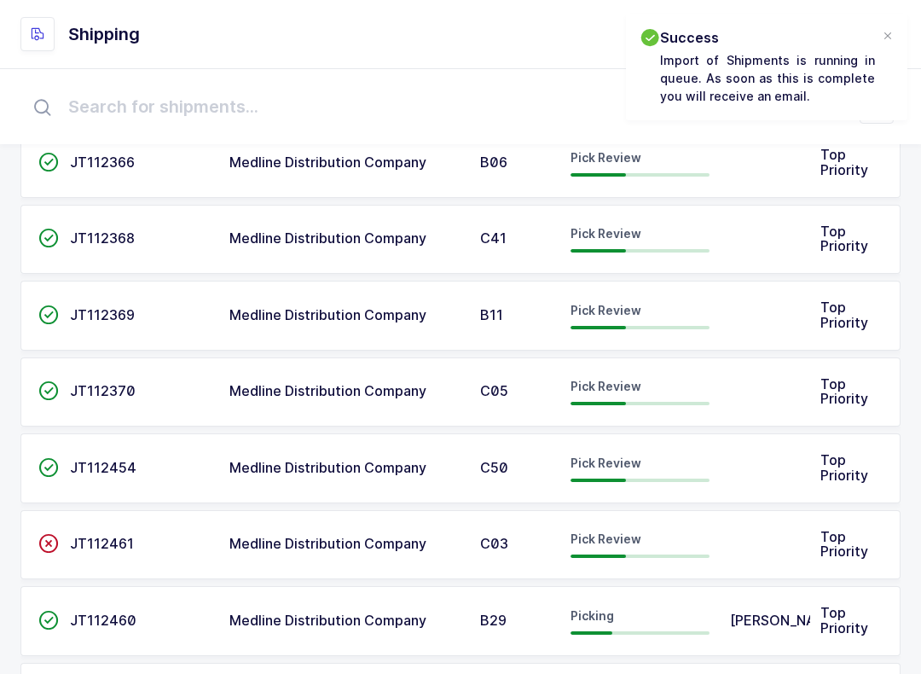
click at [661, 534] on div "Pick Review" at bounding box center [640, 543] width 139 height 27
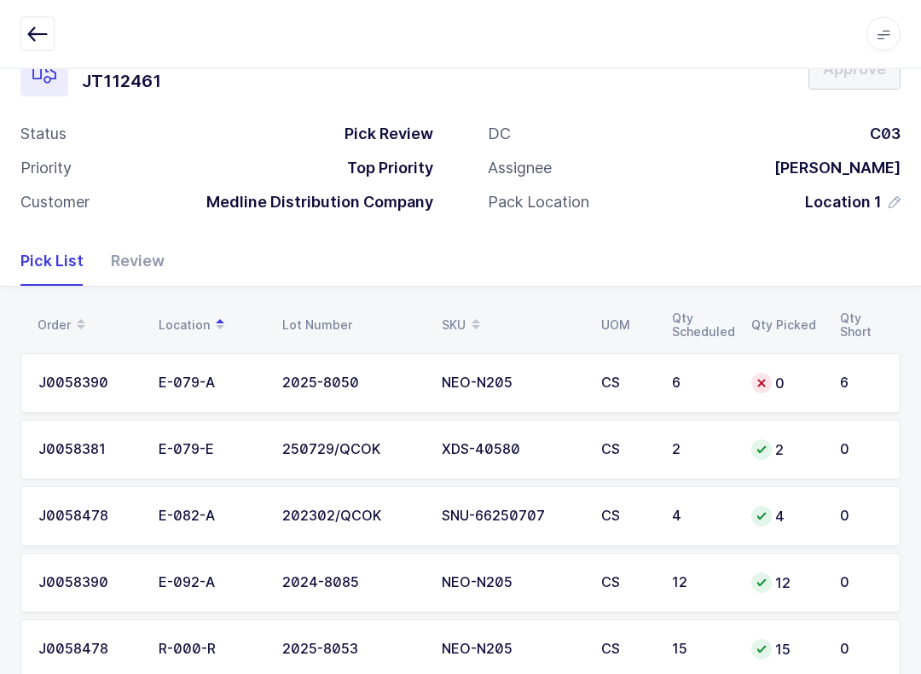
click at [818, 364] on td "0" at bounding box center [785, 384] width 89 height 60
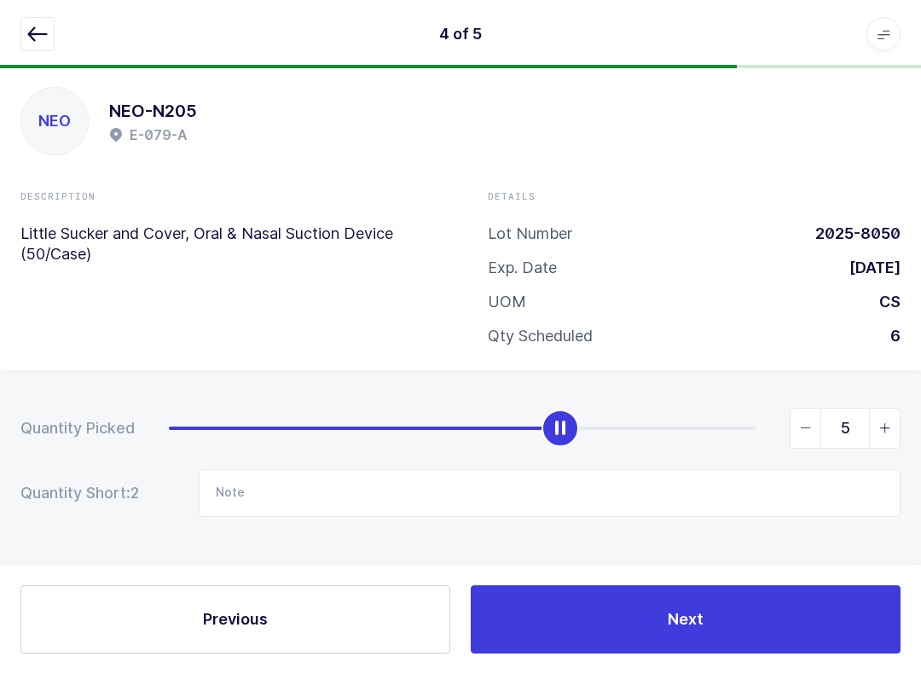
type input "6"
click at [725, 612] on button "Next" at bounding box center [686, 619] width 430 height 68
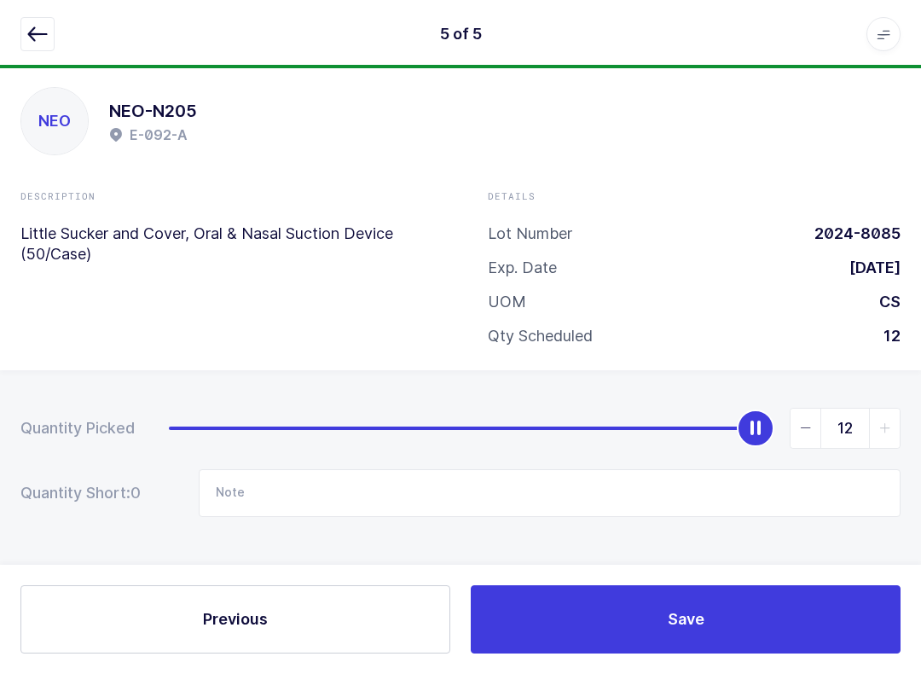
click at [709, 618] on button "Save" at bounding box center [686, 619] width 430 height 68
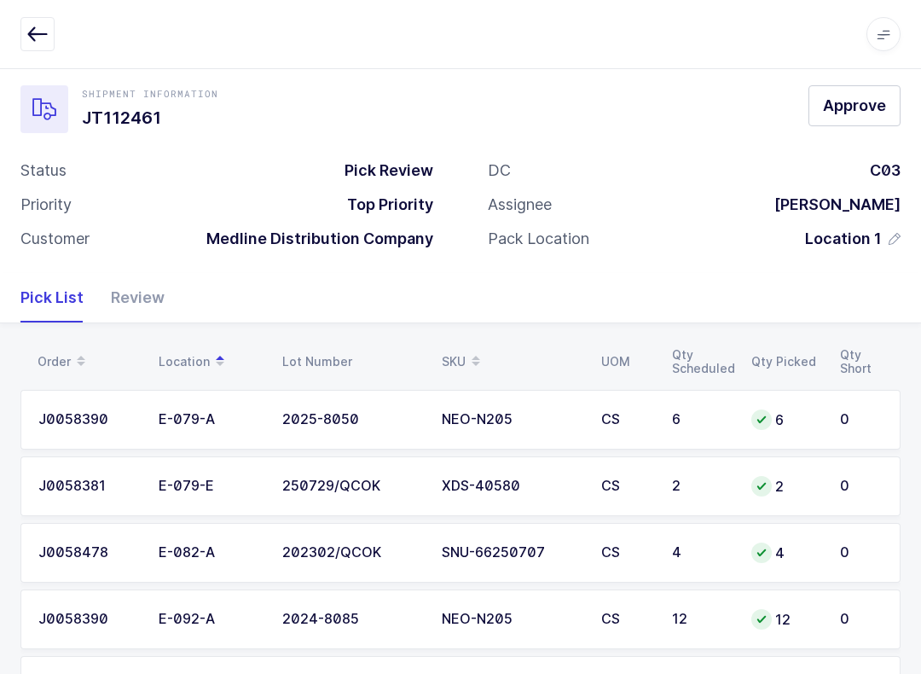
click at [139, 288] on div "Review" at bounding box center [130, 297] width 67 height 49
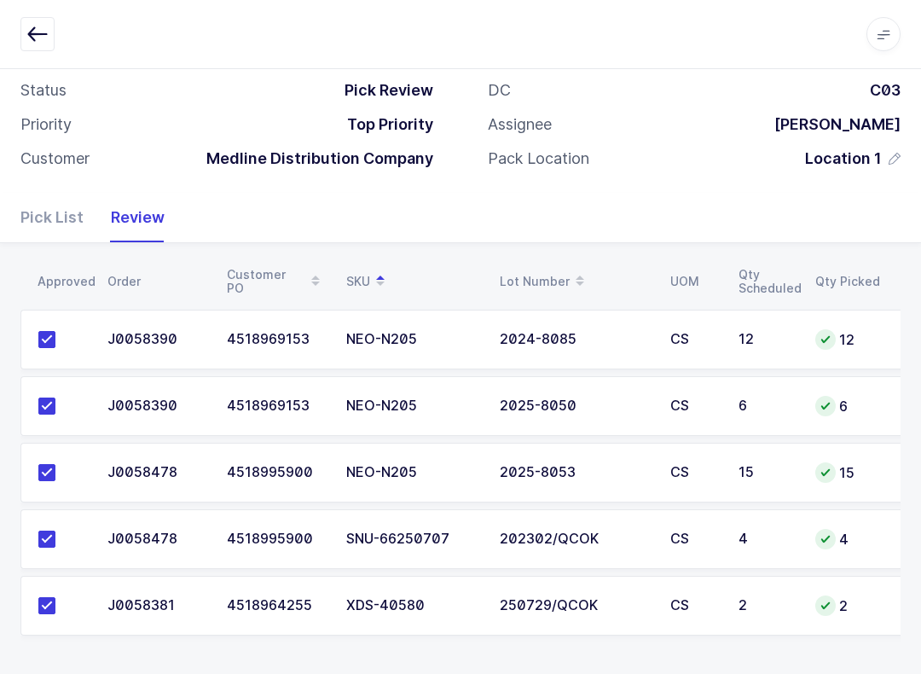
scroll to position [0, 0]
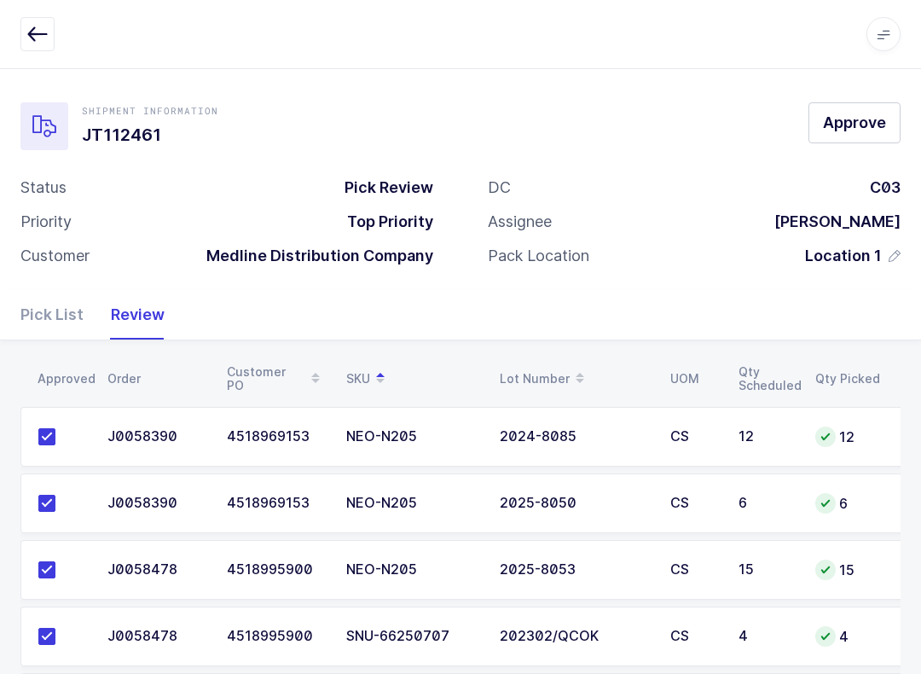
click at [860, 130] on span "Approve" at bounding box center [854, 122] width 63 height 21
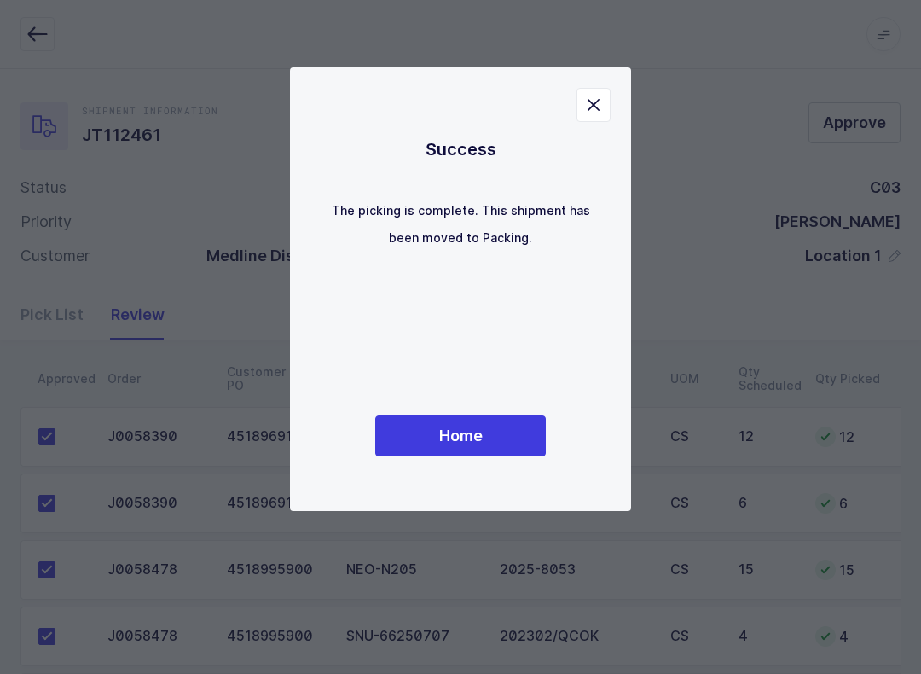
click at [491, 455] on button "Home" at bounding box center [460, 435] width 171 height 41
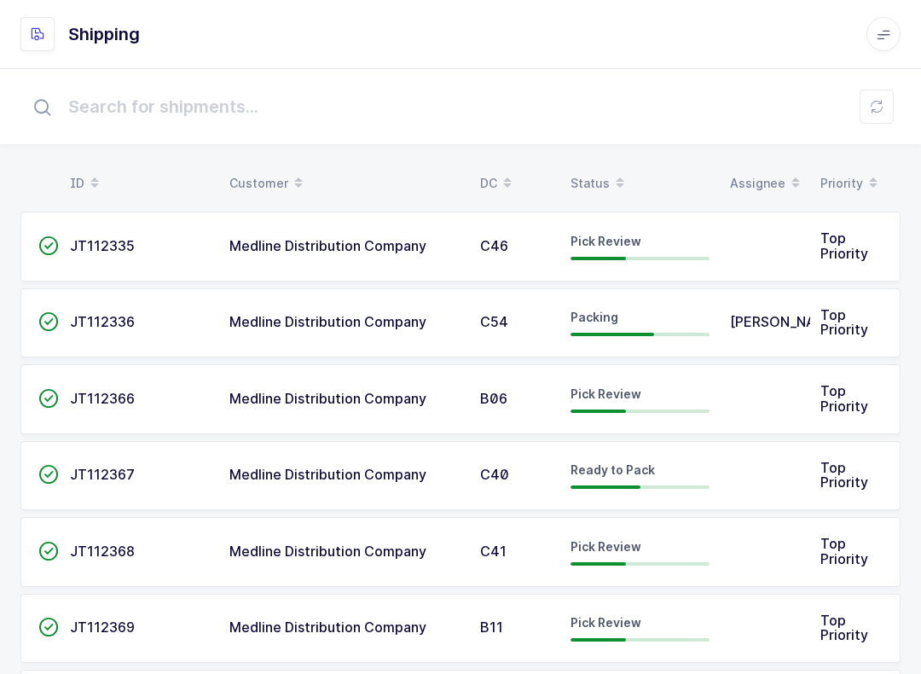
click at [605, 615] on span "Pick Review" at bounding box center [606, 622] width 71 height 14
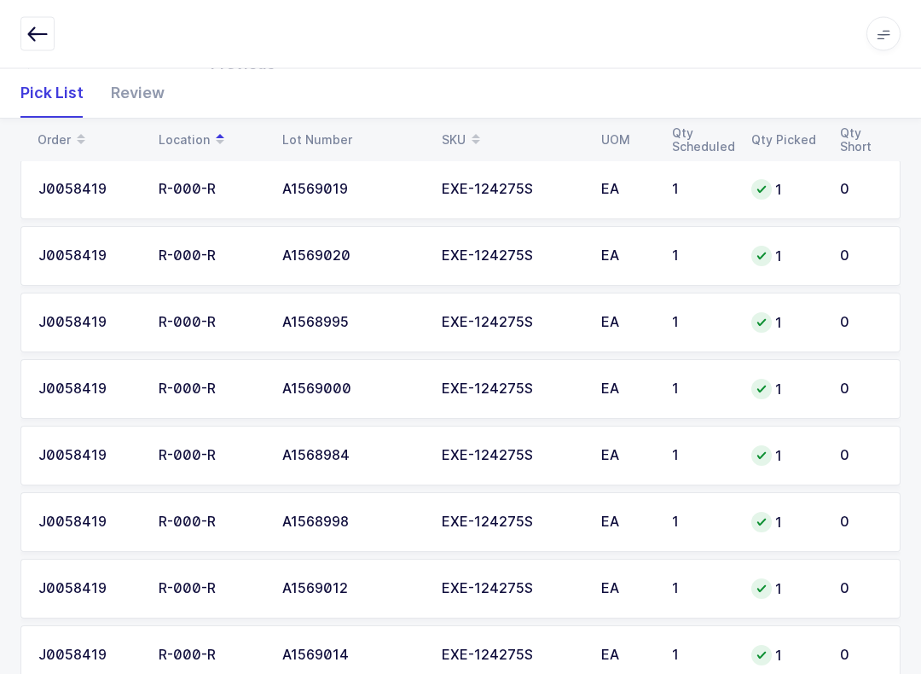
scroll to position [3507, 0]
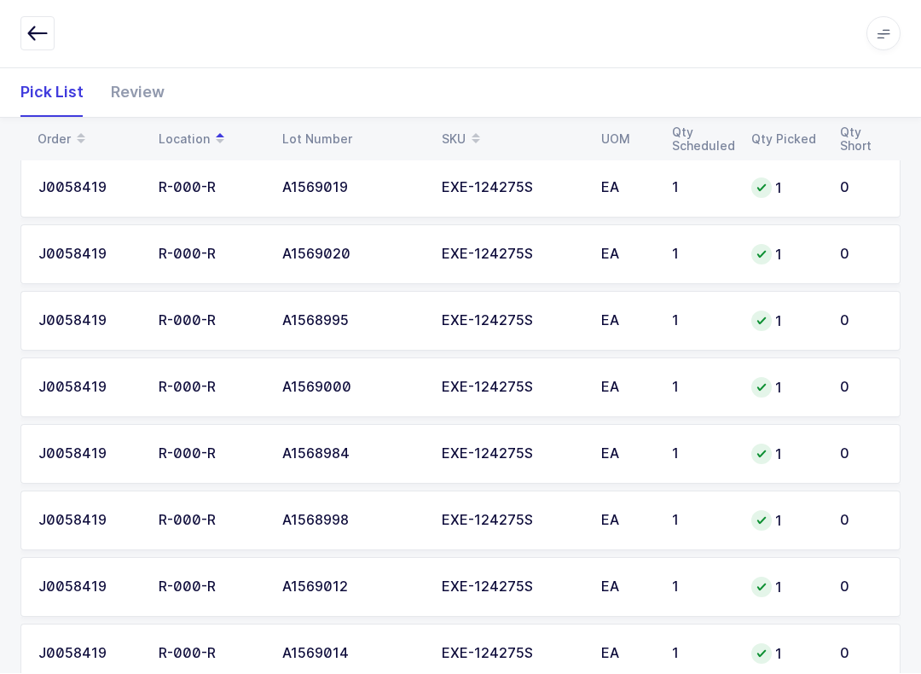
click at [32, 32] on icon "button" at bounding box center [37, 34] width 20 height 20
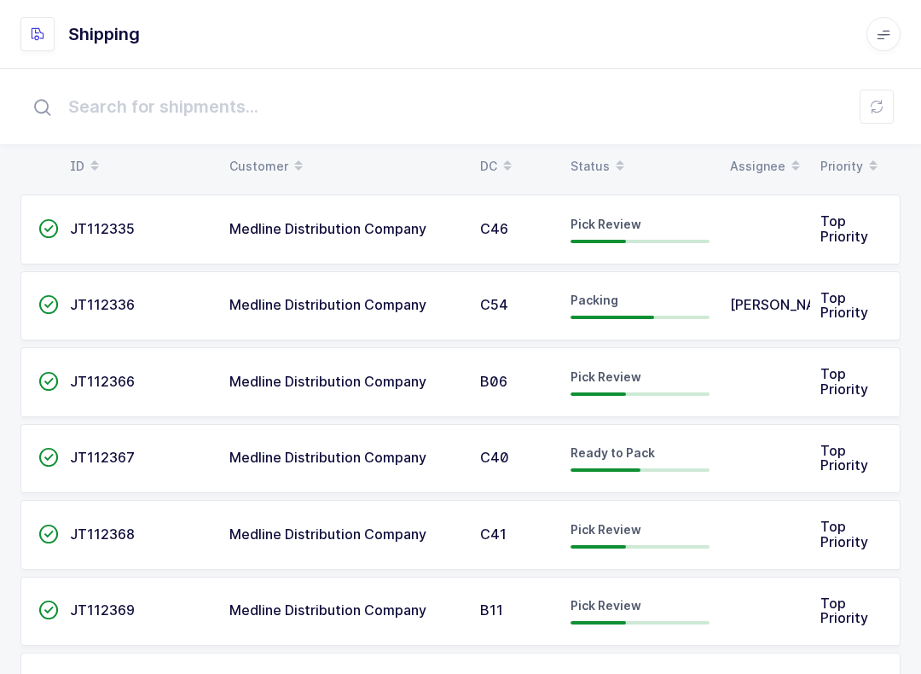
click at [607, 145] on table "ID Customer DC Status Assignee Priority" at bounding box center [460, 166] width 880 height 43
click at [601, 159] on div "Status" at bounding box center [640, 166] width 139 height 29
click at [640, 354] on td "Pick Review" at bounding box center [639, 382] width 159 height 70
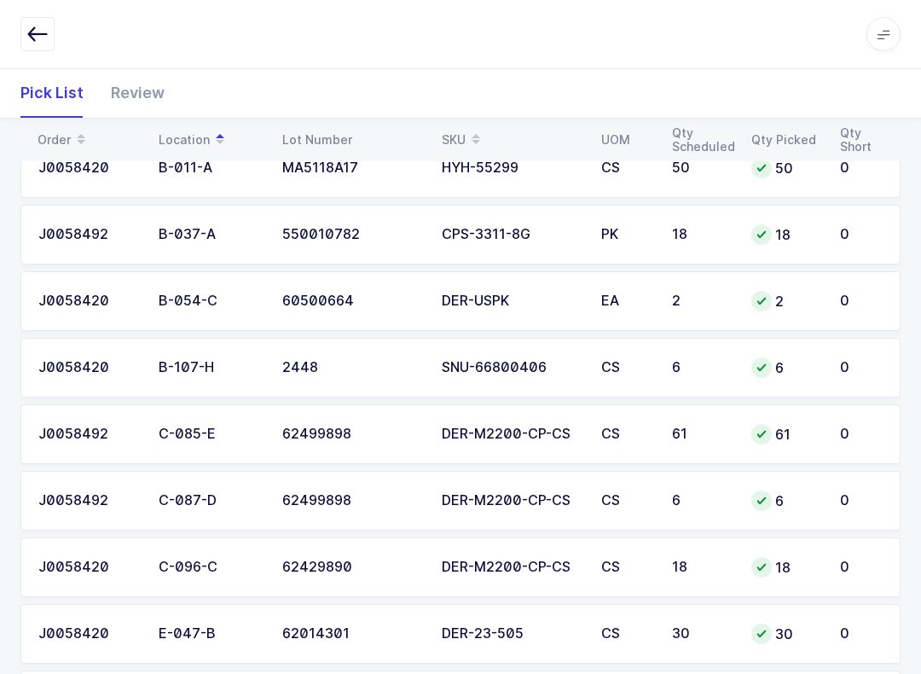
scroll to position [696, 0]
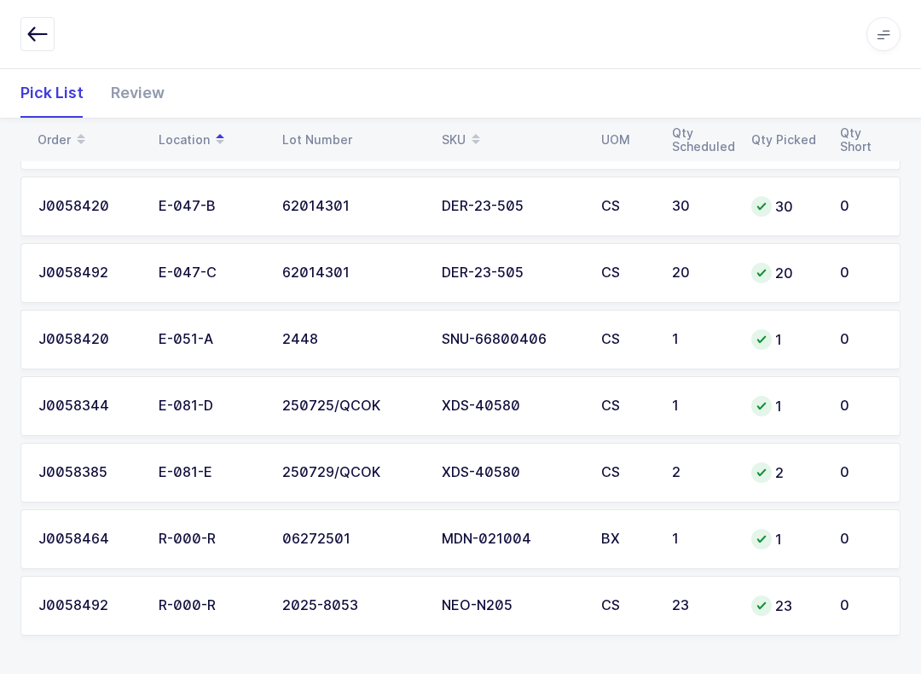
click at [145, 96] on div "Review" at bounding box center [130, 92] width 67 height 49
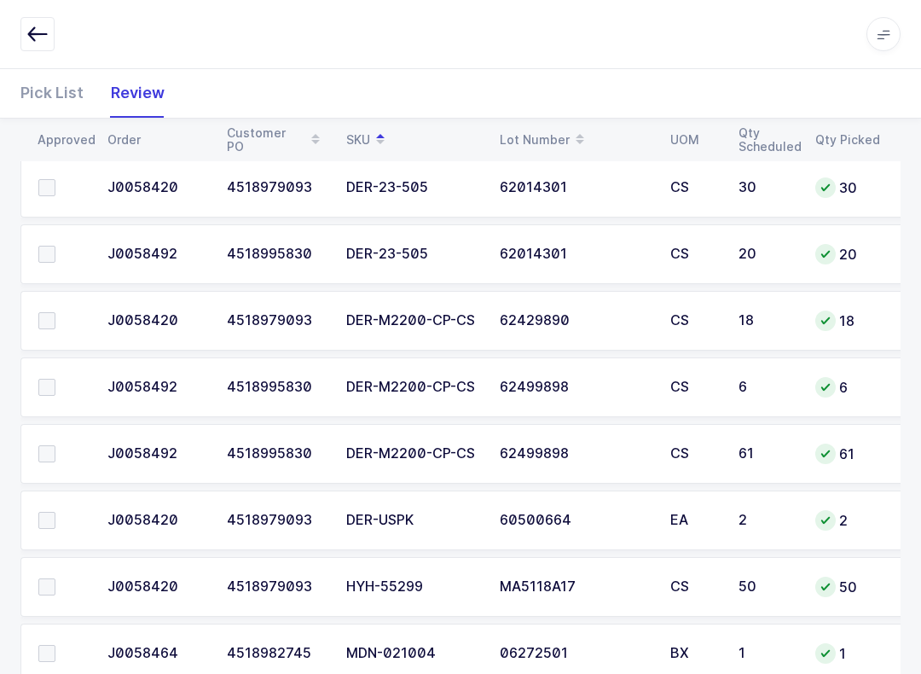
scroll to position [303, 0]
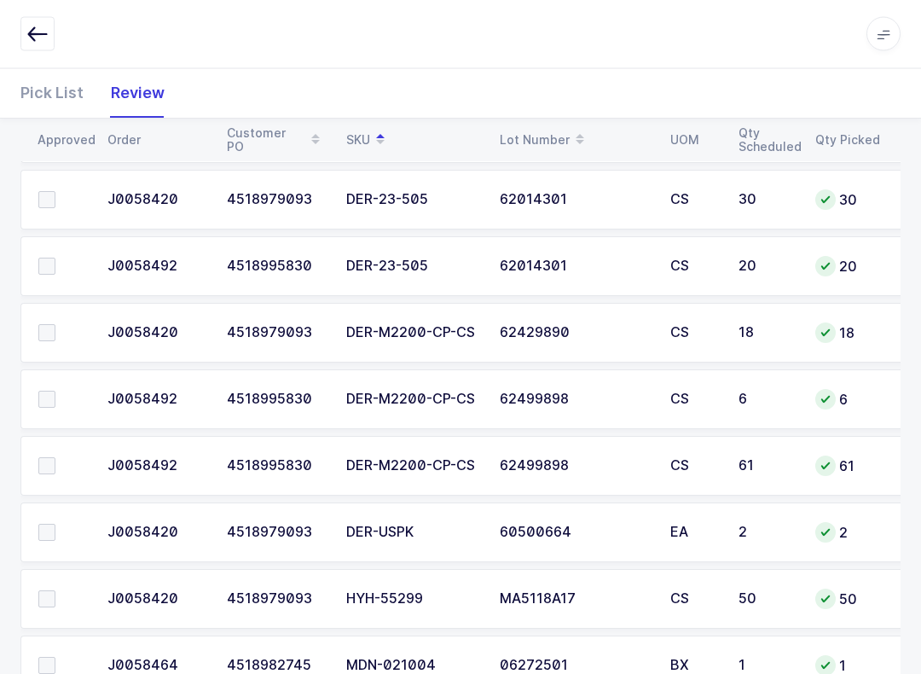
click at [43, 528] on span at bounding box center [46, 532] width 17 height 17
click at [55, 524] on input "checkbox" at bounding box center [55, 524] width 0 height 0
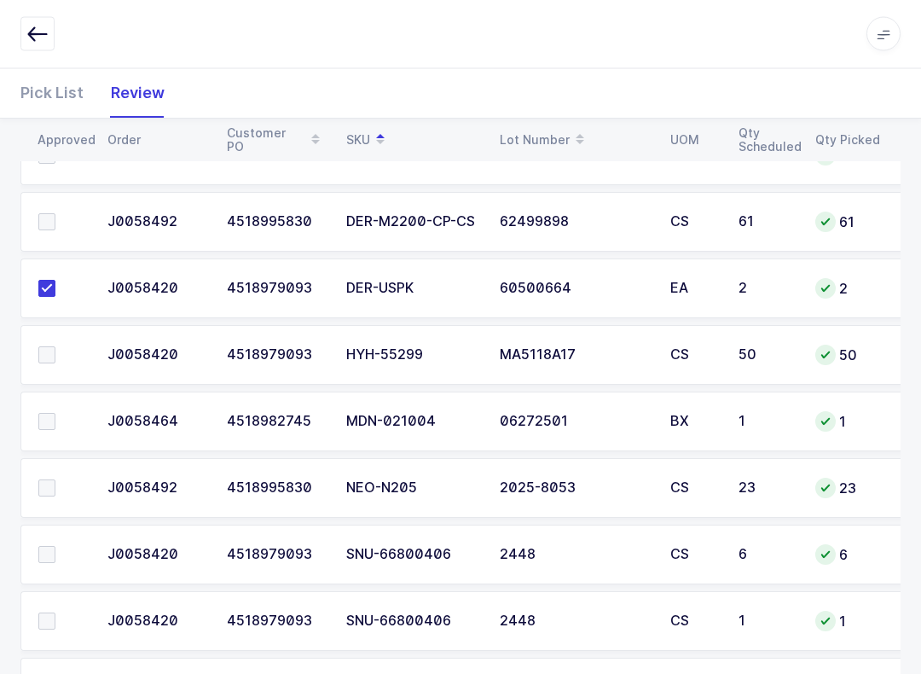
scroll to position [618, 0]
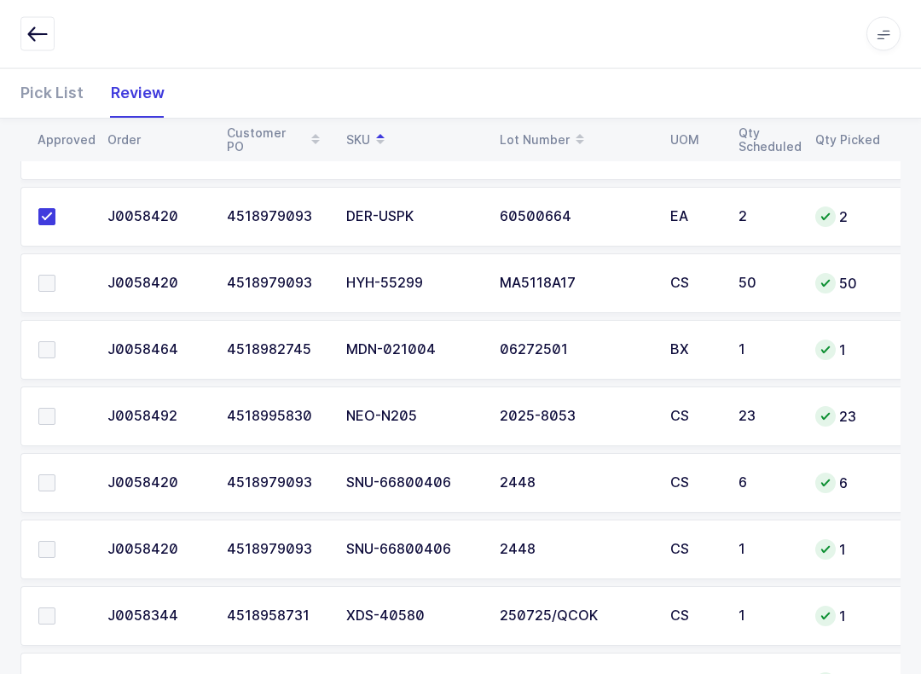
click at [52, 475] on span at bounding box center [46, 483] width 17 height 17
click at [55, 475] on input "checkbox" at bounding box center [55, 475] width 0 height 0
click at [52, 523] on td at bounding box center [58, 549] width 77 height 60
click at [50, 552] on span at bounding box center [46, 549] width 17 height 17
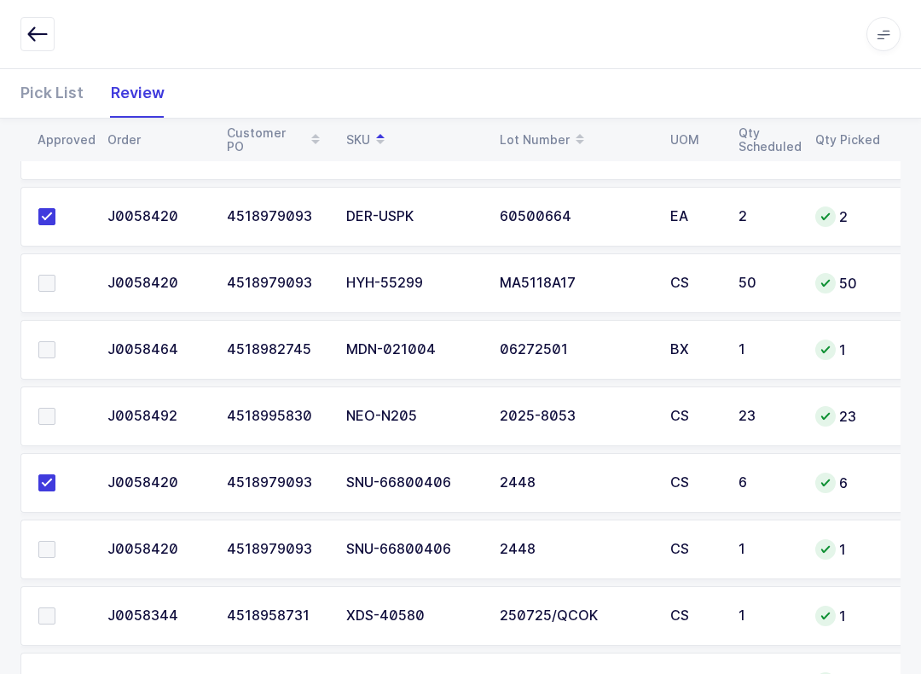
click at [55, 541] on input "checkbox" at bounding box center [55, 541] width 0 height 0
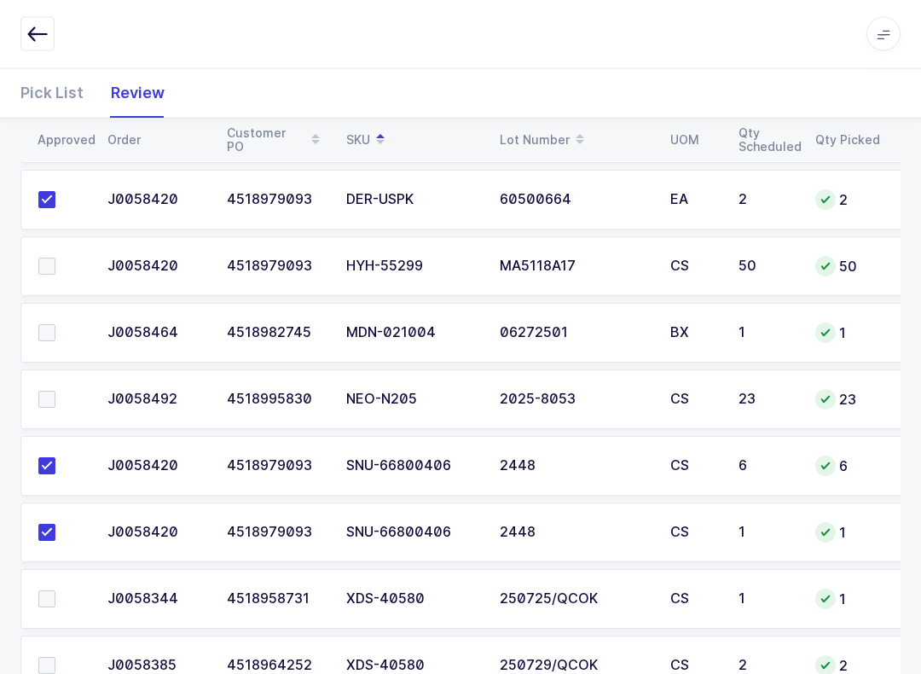
scroll to position [634, 0]
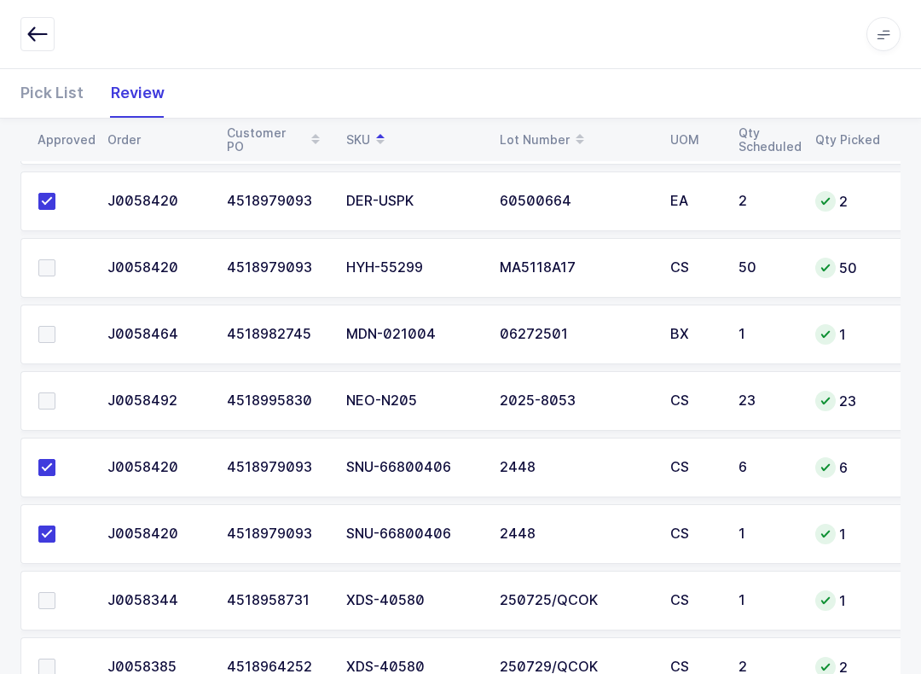
click at [44, 263] on span at bounding box center [46, 267] width 17 height 17
click at [55, 259] on input "checkbox" at bounding box center [55, 259] width 0 height 0
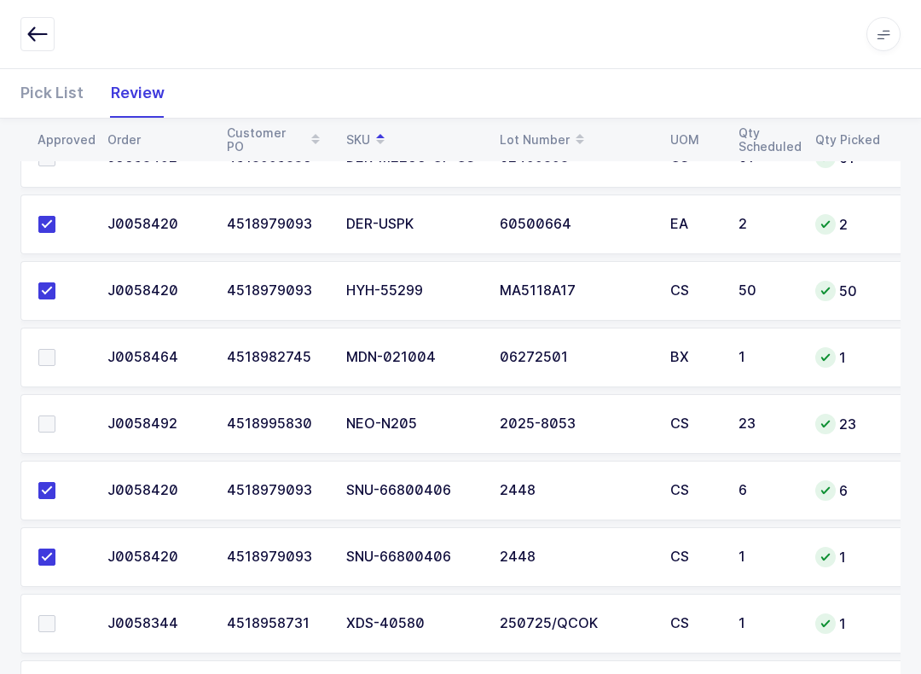
scroll to position [696, 0]
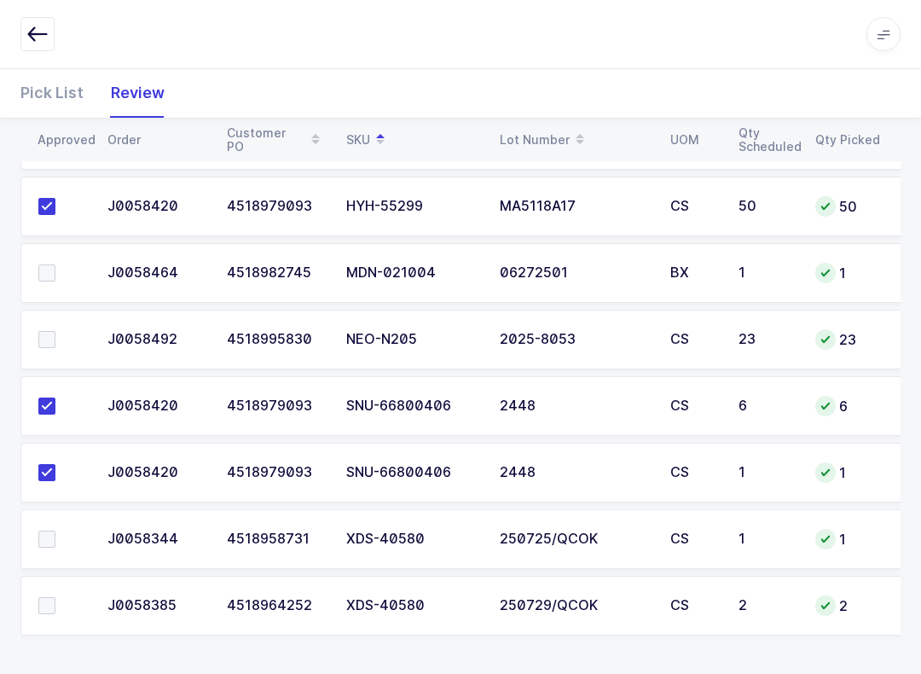
click at [44, 597] on span at bounding box center [46, 605] width 17 height 17
click at [55, 597] on input "checkbox" at bounding box center [55, 597] width 0 height 0
click at [43, 530] on span at bounding box center [46, 538] width 17 height 17
click at [55, 530] on input "checkbox" at bounding box center [55, 530] width 0 height 0
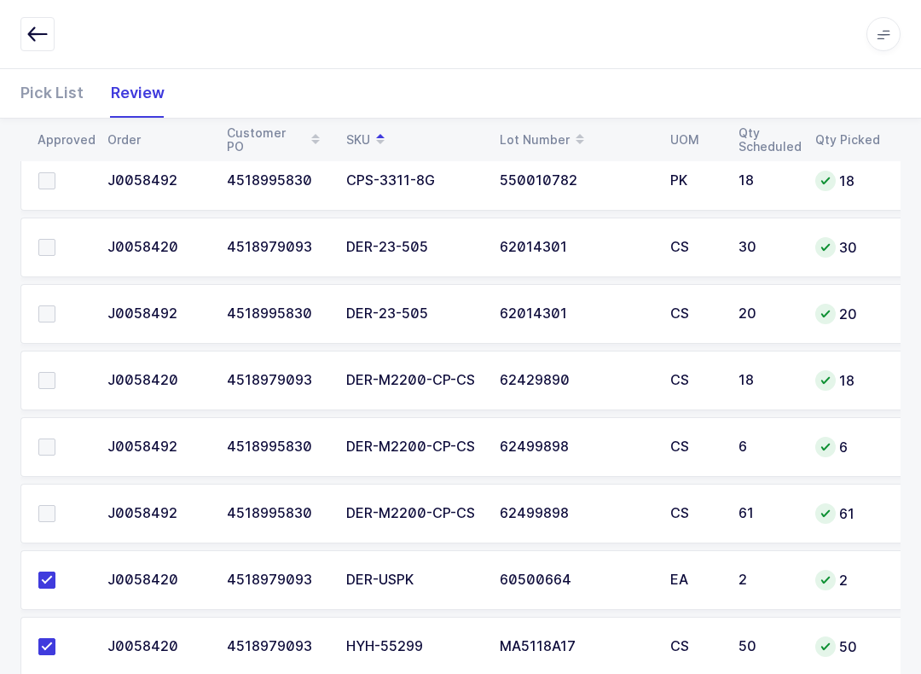
scroll to position [182, 0]
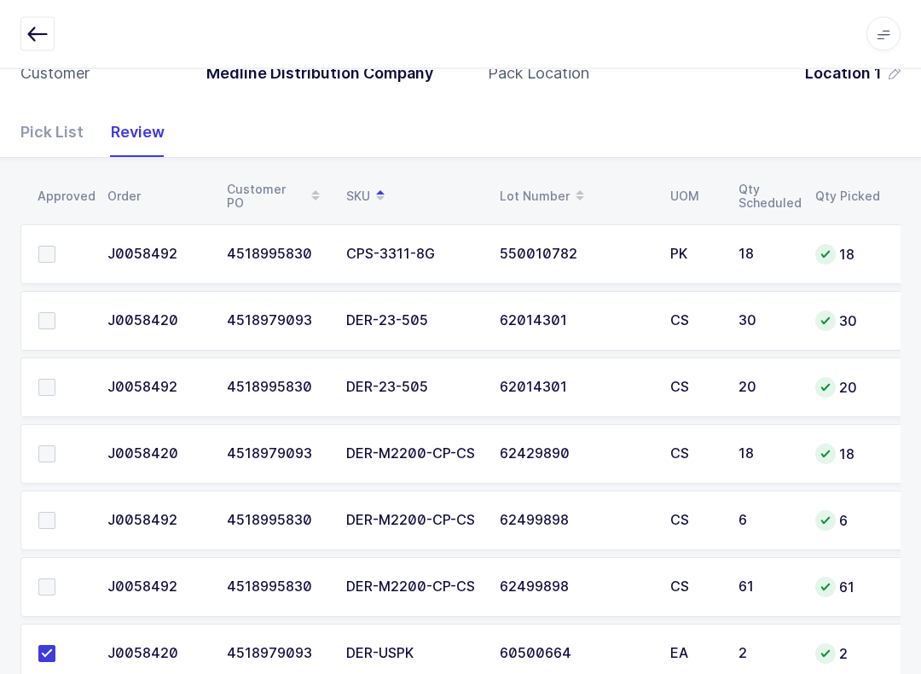
click at [55, 317] on span at bounding box center [46, 321] width 17 height 17
click at [55, 313] on input "checkbox" at bounding box center [55, 313] width 0 height 0
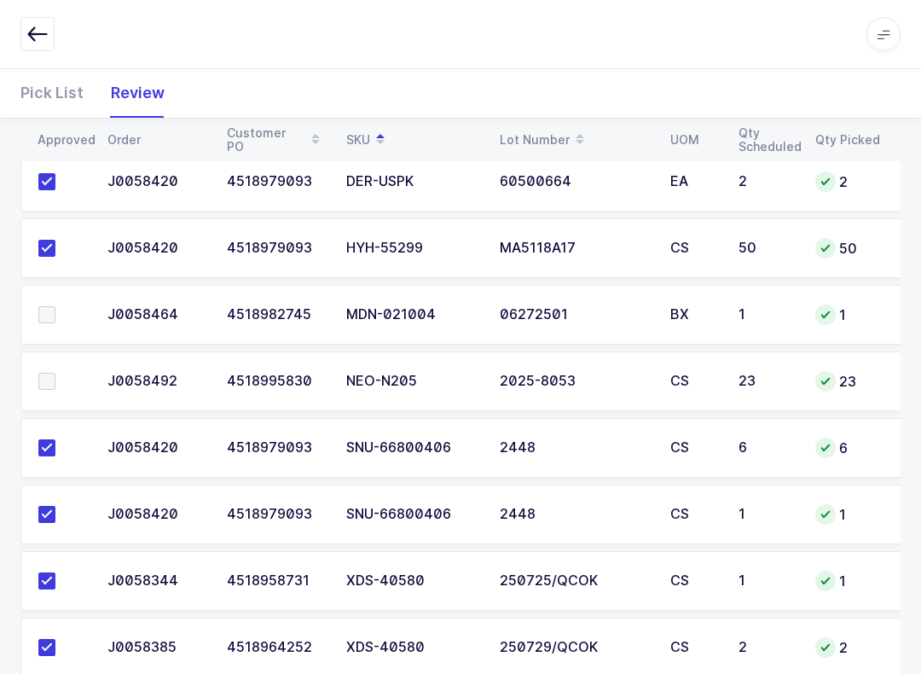
scroll to position [686, 0]
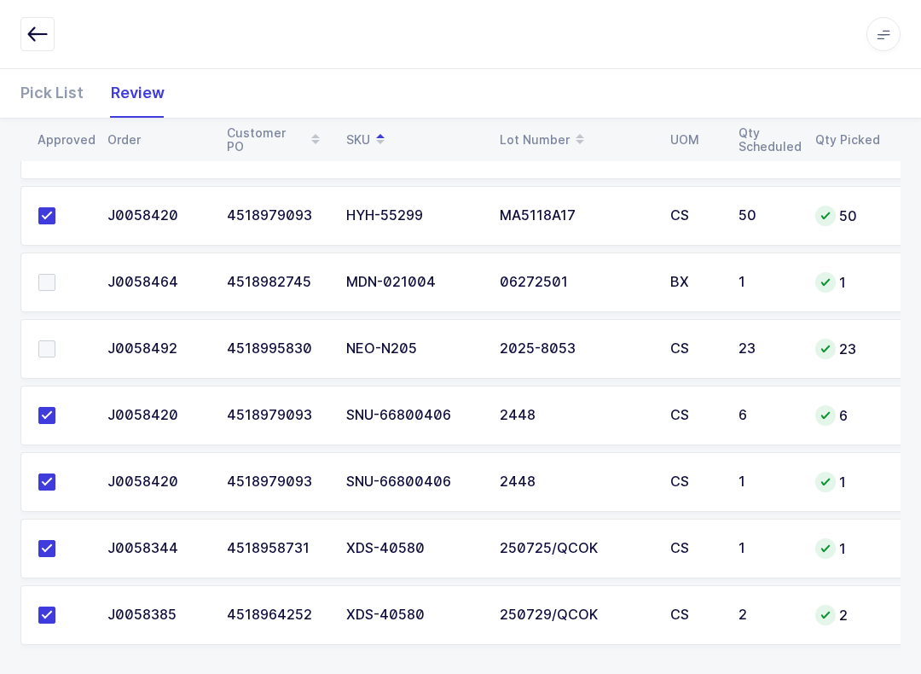
click at [52, 274] on span at bounding box center [46, 282] width 17 height 17
click at [55, 274] on input "checkbox" at bounding box center [55, 274] width 0 height 0
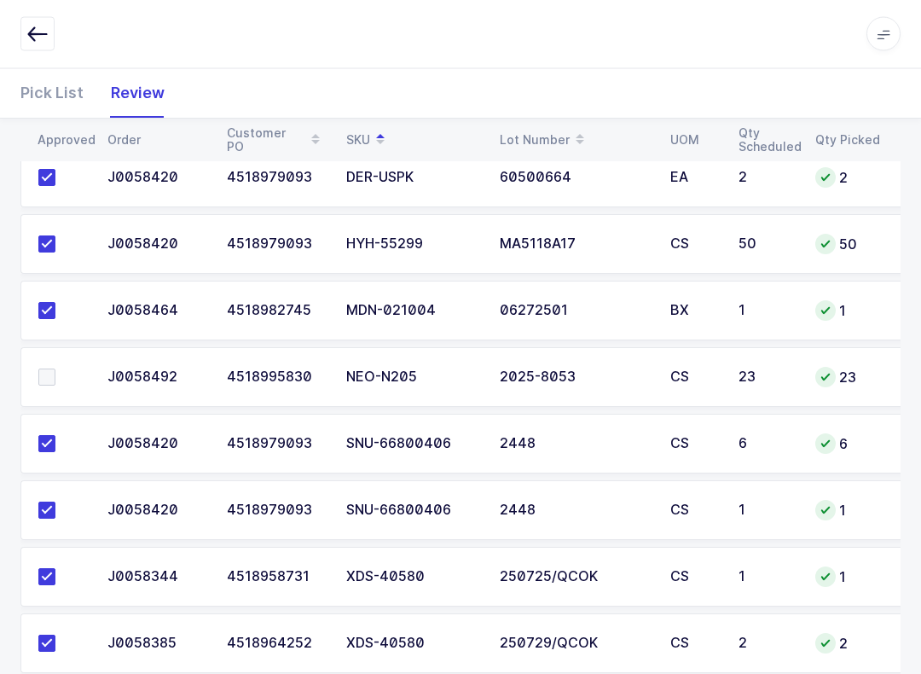
scroll to position [656, 0]
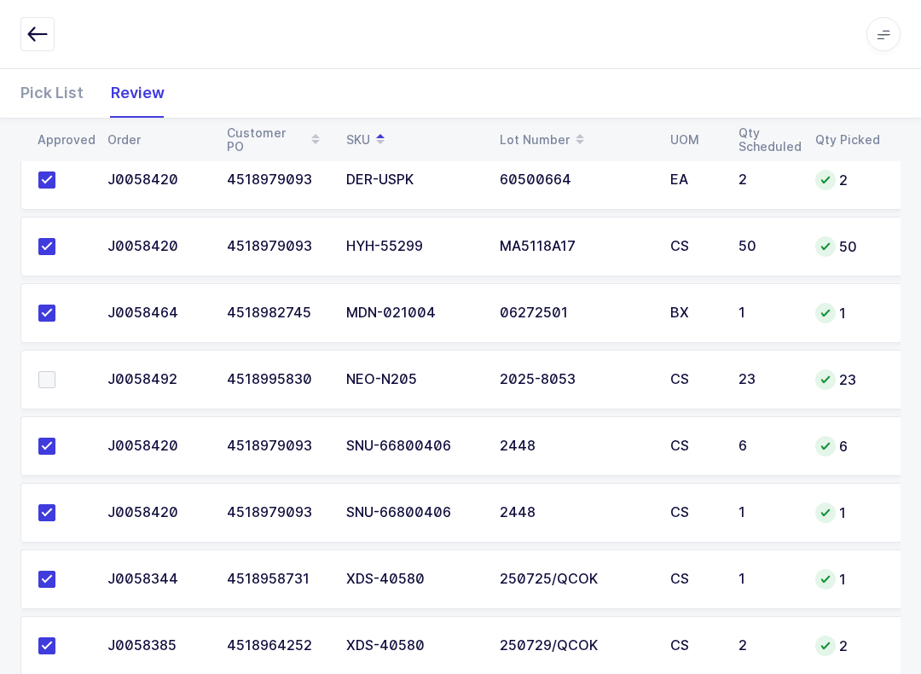
click at [60, 375] on label at bounding box center [62, 379] width 49 height 17
click at [55, 371] on input "checkbox" at bounding box center [55, 371] width 0 height 0
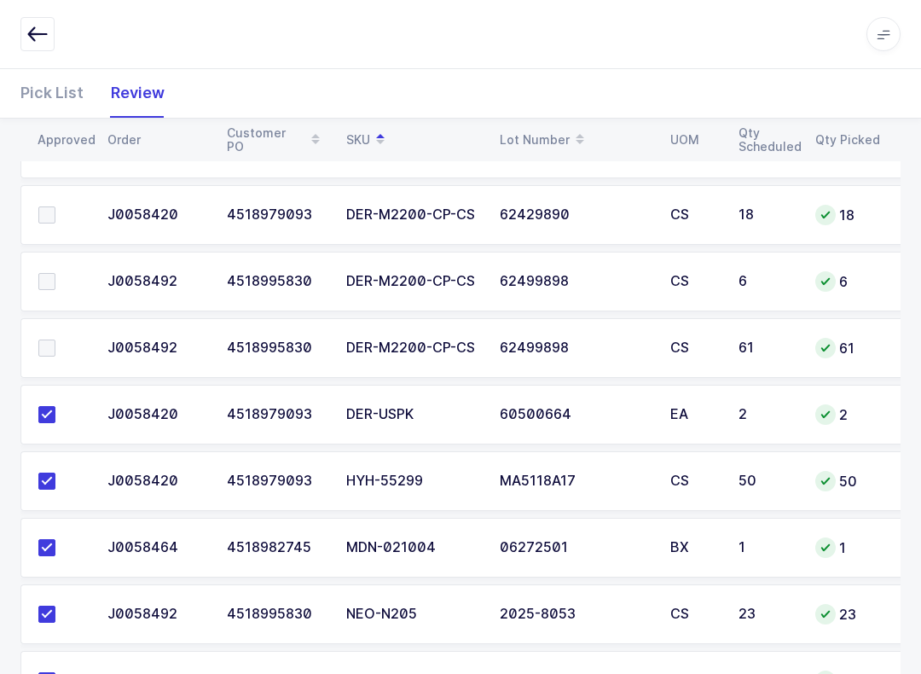
scroll to position [312, 0]
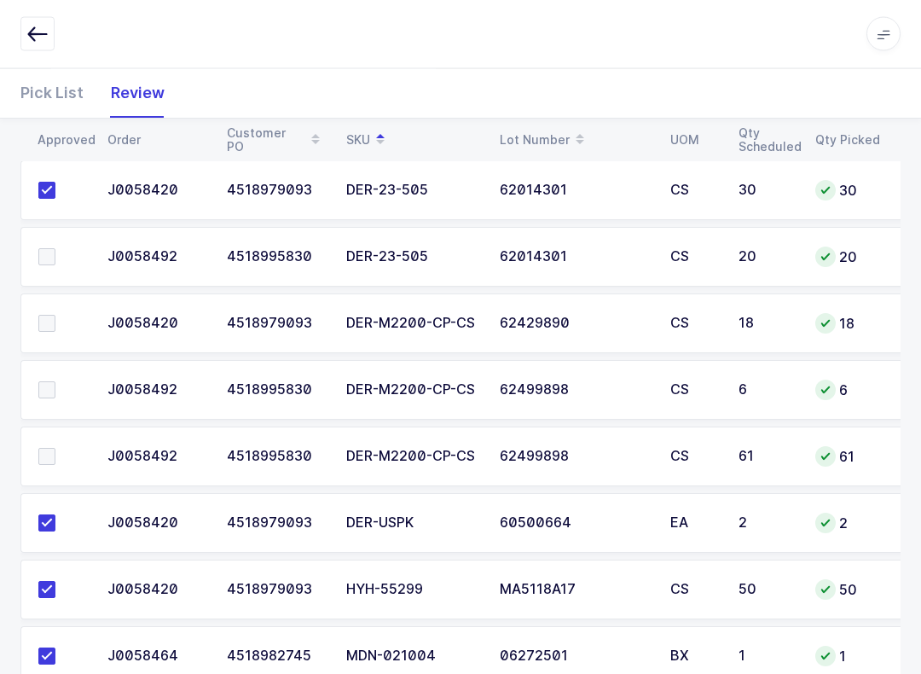
click at [41, 317] on span at bounding box center [46, 324] width 17 height 17
click at [55, 316] on input "checkbox" at bounding box center [55, 316] width 0 height 0
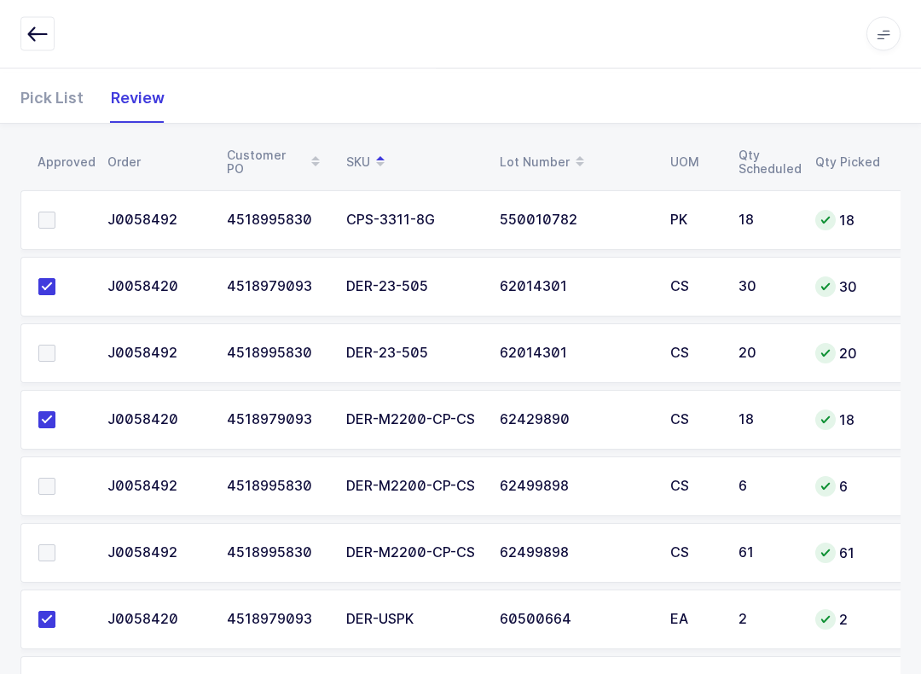
scroll to position [168, 0]
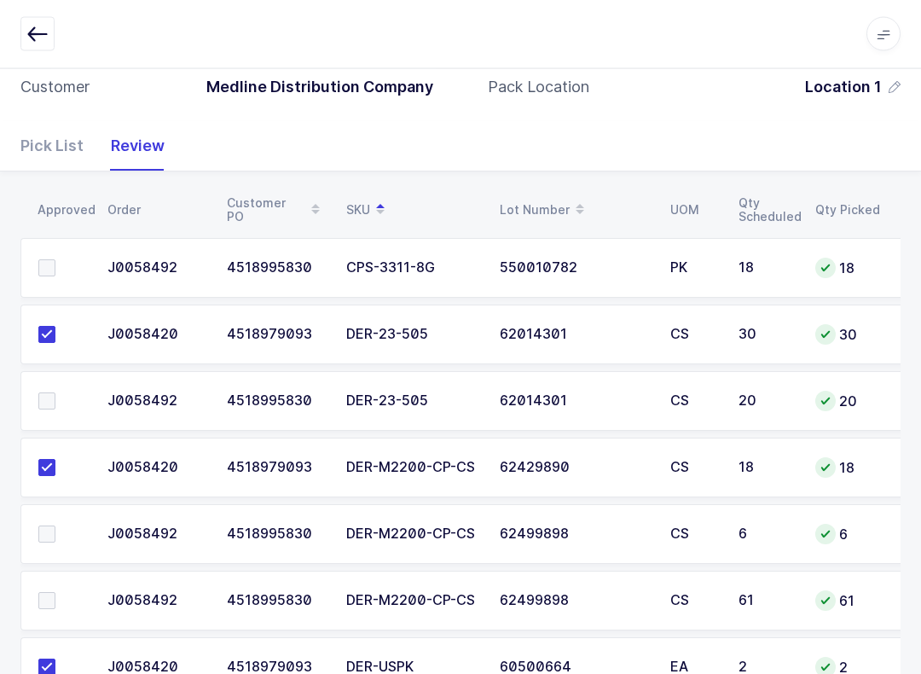
click at [51, 398] on span at bounding box center [46, 401] width 17 height 17
click at [55, 393] on input "checkbox" at bounding box center [55, 393] width 0 height 0
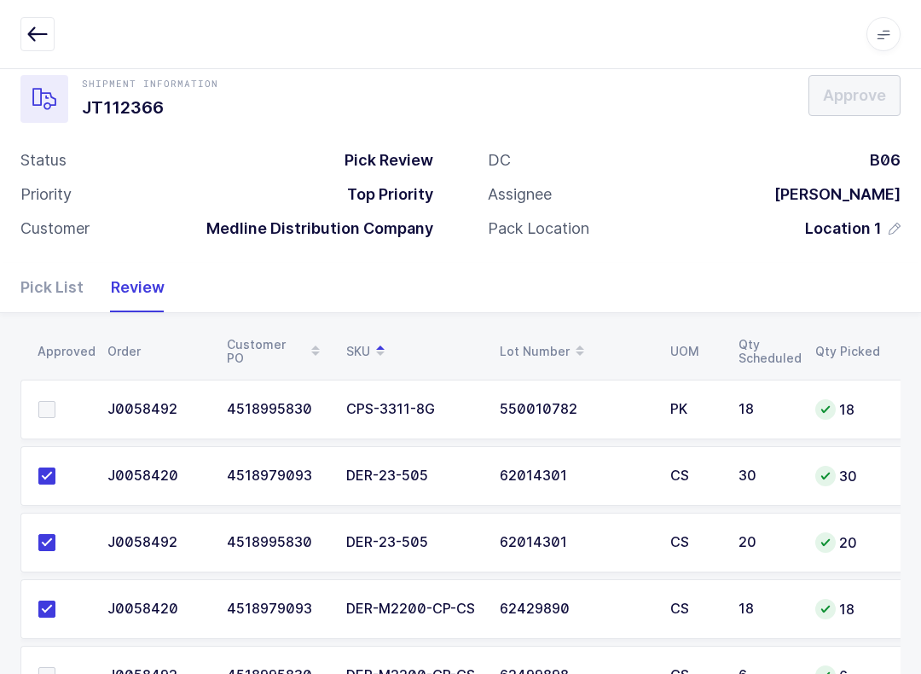
scroll to position [29, 0]
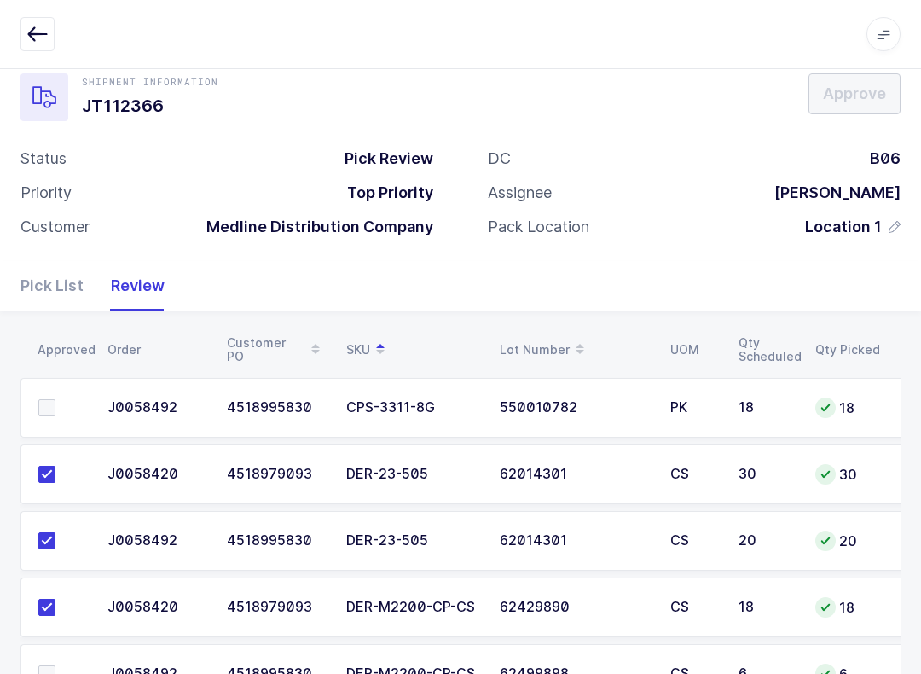
click at [55, 399] on span at bounding box center [46, 407] width 17 height 17
click at [55, 399] on input "checkbox" at bounding box center [55, 399] width 0 height 0
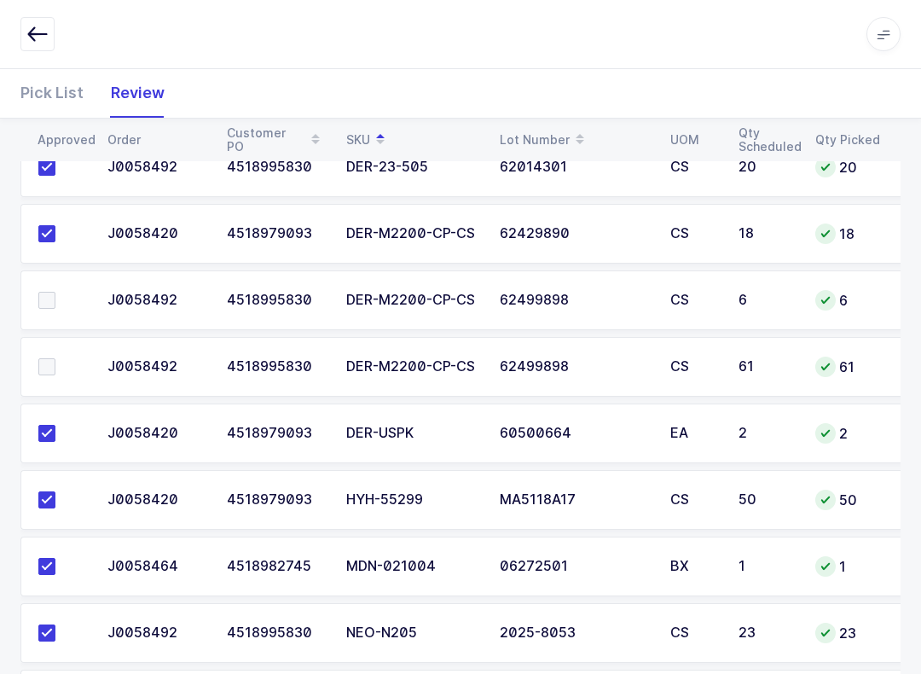
scroll to position [403, 0]
click at [40, 291] on span at bounding box center [46, 299] width 17 height 17
click at [55, 291] on input "checkbox" at bounding box center [55, 291] width 0 height 0
click at [40, 339] on td at bounding box center [58, 366] width 77 height 60
click at [50, 350] on td at bounding box center [58, 366] width 77 height 60
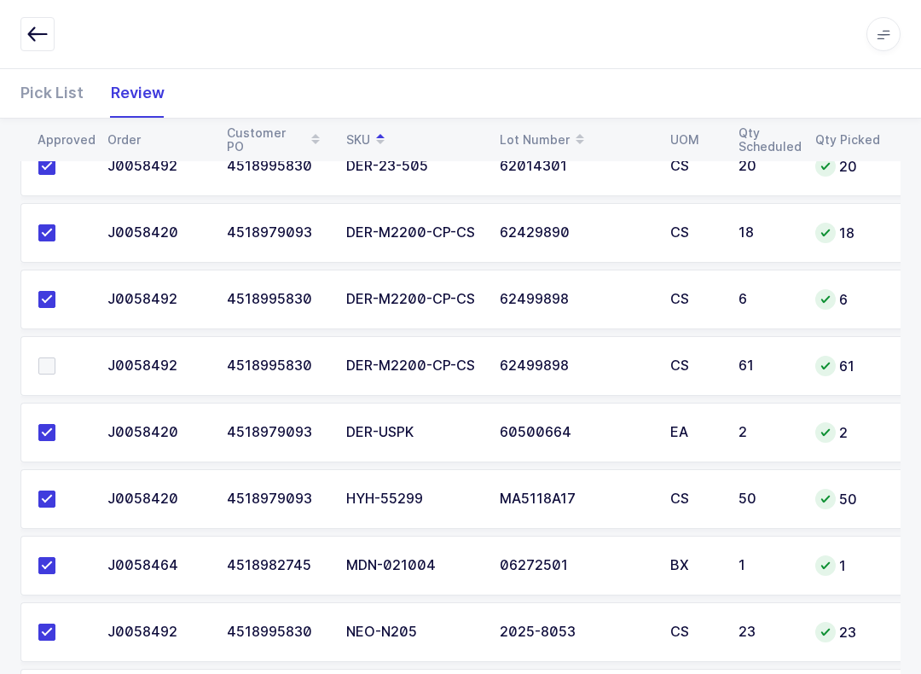
click at [61, 357] on label at bounding box center [62, 365] width 49 height 17
click at [55, 357] on input "checkbox" at bounding box center [55, 357] width 0 height 0
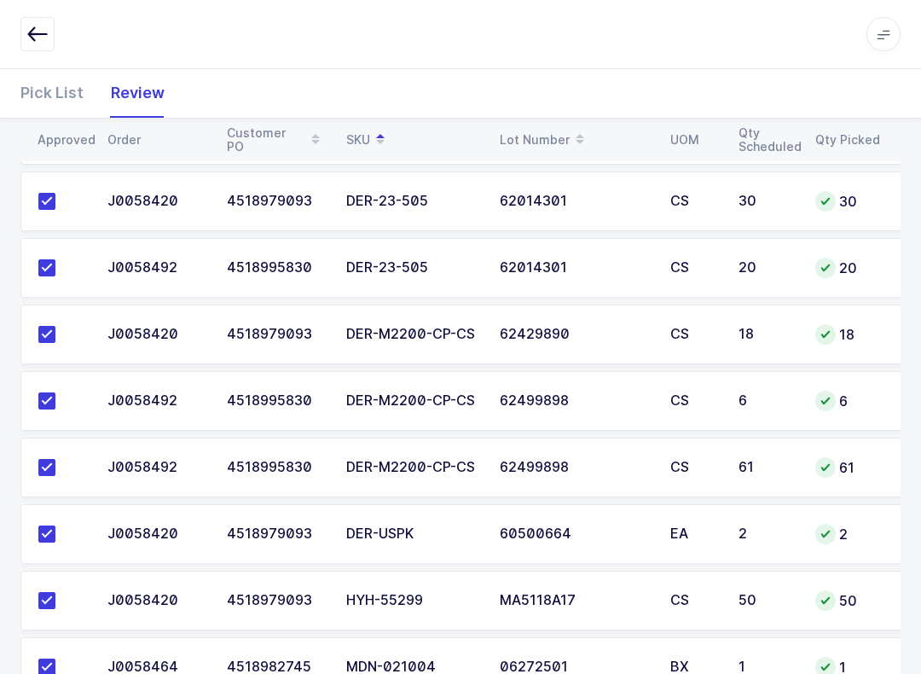
scroll to position [0, 0]
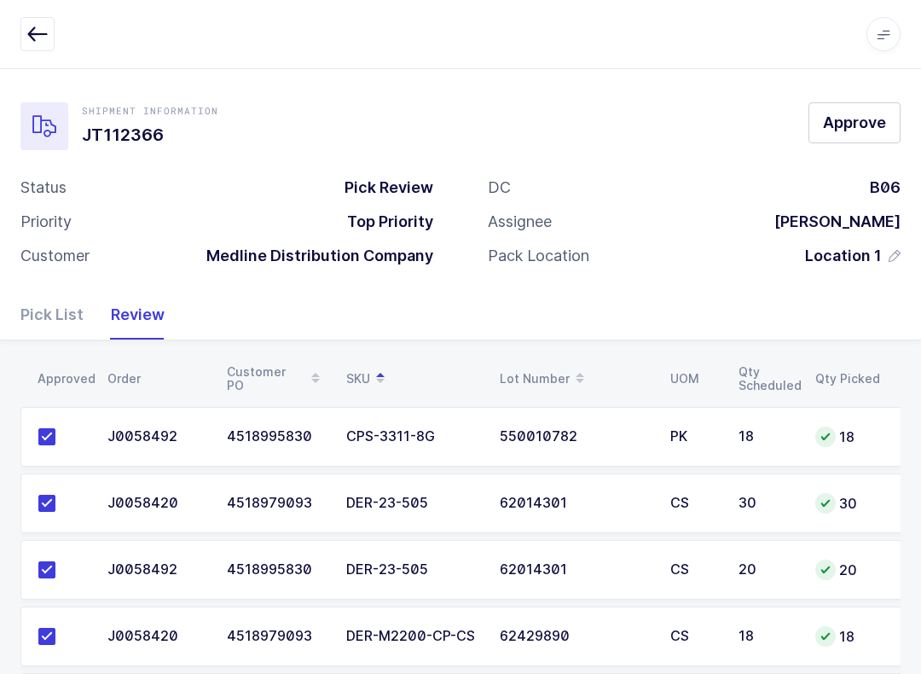
click at [843, 106] on button "Approve" at bounding box center [854, 122] width 92 height 41
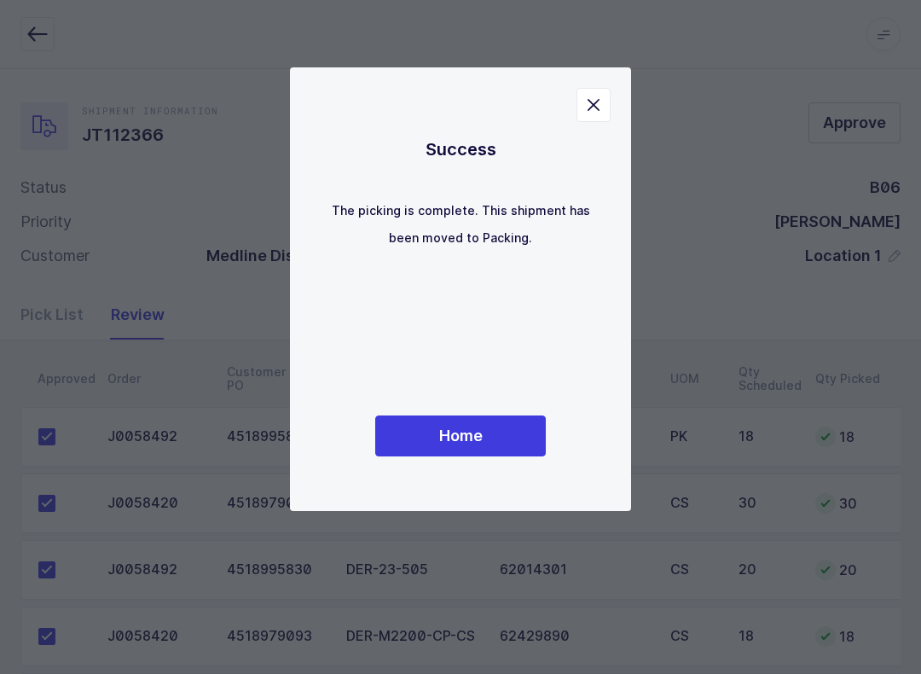
click at [501, 429] on button "Home" at bounding box center [460, 435] width 171 height 41
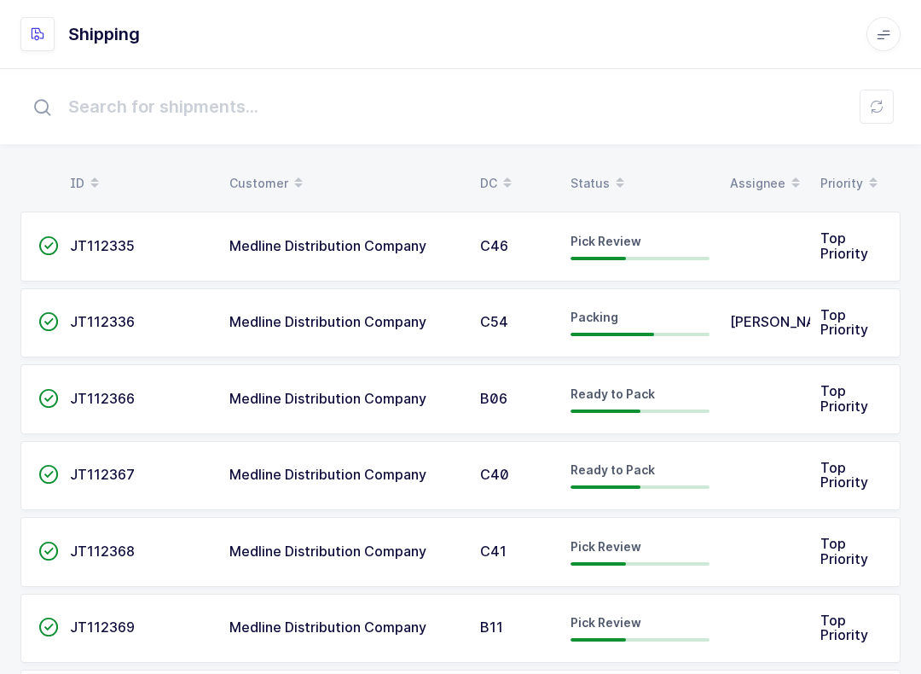
click at [597, 163] on table "ID Customer DC Status Assignee Priority" at bounding box center [460, 183] width 880 height 43
click at [595, 171] on div "Status" at bounding box center [640, 183] width 139 height 29
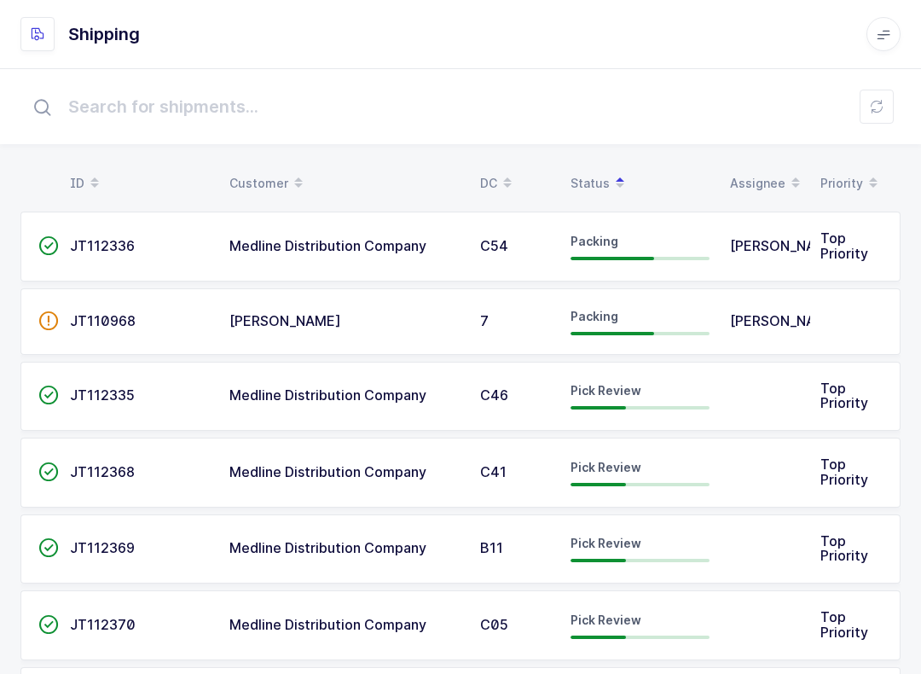
click at [587, 547] on span "Pick Review" at bounding box center [606, 543] width 71 height 14
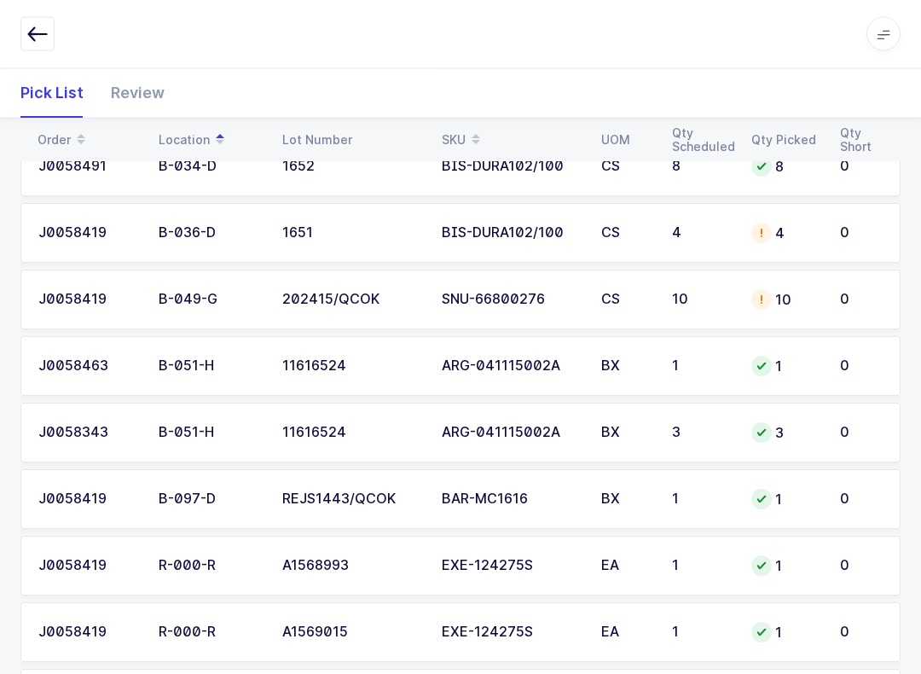
scroll to position [479, 0]
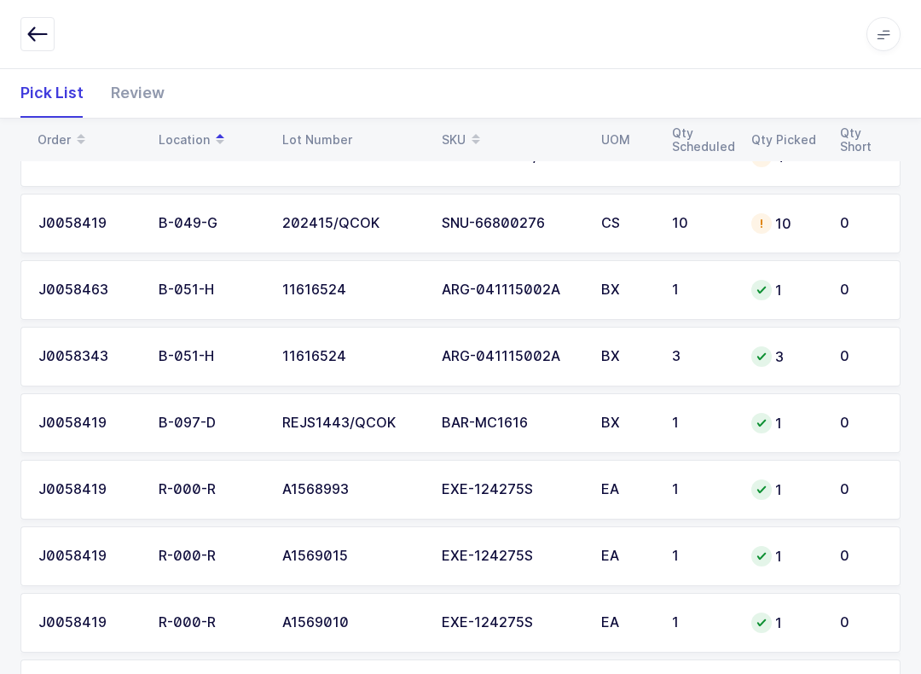
click at [141, 101] on div "Review" at bounding box center [130, 92] width 67 height 49
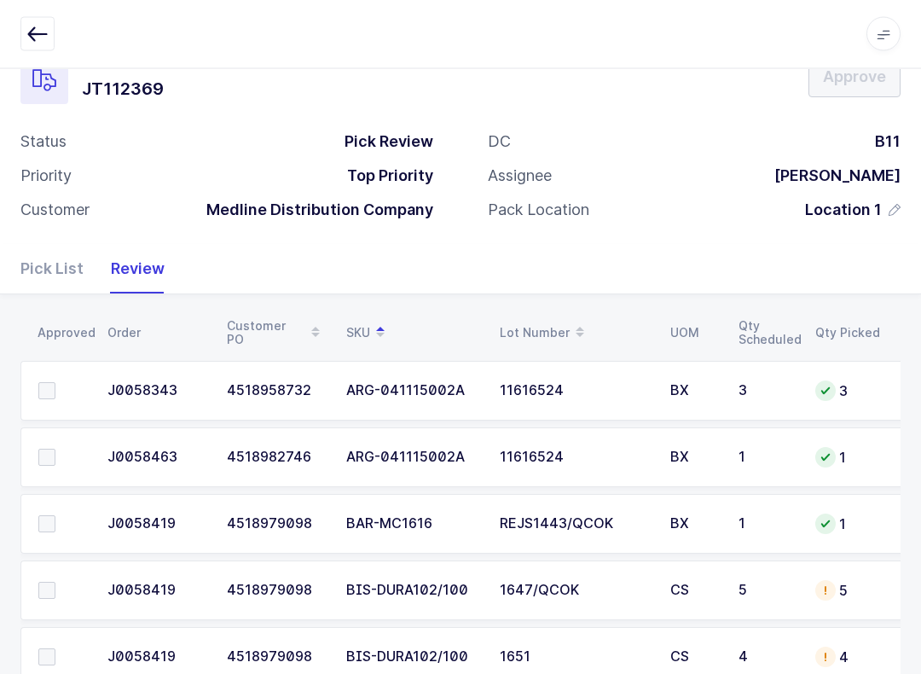
scroll to position [44, 0]
click at [55, 461] on label at bounding box center [62, 458] width 49 height 17
click at [55, 450] on input "checkbox" at bounding box center [55, 450] width 0 height 0
click at [54, 387] on span at bounding box center [46, 391] width 17 height 17
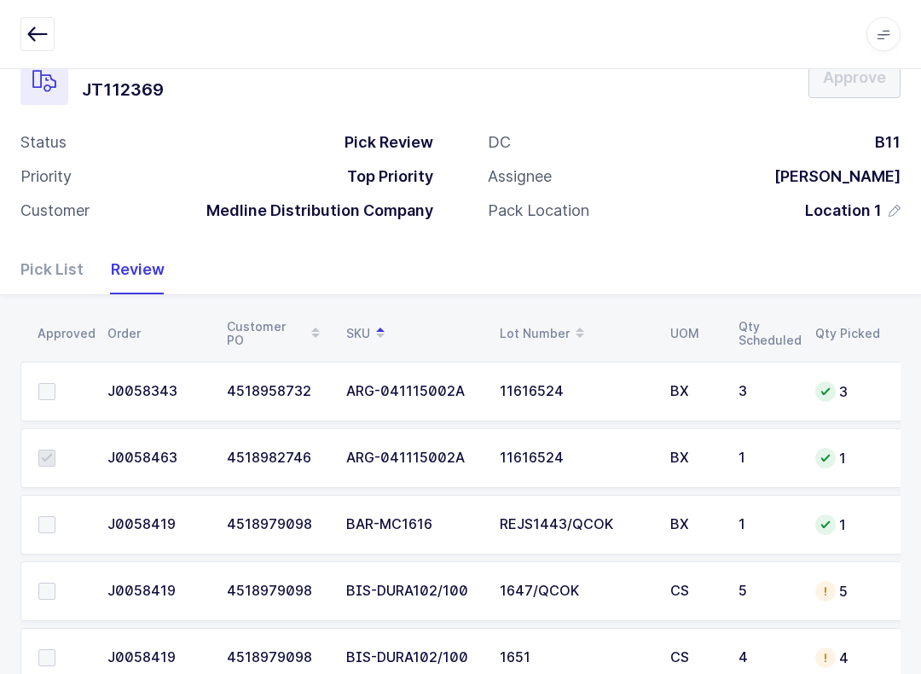
click at [55, 383] on input "checkbox" at bounding box center [55, 383] width 0 height 0
click at [55, 523] on span at bounding box center [46, 524] width 17 height 17
click at [55, 516] on input "checkbox" at bounding box center [55, 516] width 0 height 0
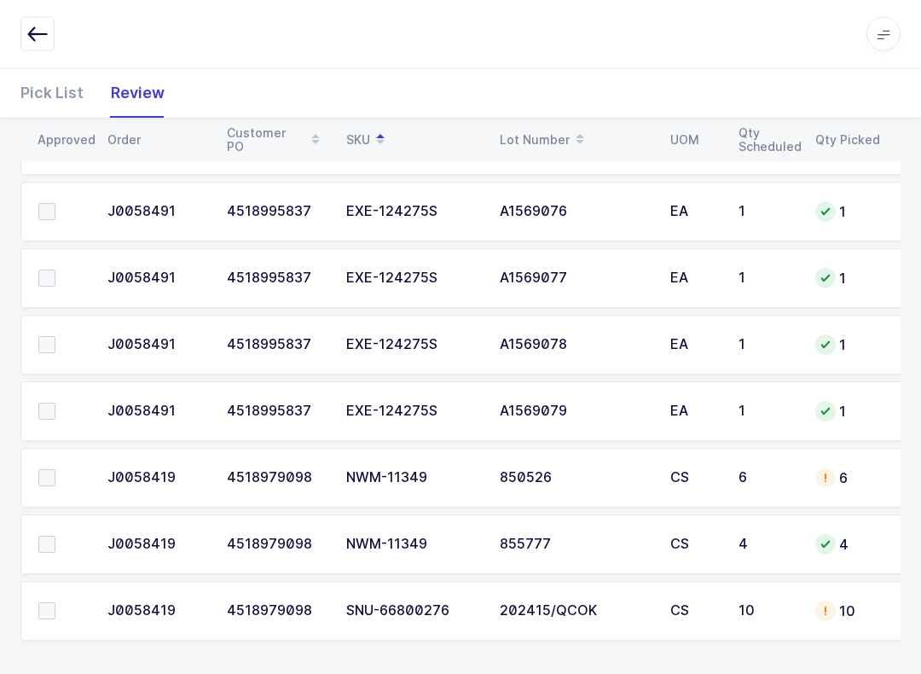
scroll to position [3955, 0]
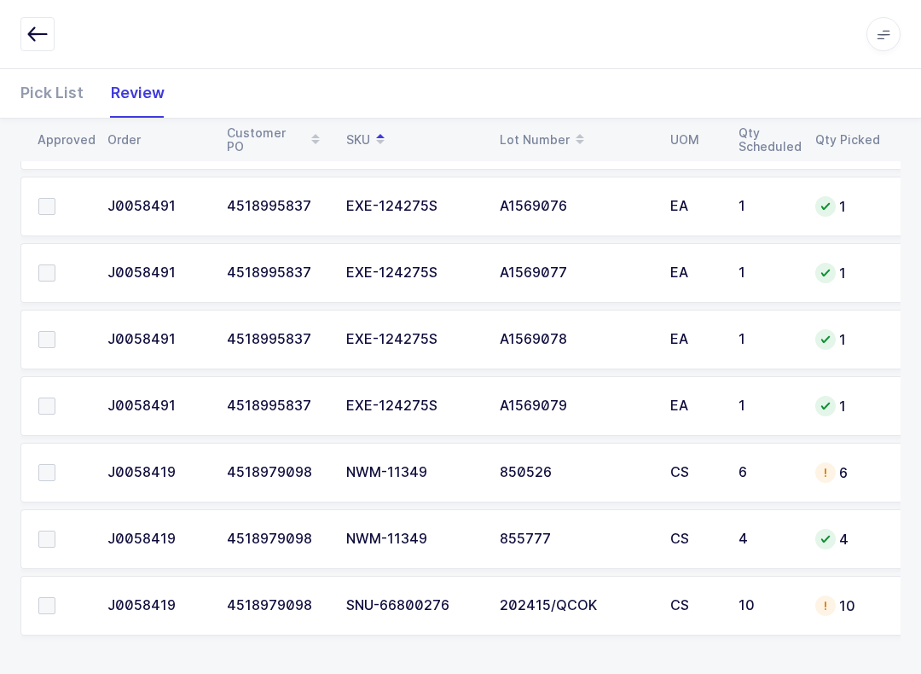
click at [63, 597] on label at bounding box center [62, 605] width 49 height 17
click at [55, 597] on input "checkbox" at bounding box center [55, 597] width 0 height 0
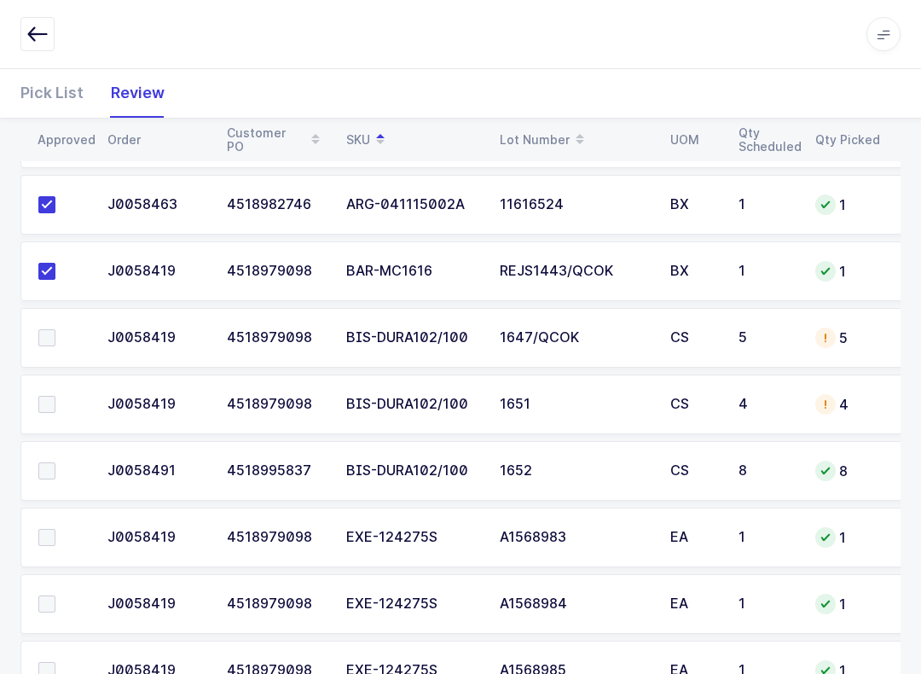
scroll to position [304, 0]
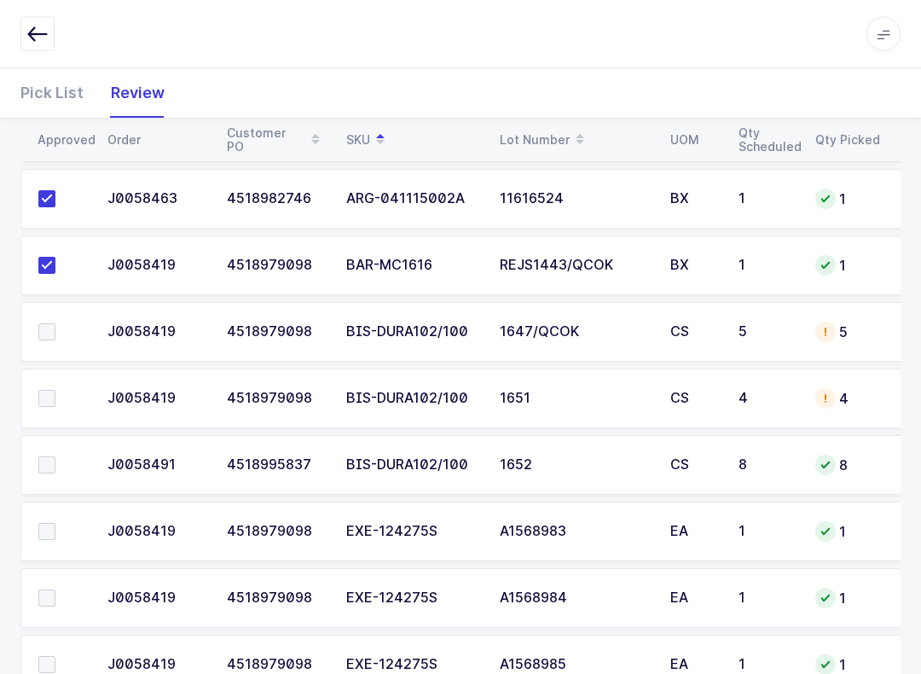
click at [59, 464] on label at bounding box center [62, 465] width 49 height 17
click at [55, 457] on input "checkbox" at bounding box center [55, 457] width 0 height 0
click at [61, 377] on td at bounding box center [58, 398] width 77 height 60
click at [56, 323] on label at bounding box center [62, 331] width 49 height 17
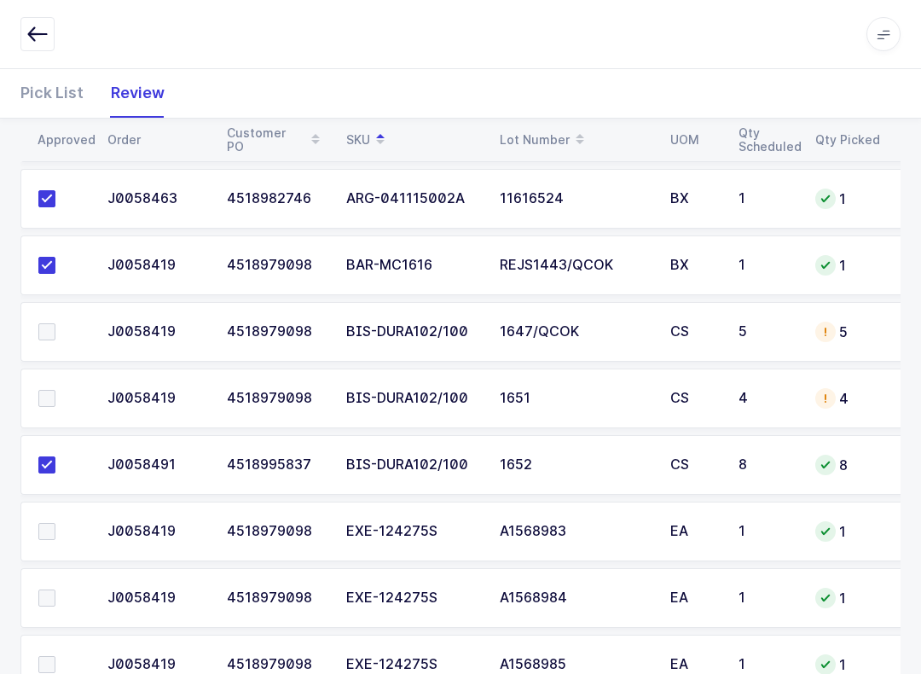
click at [55, 323] on input "checkbox" at bounding box center [55, 323] width 0 height 0
click at [59, 397] on label at bounding box center [62, 398] width 49 height 17
click at [55, 390] on input "checkbox" at bounding box center [55, 390] width 0 height 0
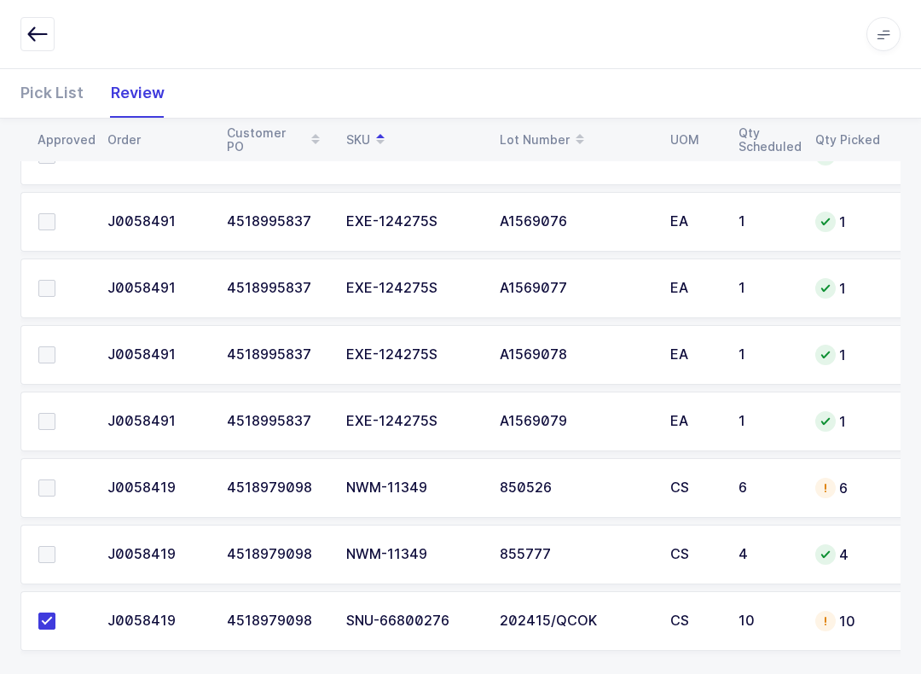
scroll to position [3955, 0]
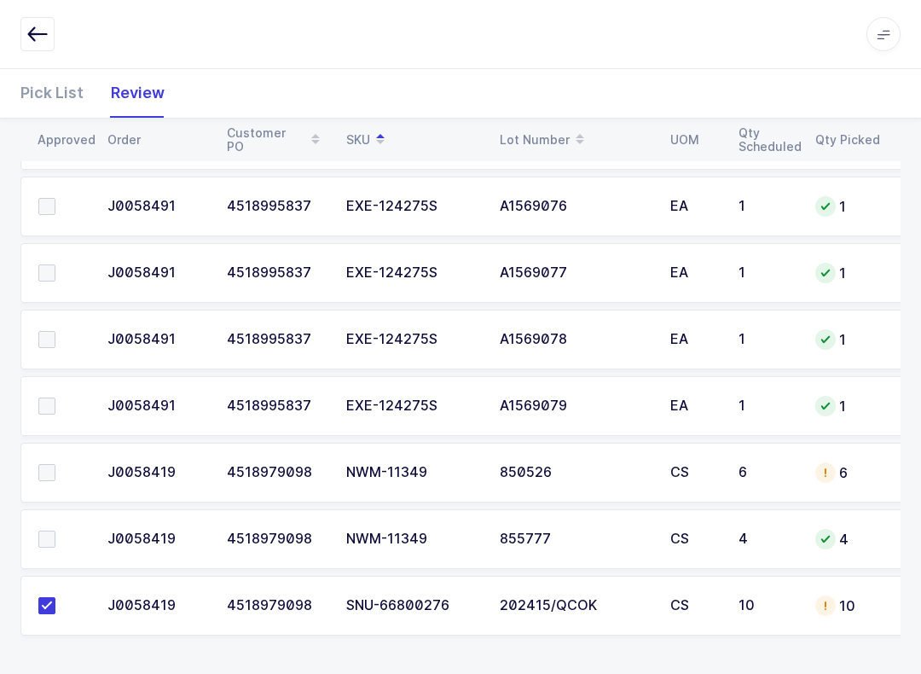
click at [44, 534] on span at bounding box center [46, 538] width 17 height 17
click at [55, 530] on input "checkbox" at bounding box center [55, 530] width 0 height 0
click at [46, 476] on span at bounding box center [46, 472] width 17 height 17
click at [55, 464] on input "checkbox" at bounding box center [55, 464] width 0 height 0
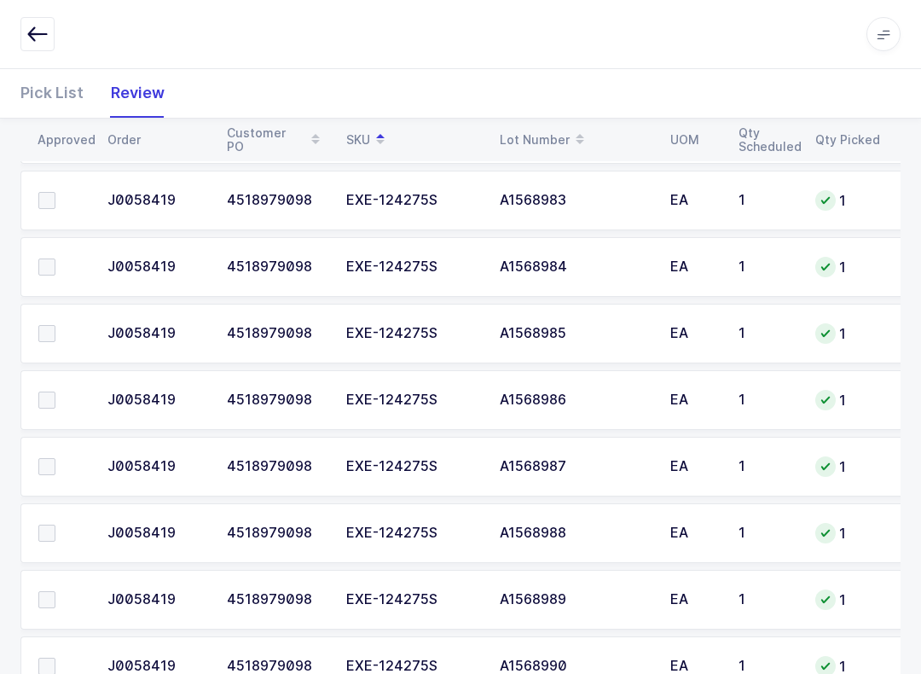
scroll to position [0, 0]
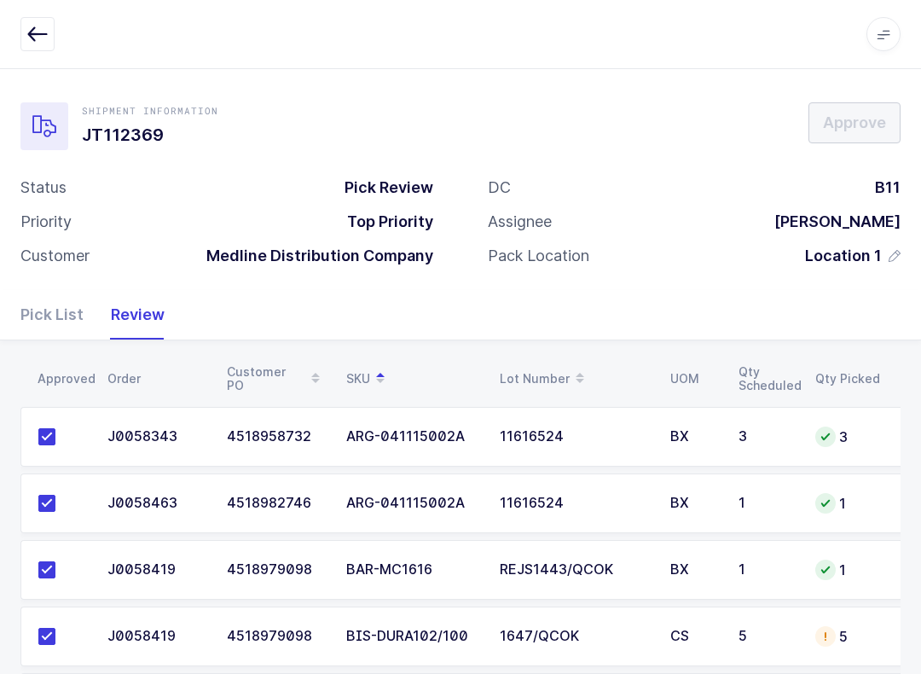
click at [879, 36] on icon at bounding box center [884, 34] width 14 height 14
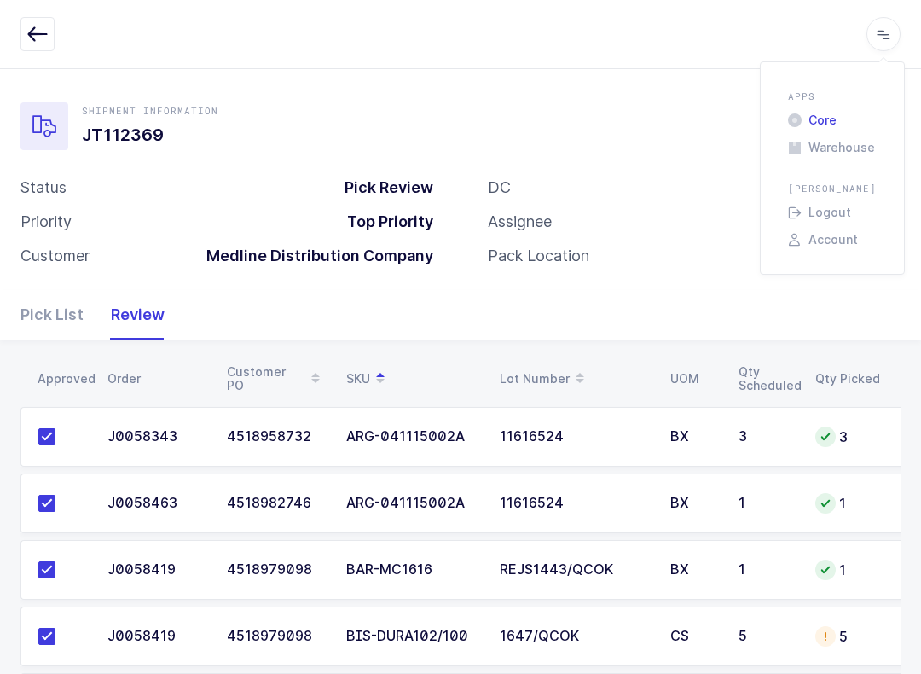
click at [831, 113] on li "Core" at bounding box center [832, 120] width 102 height 14
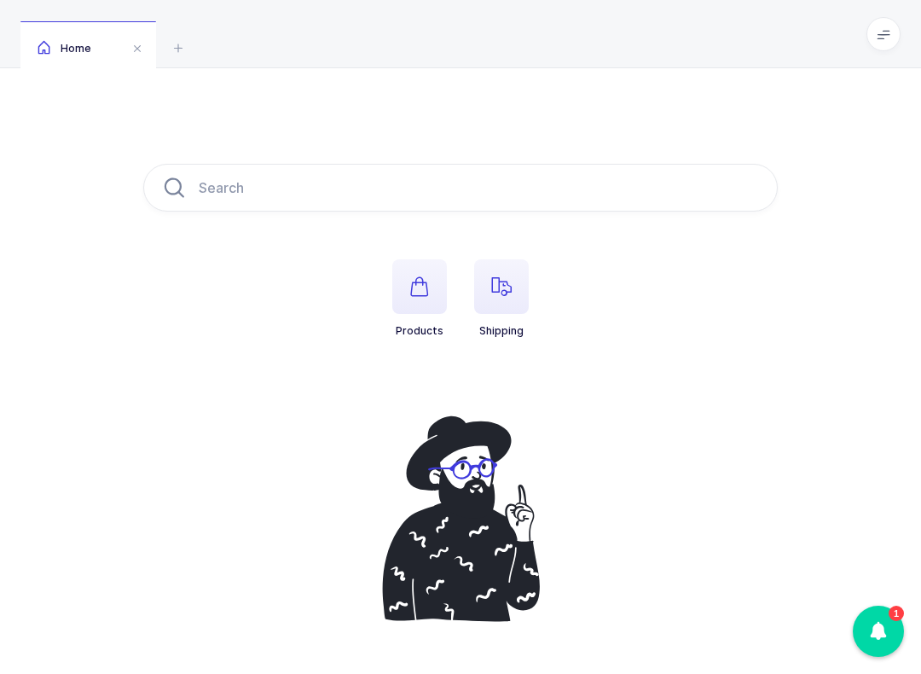
click at [513, 304] on span "button" at bounding box center [501, 286] width 55 height 55
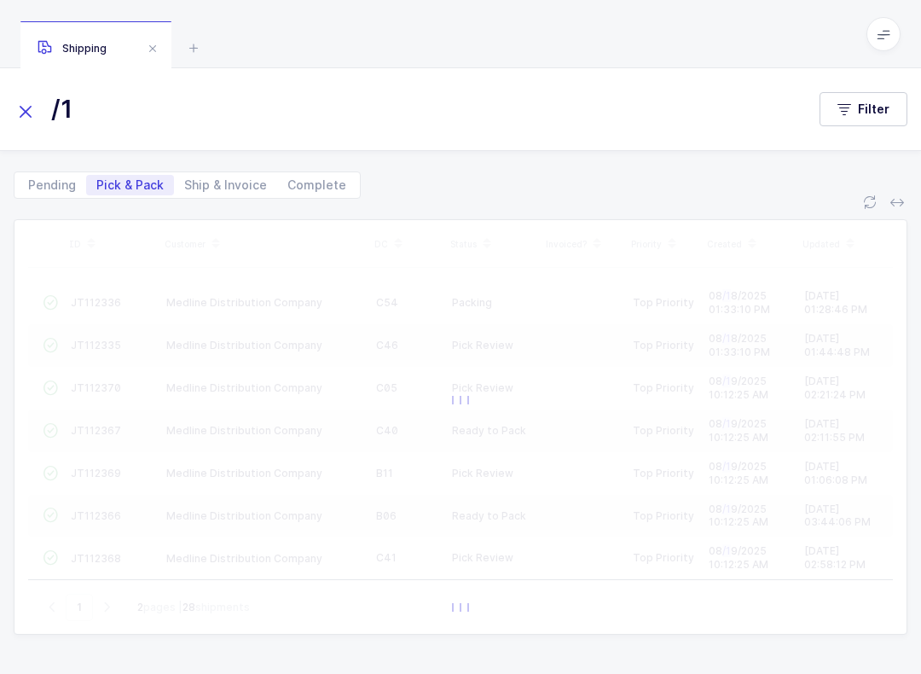
type input "/"
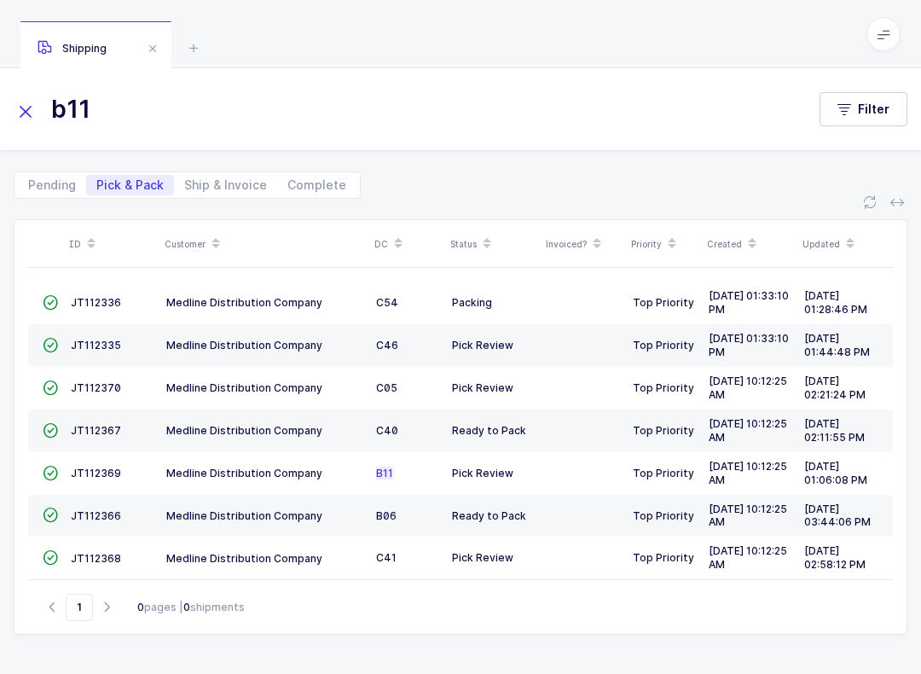
type input "b11"
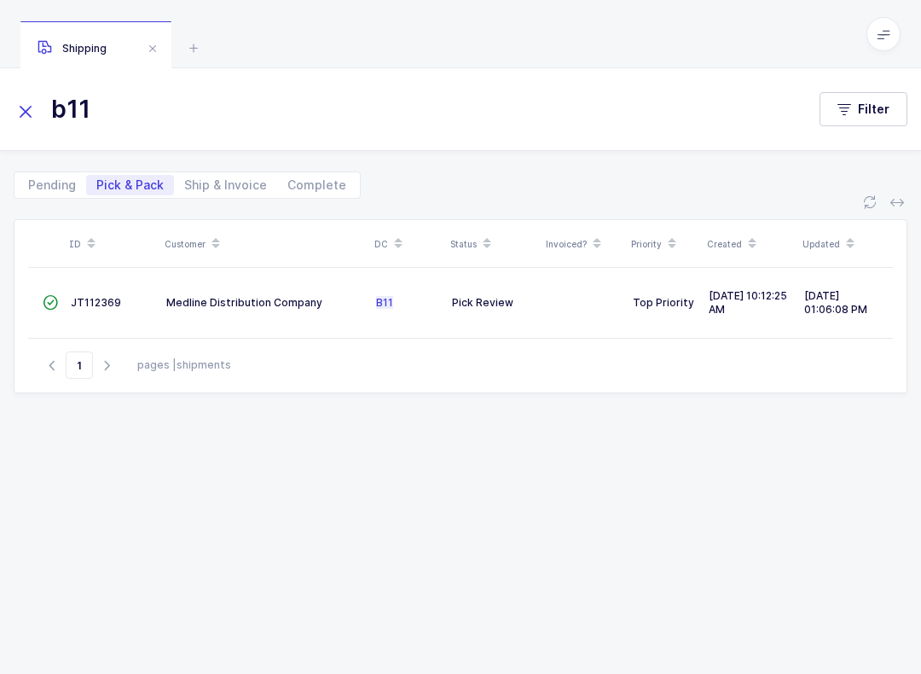
click at [106, 297] on span "JT112369" at bounding box center [96, 302] width 50 height 13
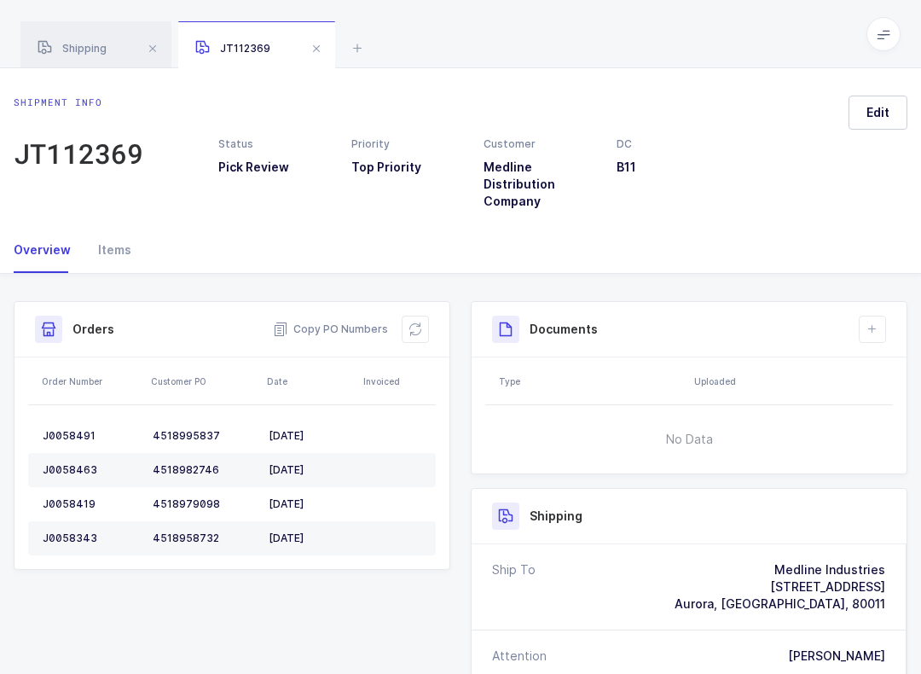
click at [120, 252] on div "Items" at bounding box center [107, 250] width 47 height 46
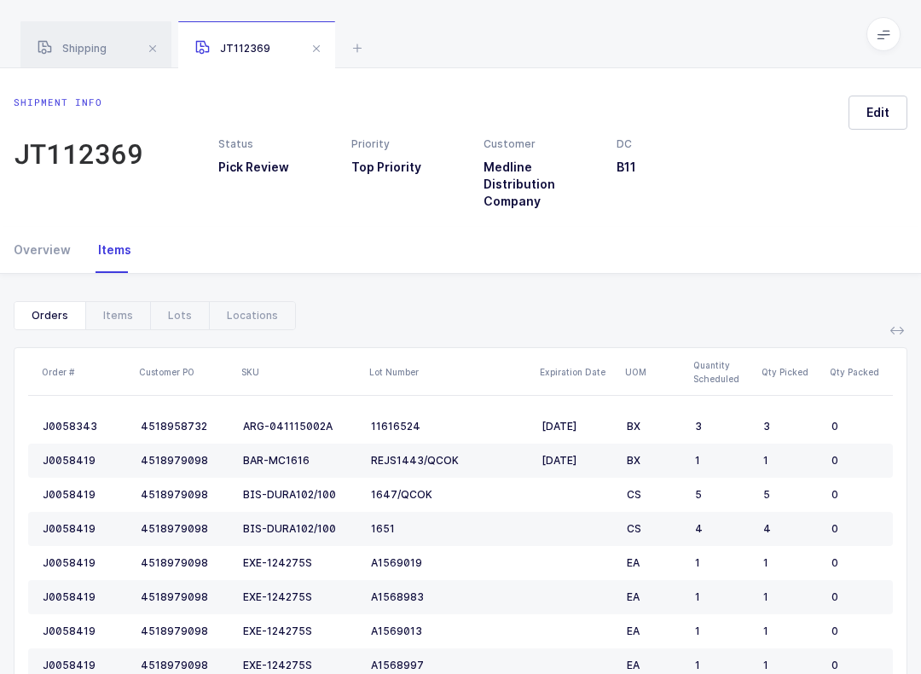
click at [133, 313] on div "Items" at bounding box center [117, 315] width 65 height 27
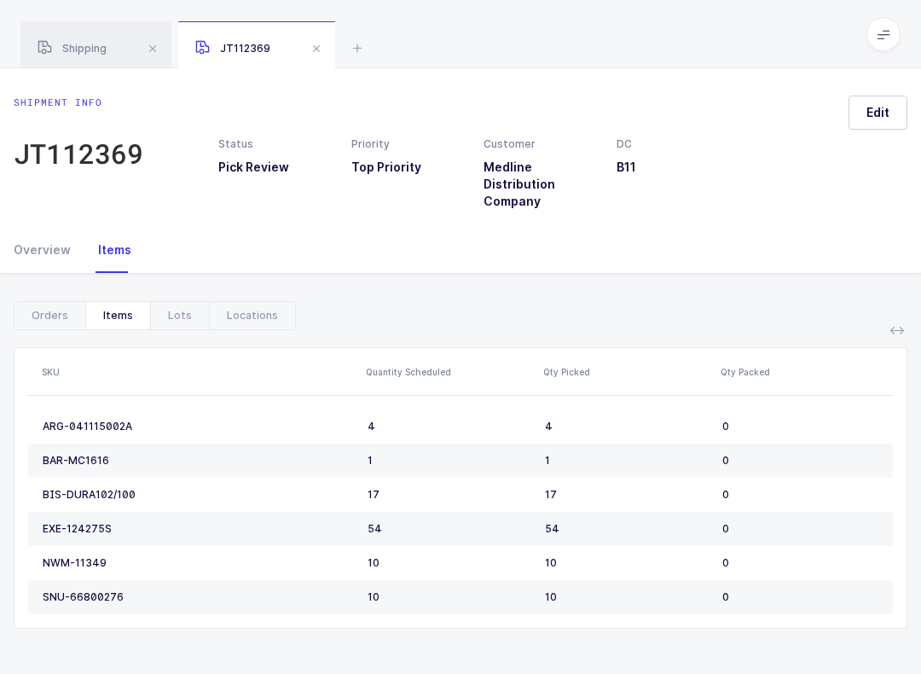
click at [882, 35] on icon at bounding box center [884, 34] width 14 height 14
click at [847, 141] on li "Warehouse" at bounding box center [832, 148] width 102 height 14
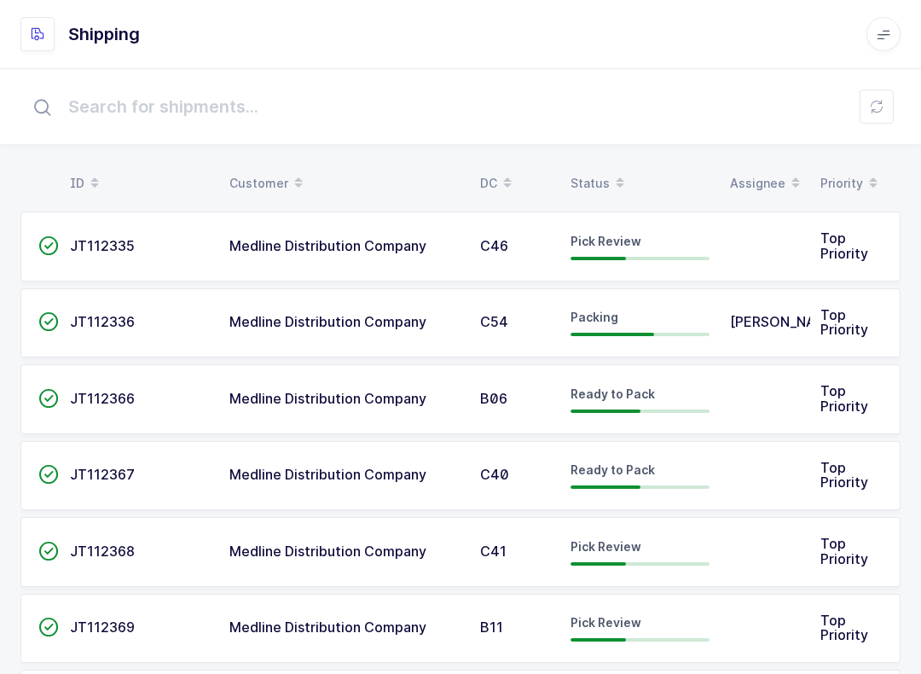
click at [617, 615] on span "Pick Review" at bounding box center [606, 622] width 71 height 14
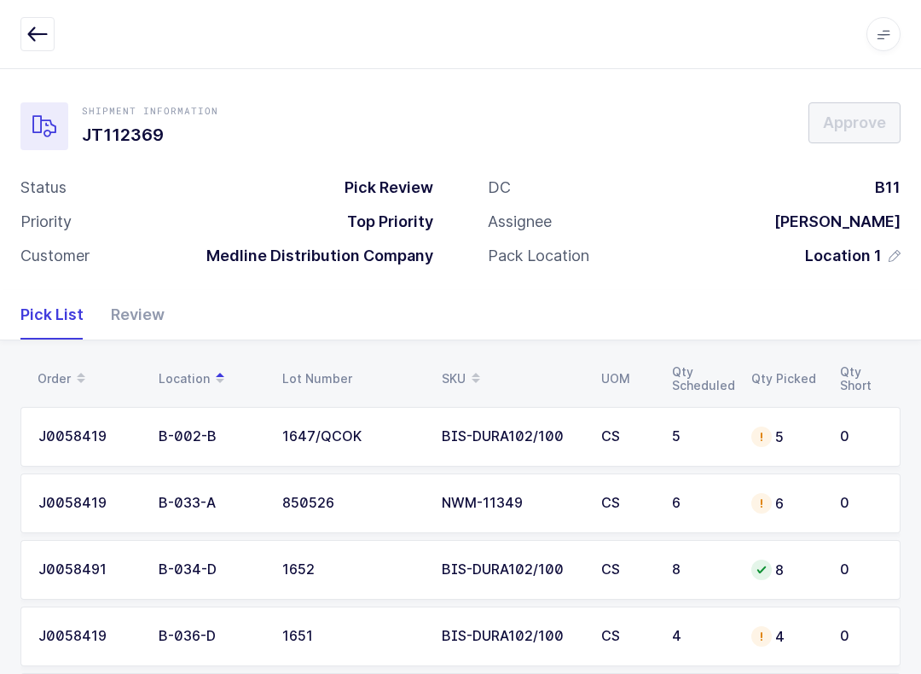
click at [142, 318] on div "Review" at bounding box center [130, 314] width 67 height 49
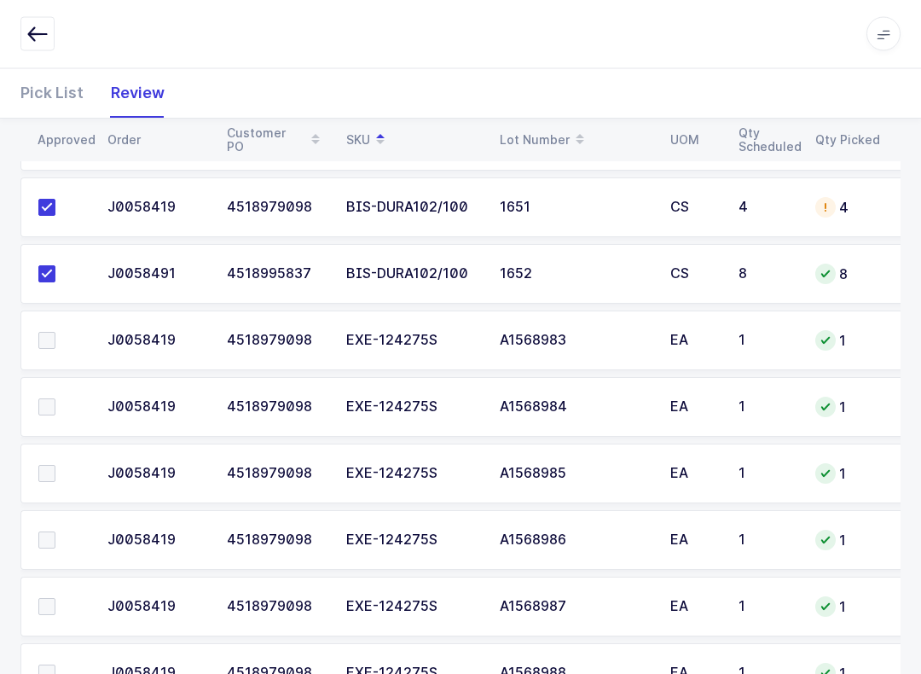
scroll to position [497, 0]
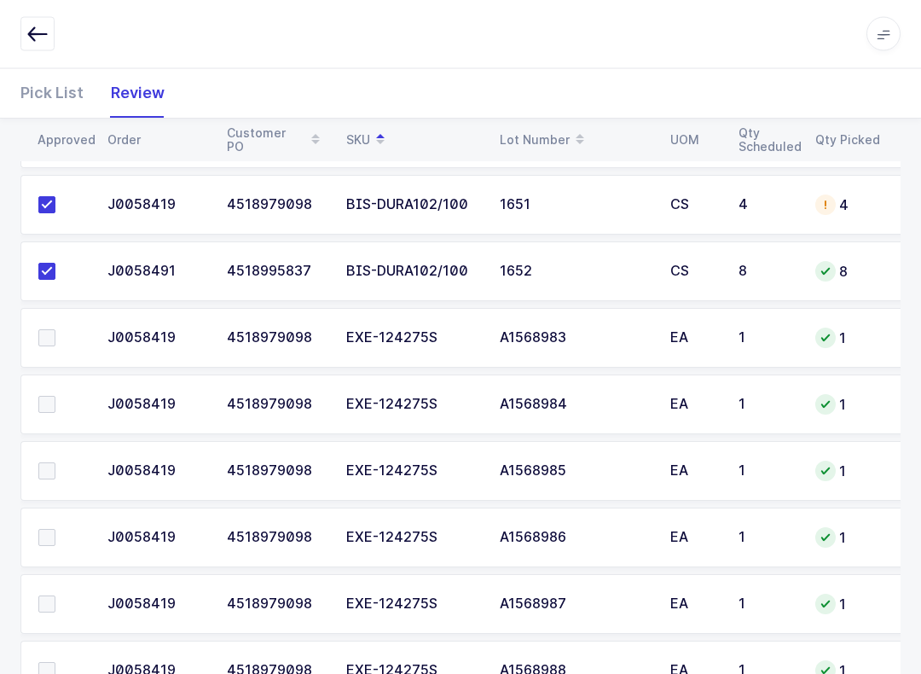
click at [53, 332] on span at bounding box center [46, 338] width 17 height 17
click at [55, 330] on input "checkbox" at bounding box center [55, 330] width 0 height 0
click at [55, 408] on span at bounding box center [46, 404] width 17 height 17
click at [55, 396] on input "checkbox" at bounding box center [55, 396] width 0 height 0
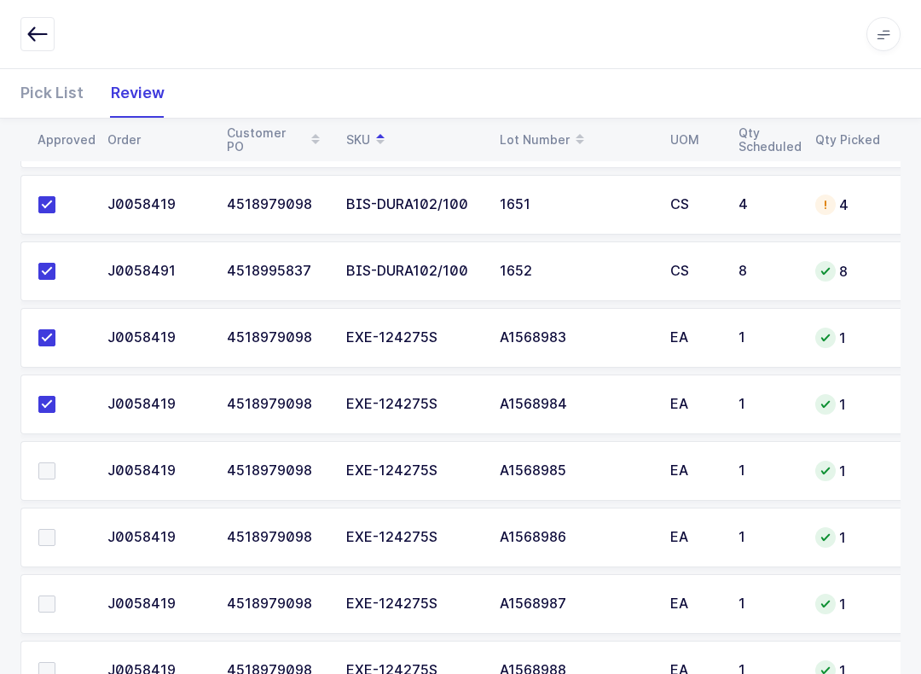
click at [60, 464] on label at bounding box center [62, 470] width 49 height 17
click at [55, 462] on input "checkbox" at bounding box center [55, 462] width 0 height 0
click at [60, 523] on td at bounding box center [58, 537] width 77 height 60
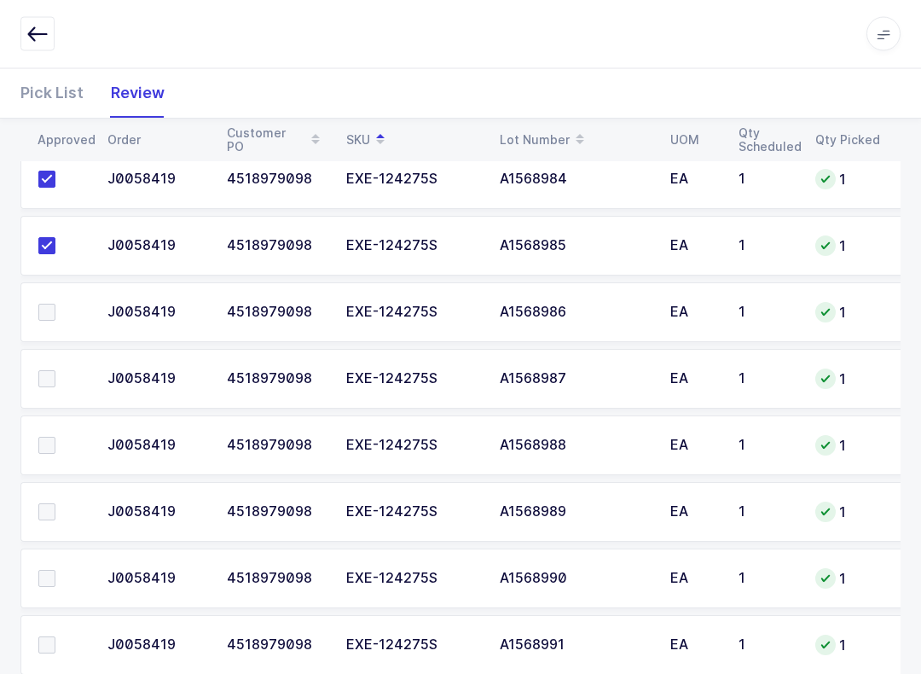
scroll to position [723, 0]
click at [55, 317] on label at bounding box center [62, 312] width 49 height 17
click at [55, 304] on input "checkbox" at bounding box center [55, 304] width 0 height 0
click at [55, 394] on td at bounding box center [58, 379] width 77 height 60
click at [56, 446] on label at bounding box center [62, 445] width 49 height 17
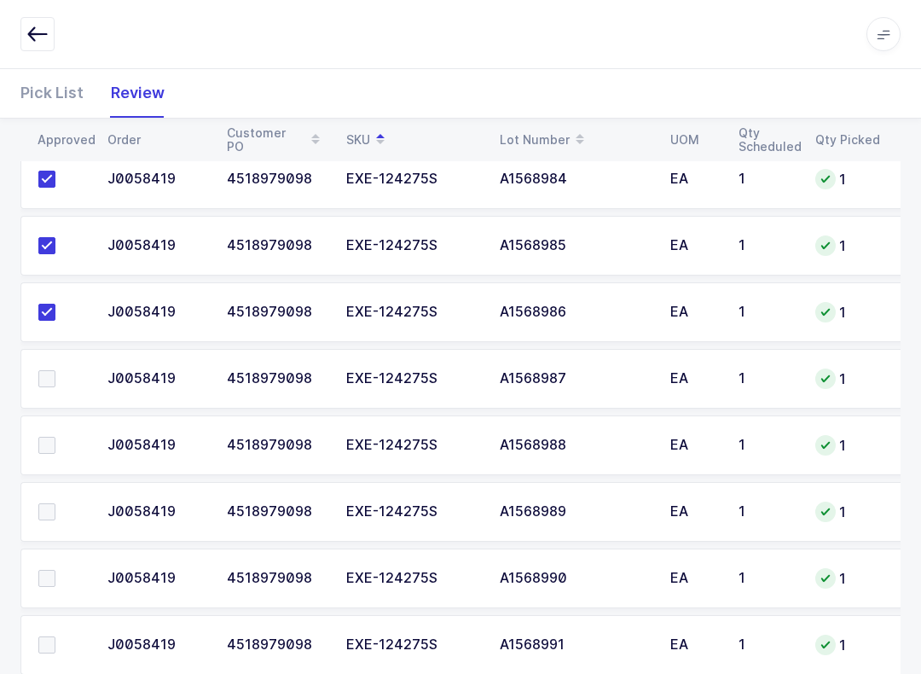
click at [55, 437] on input "checkbox" at bounding box center [55, 437] width 0 height 0
click at [61, 503] on label at bounding box center [62, 511] width 49 height 17
click at [55, 503] on input "checkbox" at bounding box center [55, 503] width 0 height 0
click at [67, 555] on td at bounding box center [58, 578] width 77 height 60
click at [67, 630] on td at bounding box center [58, 645] width 77 height 60
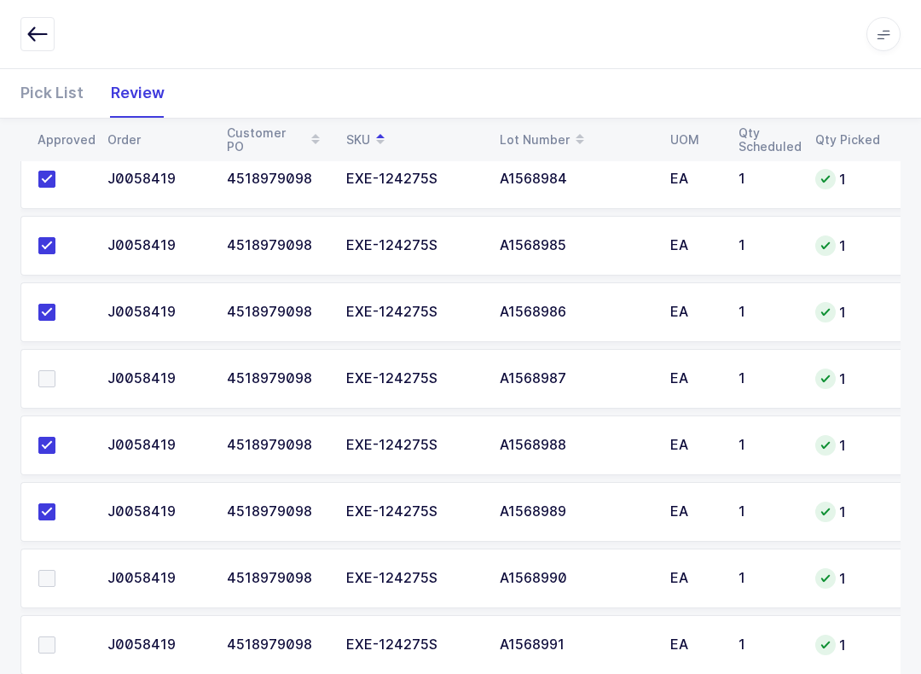
click at [61, 370] on label at bounding box center [62, 378] width 49 height 17
click at [55, 370] on input "checkbox" at bounding box center [55, 370] width 0 height 0
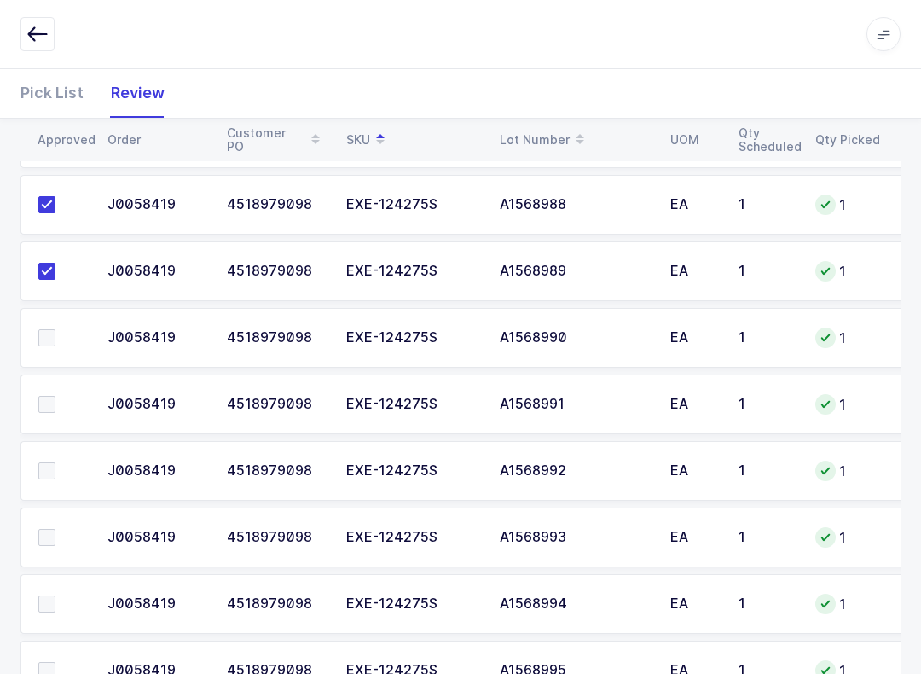
scroll to position [959, 0]
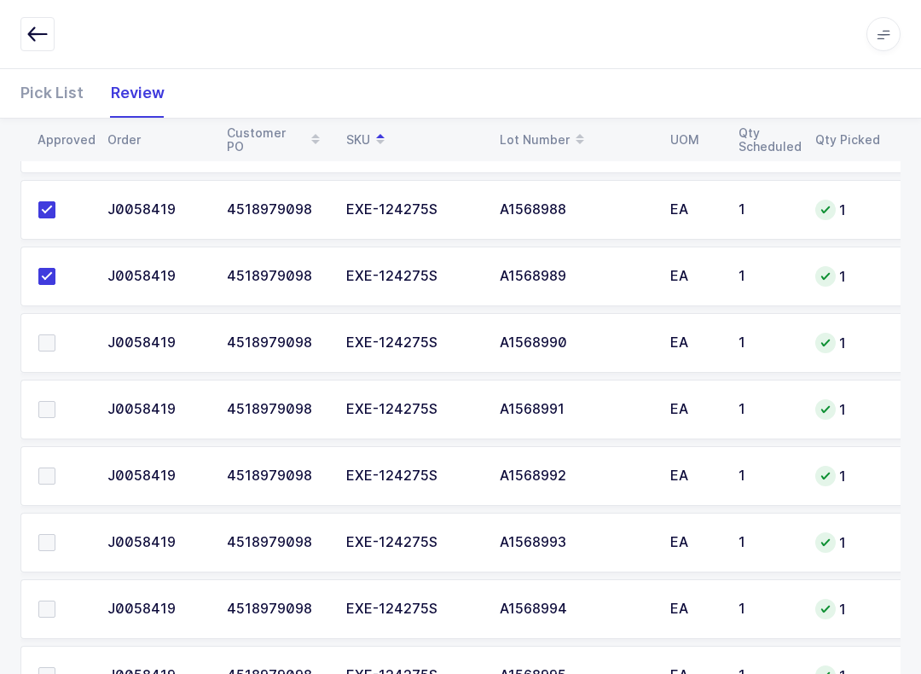
click at [51, 348] on span at bounding box center [46, 342] width 17 height 17
click at [55, 334] on input "checkbox" at bounding box center [55, 334] width 0 height 0
click at [62, 414] on label at bounding box center [62, 409] width 49 height 17
click at [55, 401] on input "checkbox" at bounding box center [55, 401] width 0 height 0
click at [64, 471] on label at bounding box center [62, 475] width 49 height 17
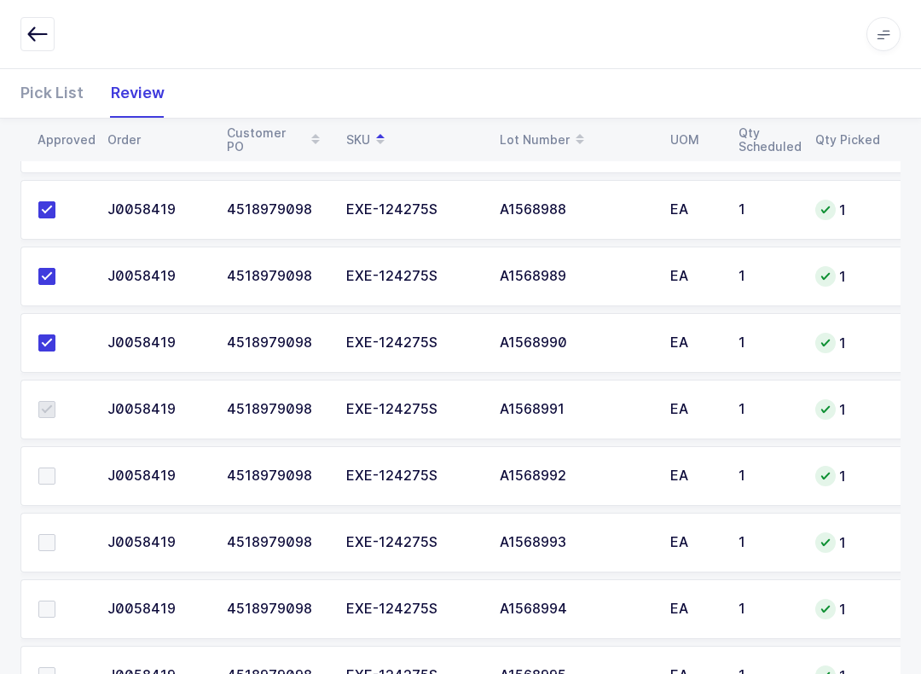
click at [55, 467] on input "checkbox" at bounding box center [55, 467] width 0 height 0
click at [61, 542] on label at bounding box center [62, 542] width 49 height 17
click at [55, 534] on input "checkbox" at bounding box center [55, 534] width 0 height 0
click at [66, 602] on label at bounding box center [62, 608] width 49 height 17
click at [55, 600] on input "checkbox" at bounding box center [55, 600] width 0 height 0
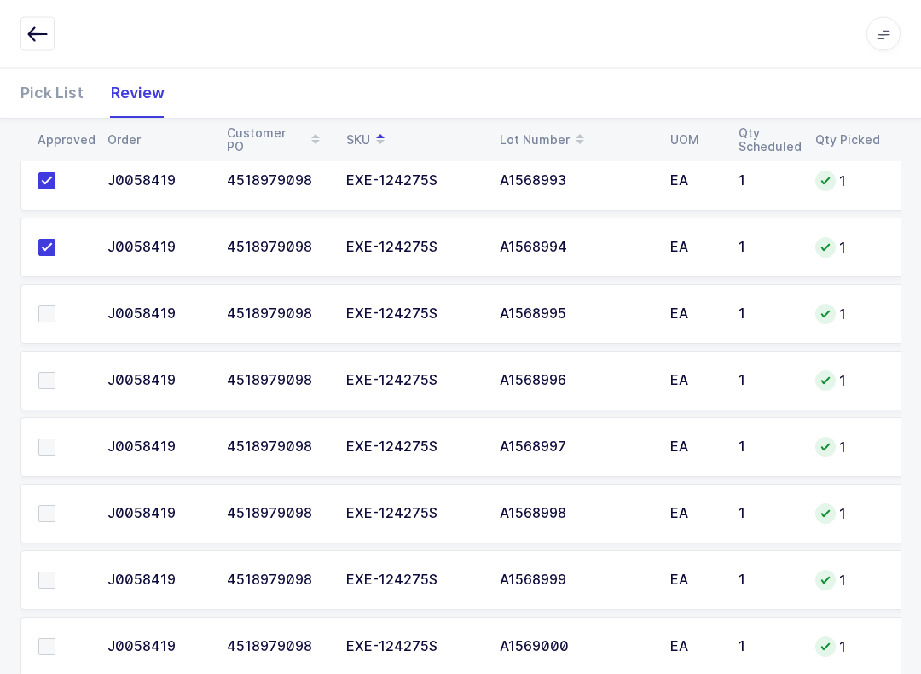
scroll to position [1320, 0]
click at [55, 310] on label at bounding box center [62, 313] width 49 height 17
click at [55, 305] on input "checkbox" at bounding box center [55, 305] width 0 height 0
click at [65, 397] on td at bounding box center [58, 380] width 77 height 60
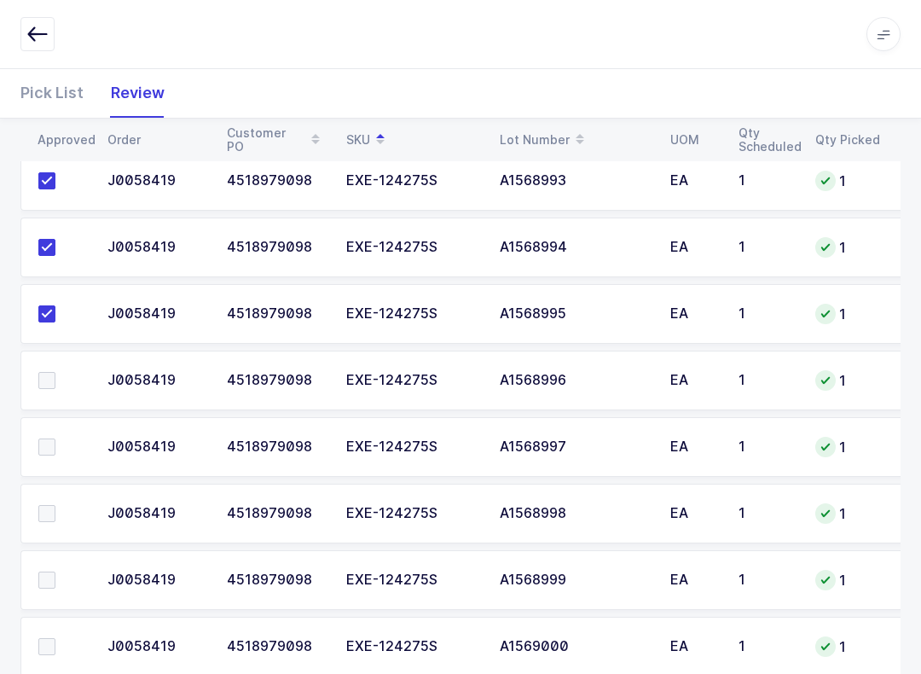
click at [50, 518] on span at bounding box center [46, 513] width 17 height 17
click at [55, 505] on input "checkbox" at bounding box center [55, 505] width 0 height 0
click at [48, 383] on span at bounding box center [46, 380] width 17 height 17
click at [55, 372] on input "checkbox" at bounding box center [55, 372] width 0 height 0
click at [58, 439] on label at bounding box center [62, 446] width 49 height 17
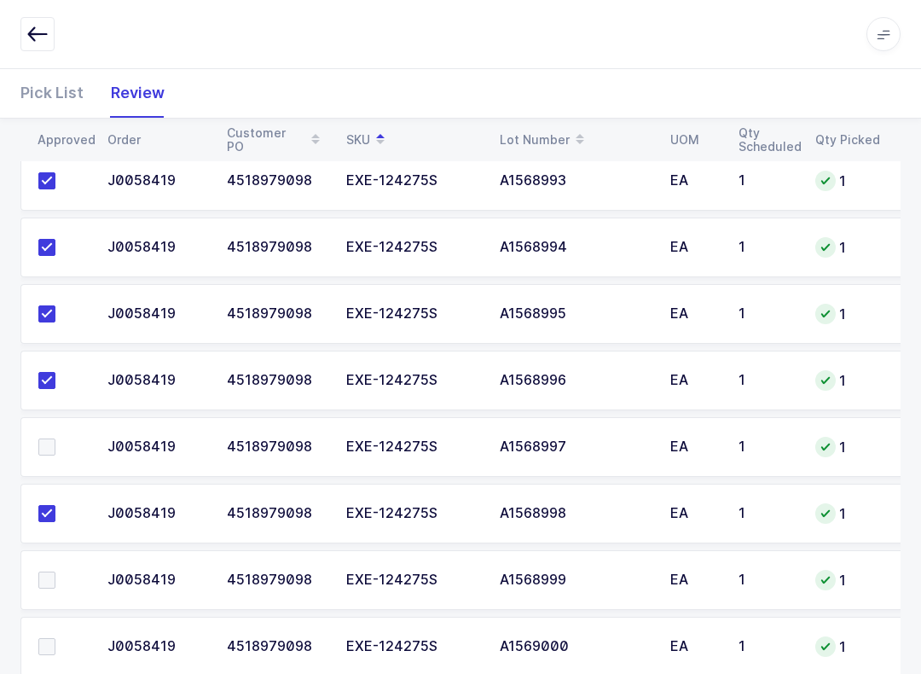
click at [55, 438] on input "checkbox" at bounding box center [55, 438] width 0 height 0
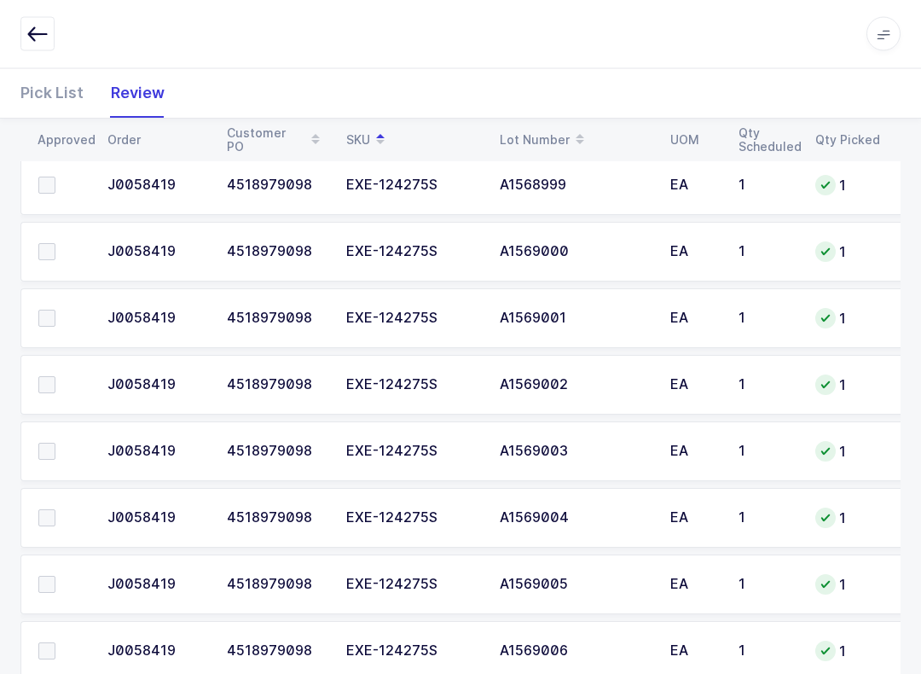
scroll to position [1717, 0]
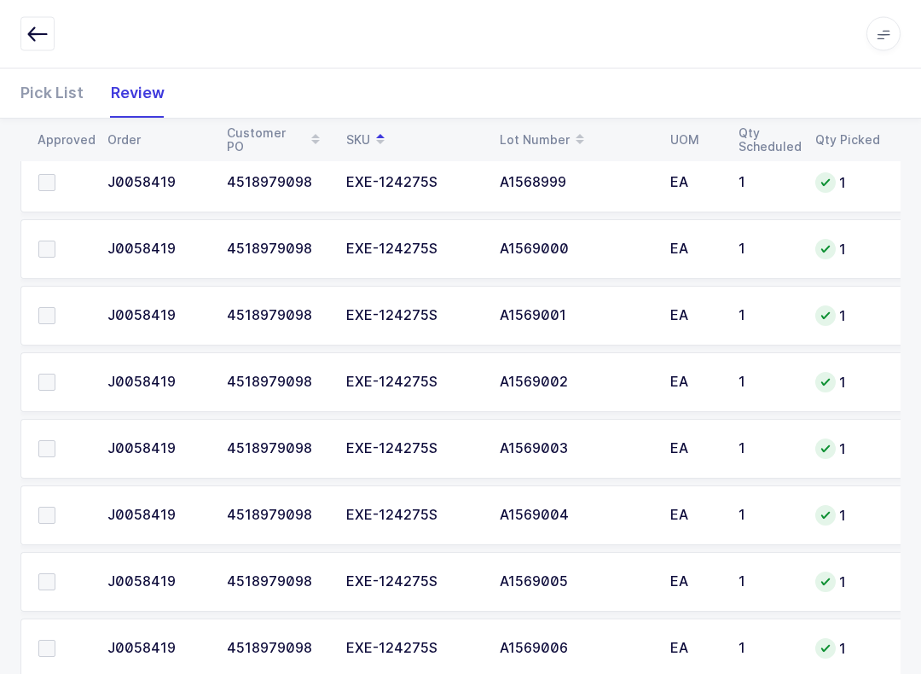
click at [58, 166] on td at bounding box center [58, 183] width 77 height 60
click at [64, 181] on label at bounding box center [62, 183] width 49 height 17
click at [55, 175] on input "checkbox" at bounding box center [55, 175] width 0 height 0
click at [52, 252] on span at bounding box center [46, 248] width 17 height 17
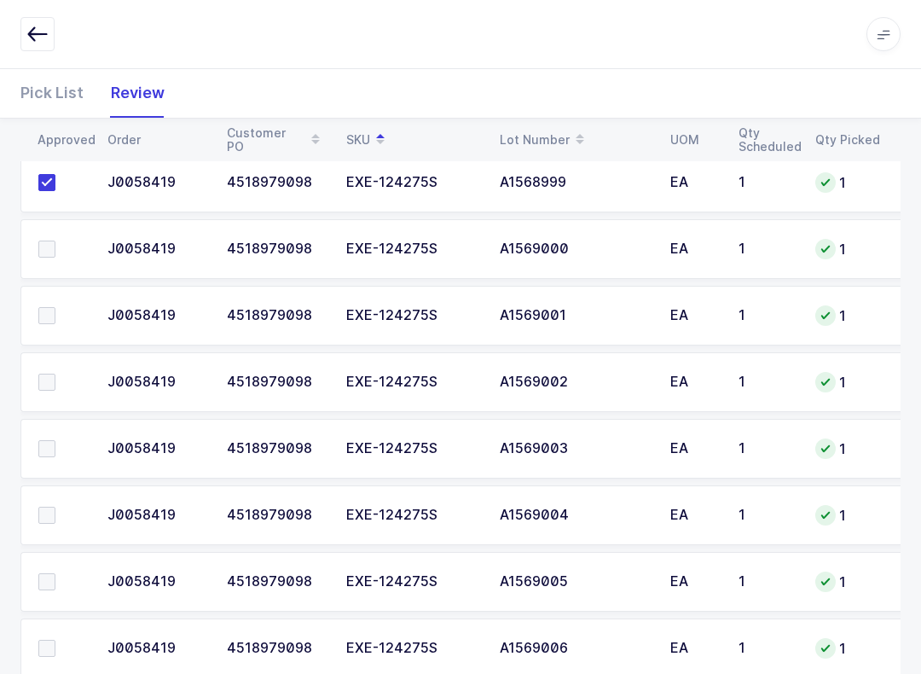
click at [55, 240] on input "checkbox" at bounding box center [55, 240] width 0 height 0
click at [60, 319] on label at bounding box center [62, 315] width 49 height 17
click at [55, 307] on input "checkbox" at bounding box center [55, 307] width 0 height 0
click at [75, 376] on label at bounding box center [62, 382] width 49 height 17
click at [55, 374] on input "checkbox" at bounding box center [55, 374] width 0 height 0
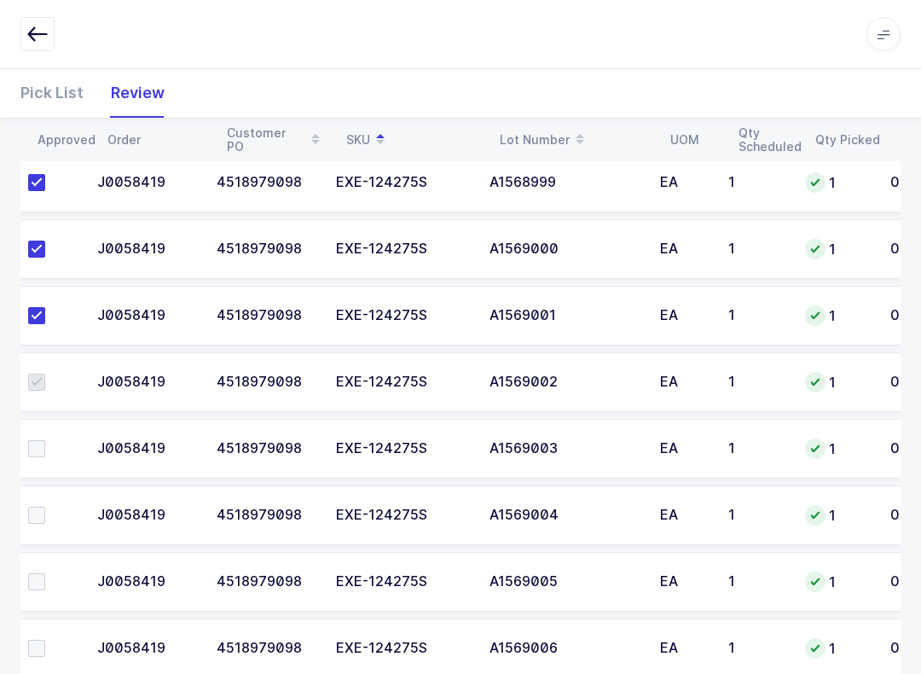
scroll to position [0, 0]
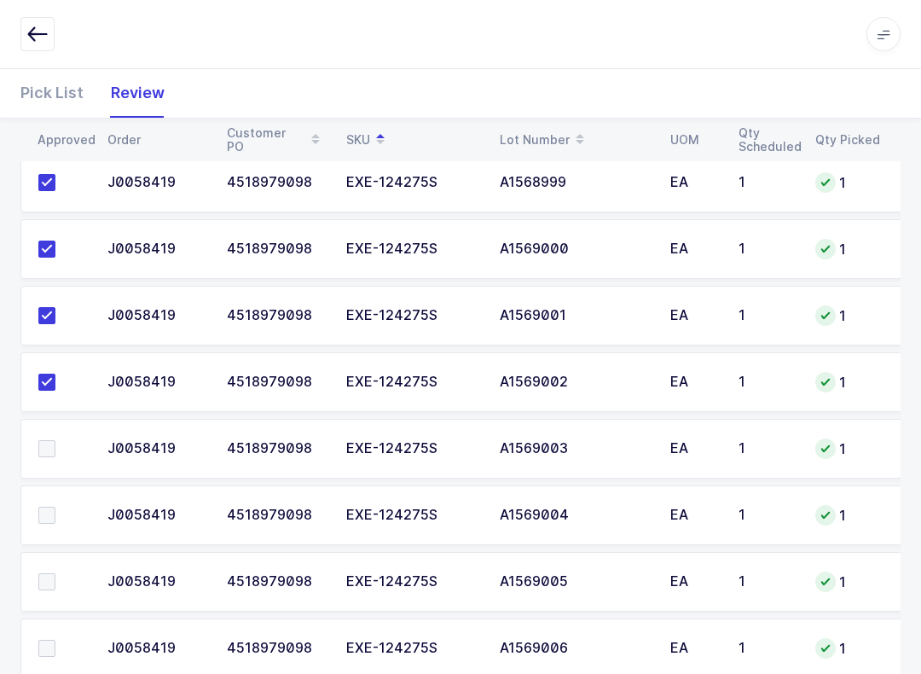
click at [55, 448] on span at bounding box center [46, 448] width 17 height 17
click at [55, 440] on input "checkbox" at bounding box center [55, 440] width 0 height 0
click at [55, 514] on span at bounding box center [46, 515] width 17 height 17
click at [55, 507] on input "checkbox" at bounding box center [55, 507] width 0 height 0
click at [61, 573] on label at bounding box center [62, 581] width 49 height 17
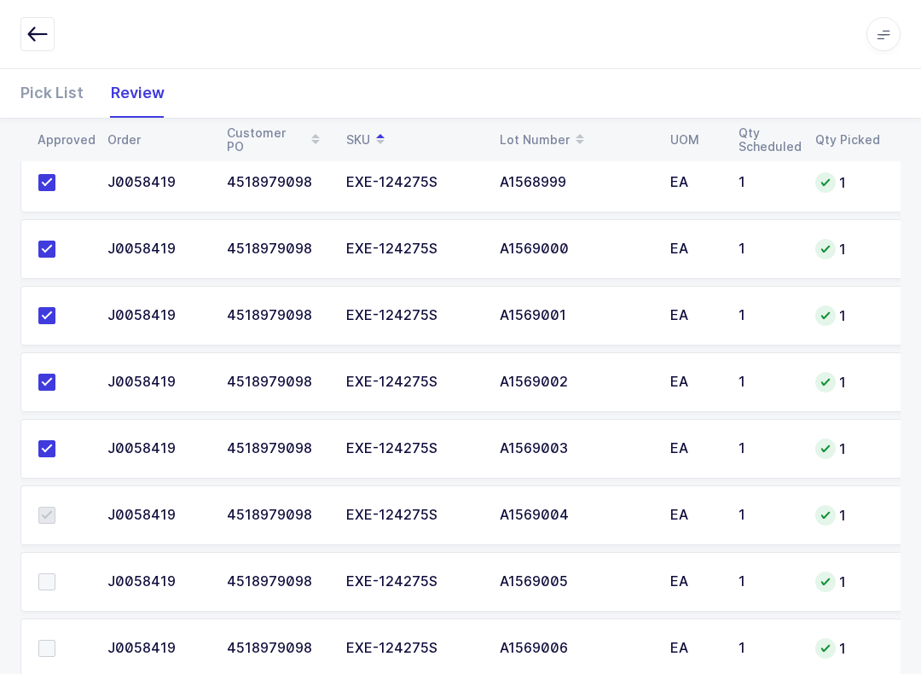
click at [55, 573] on input "checkbox" at bounding box center [55, 573] width 0 height 0
click at [66, 627] on td at bounding box center [58, 648] width 77 height 60
click at [72, 652] on label at bounding box center [62, 648] width 49 height 17
click at [55, 640] on input "checkbox" at bounding box center [55, 640] width 0 height 0
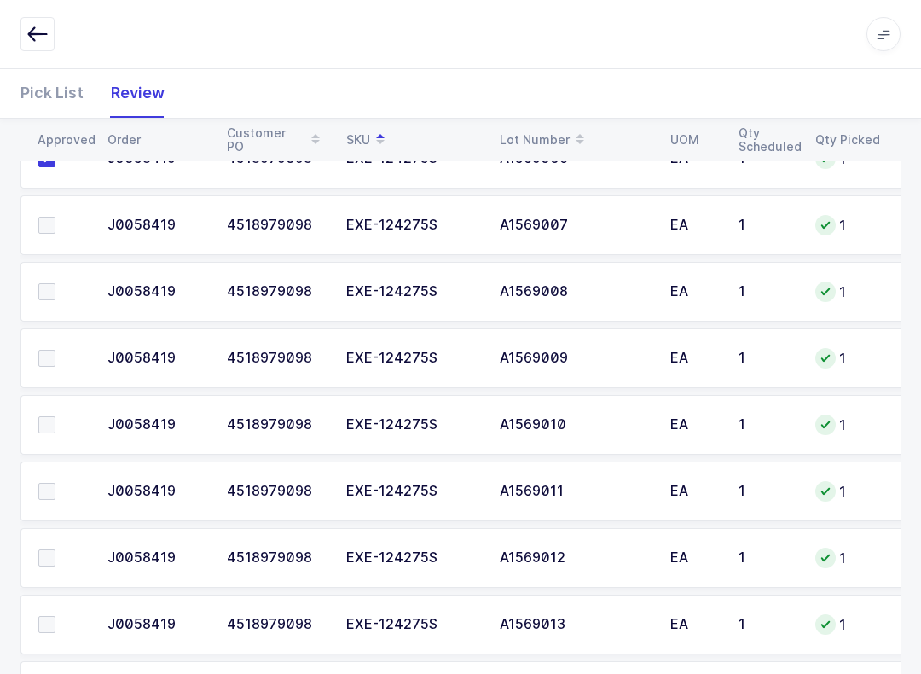
click at [55, 223] on label at bounding box center [62, 225] width 49 height 17
click at [55, 217] on input "checkbox" at bounding box center [55, 217] width 0 height 0
click at [55, 293] on label at bounding box center [62, 291] width 49 height 17
click at [55, 283] on input "checkbox" at bounding box center [55, 283] width 0 height 0
click at [65, 350] on label at bounding box center [62, 358] width 49 height 17
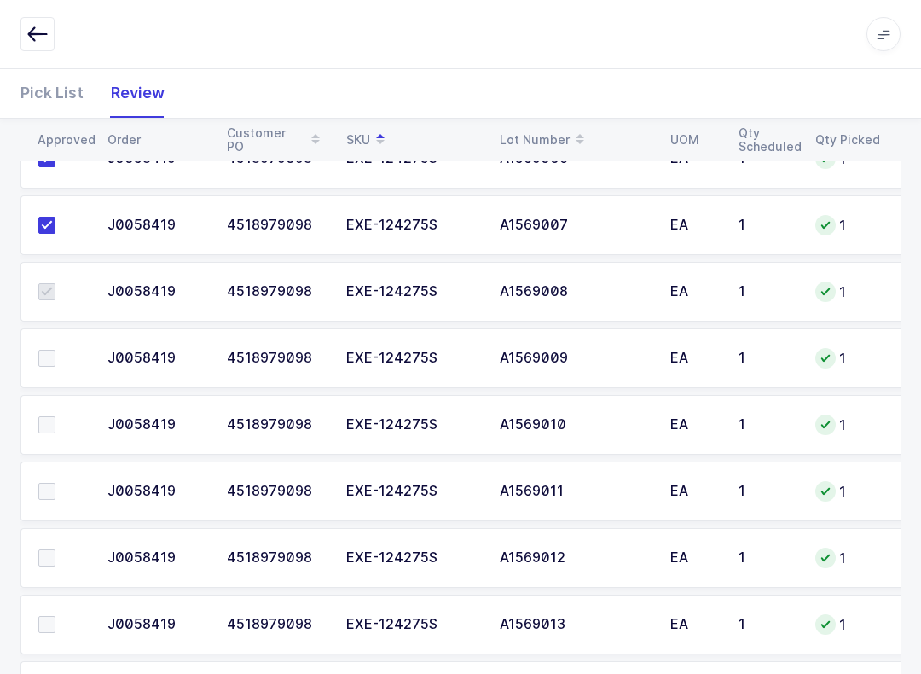
click at [55, 350] on input "checkbox" at bounding box center [55, 350] width 0 height 0
click at [61, 420] on label at bounding box center [62, 424] width 49 height 17
click at [55, 416] on input "checkbox" at bounding box center [55, 416] width 0 height 0
click at [72, 483] on label at bounding box center [62, 491] width 49 height 17
click at [55, 483] on input "checkbox" at bounding box center [55, 483] width 0 height 0
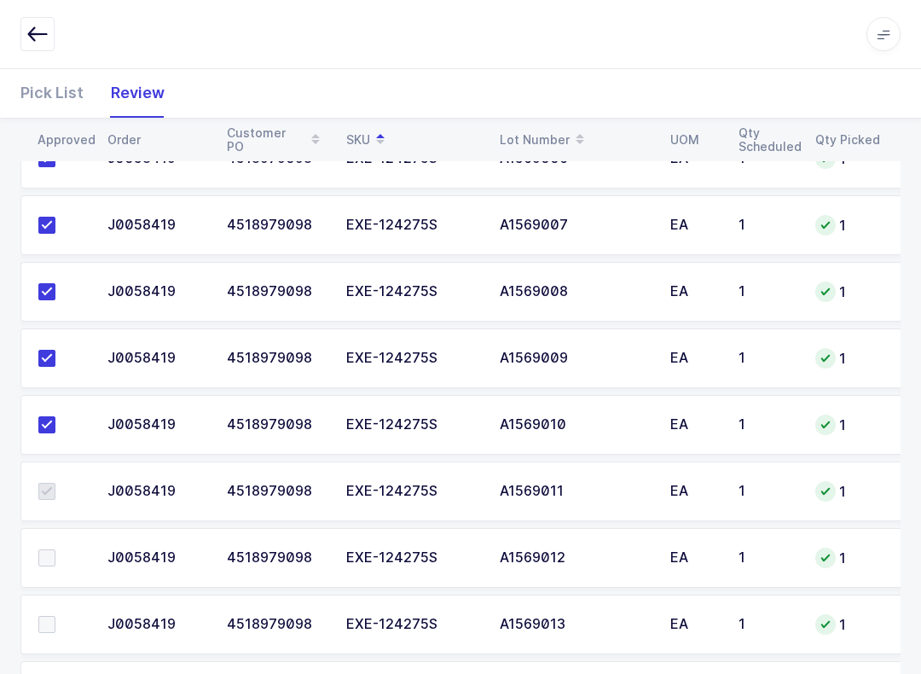
click at [70, 549] on label at bounding box center [62, 557] width 49 height 17
click at [55, 549] on input "checkbox" at bounding box center [55, 549] width 0 height 0
click at [71, 622] on label at bounding box center [62, 624] width 49 height 17
click at [55, 616] on input "checkbox" at bounding box center [55, 616] width 0 height 0
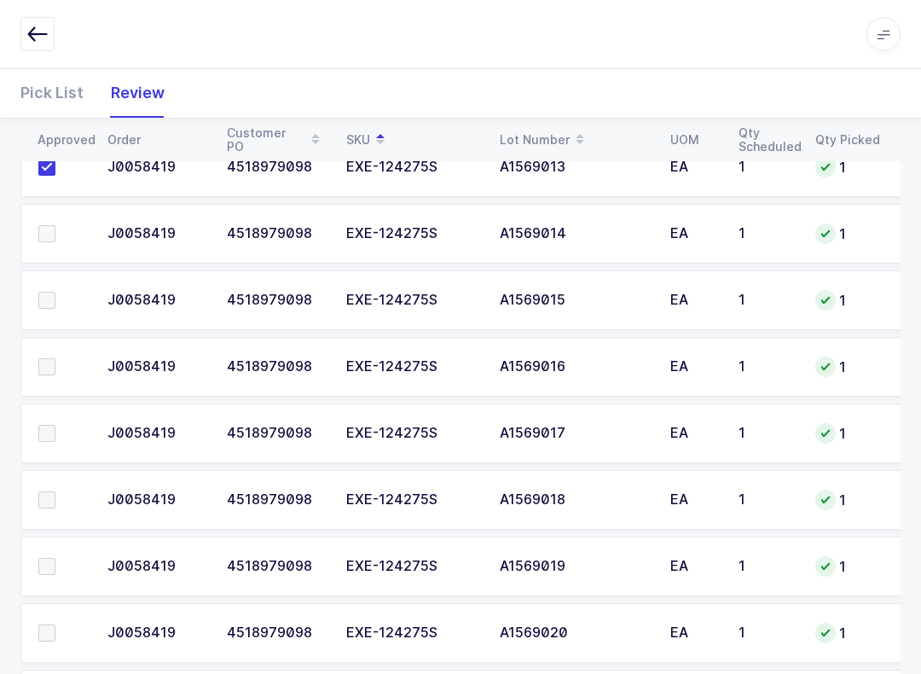
click at [69, 231] on label at bounding box center [62, 233] width 49 height 17
click at [55, 225] on input "checkbox" at bounding box center [55, 225] width 0 height 0
click at [78, 304] on label at bounding box center [62, 300] width 49 height 17
click at [55, 292] on input "checkbox" at bounding box center [55, 292] width 0 height 0
click at [69, 384] on td at bounding box center [58, 367] width 77 height 60
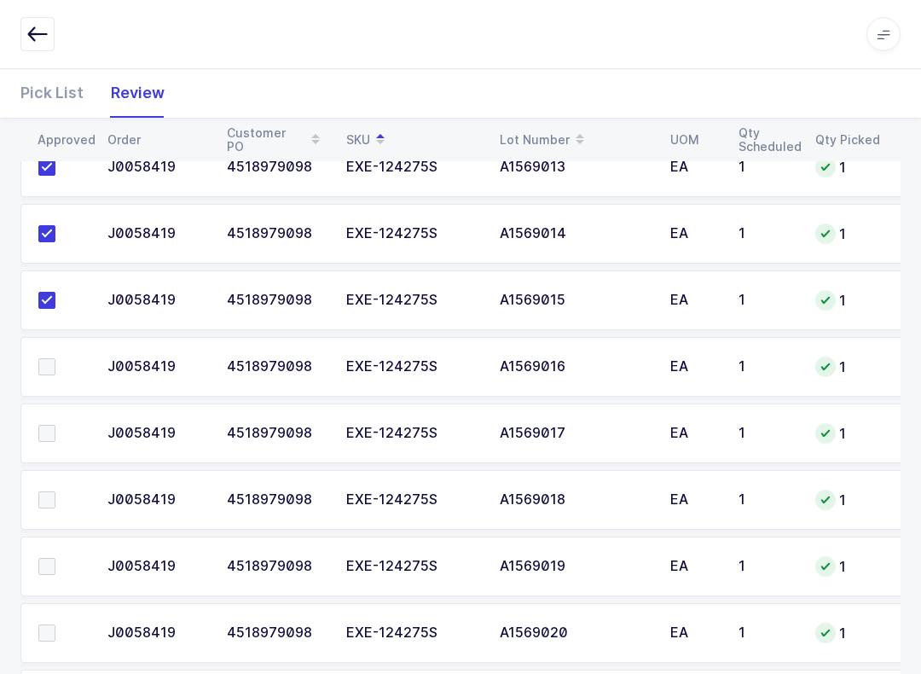
click at [61, 365] on label at bounding box center [62, 366] width 49 height 17
click at [55, 358] on input "checkbox" at bounding box center [55, 358] width 0 height 0
click at [68, 436] on label at bounding box center [62, 433] width 49 height 17
click at [55, 425] on input "checkbox" at bounding box center [55, 425] width 0 height 0
click at [59, 502] on label at bounding box center [62, 499] width 49 height 17
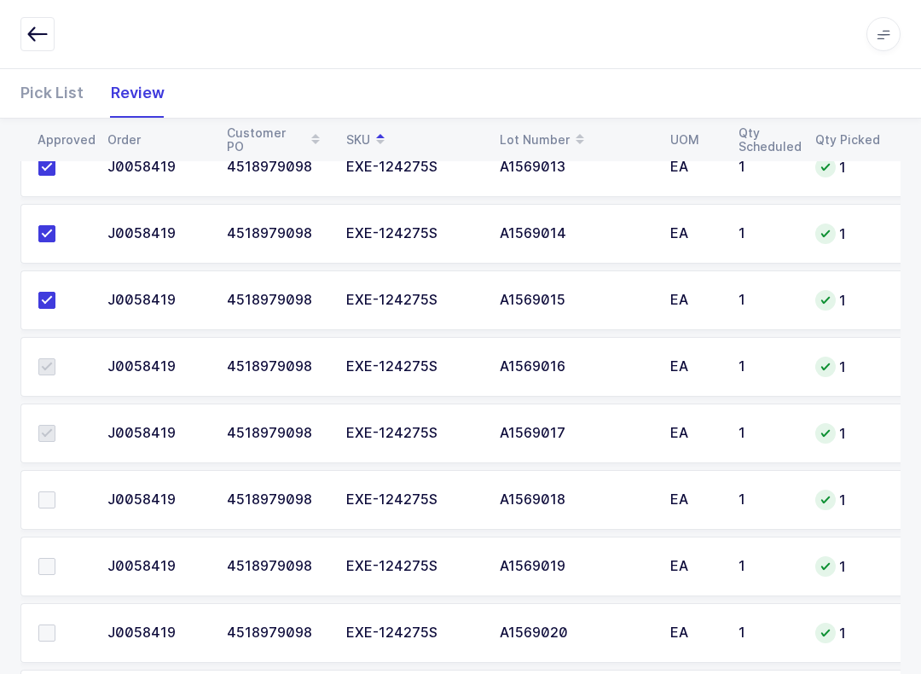
click at [55, 491] on input "checkbox" at bounding box center [55, 491] width 0 height 0
click at [70, 550] on td at bounding box center [58, 566] width 77 height 60
click at [67, 625] on label at bounding box center [62, 632] width 49 height 17
click at [55, 624] on input "checkbox" at bounding box center [55, 624] width 0 height 0
click at [53, 570] on span at bounding box center [46, 566] width 17 height 17
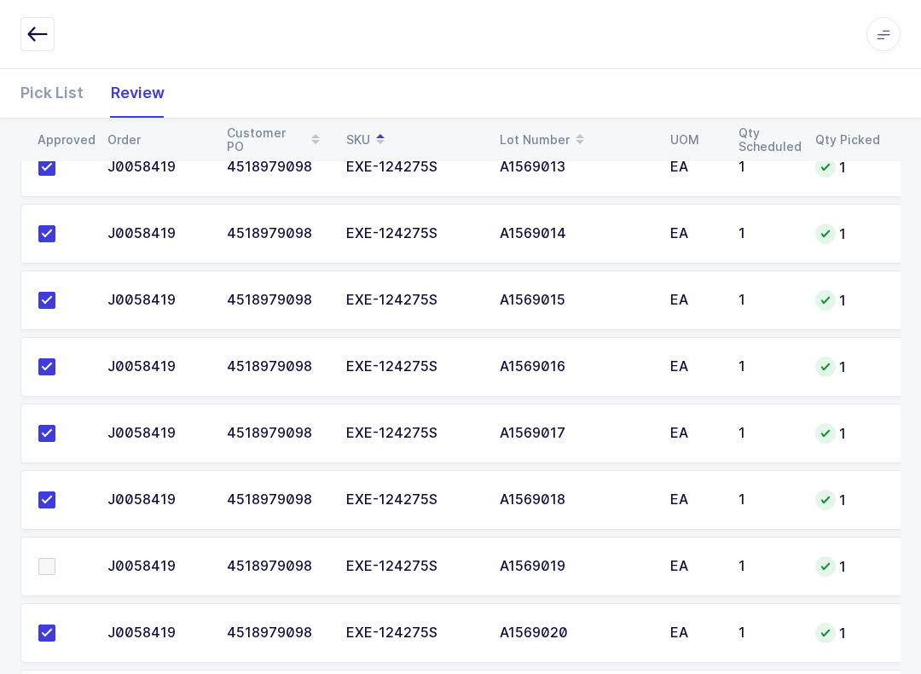
click at [55, 558] on input "checkbox" at bounding box center [55, 558] width 0 height 0
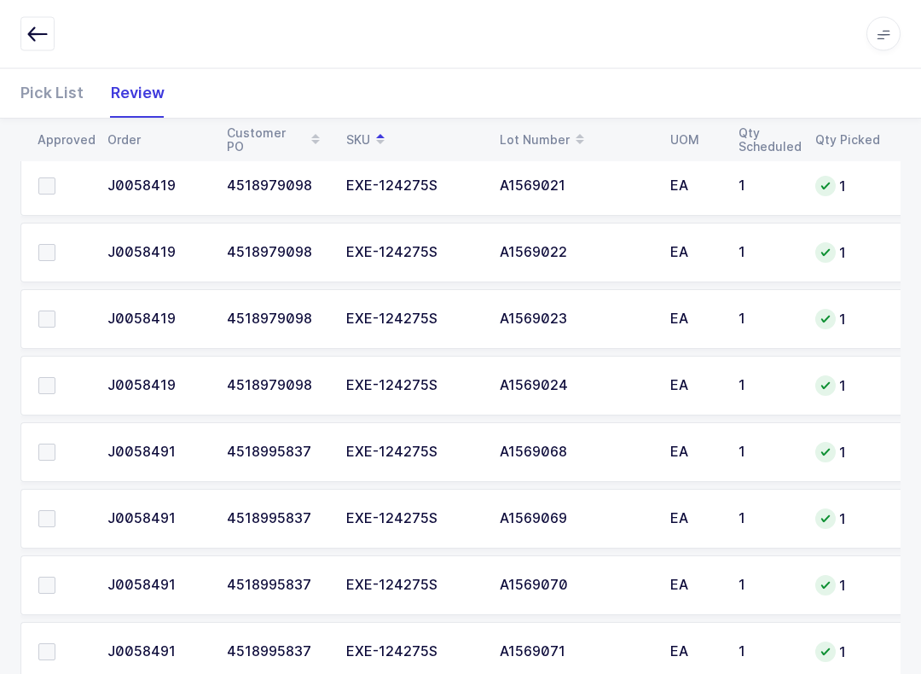
click at [57, 188] on label at bounding box center [62, 186] width 49 height 17
click at [55, 178] on input "checkbox" at bounding box center [55, 178] width 0 height 0
click at [58, 256] on label at bounding box center [62, 252] width 49 height 17
click at [55, 244] on input "checkbox" at bounding box center [55, 244] width 0 height 0
click at [55, 321] on span at bounding box center [46, 318] width 17 height 17
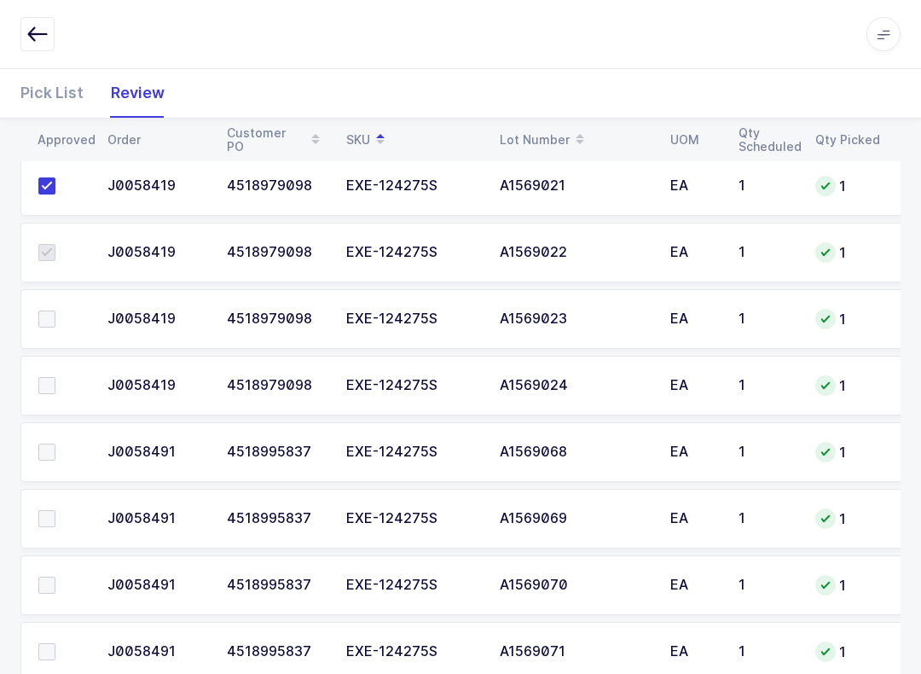
click at [55, 310] on input "checkbox" at bounding box center [55, 310] width 0 height 0
click at [64, 377] on label at bounding box center [62, 385] width 49 height 17
click at [55, 377] on input "checkbox" at bounding box center [55, 377] width 0 height 0
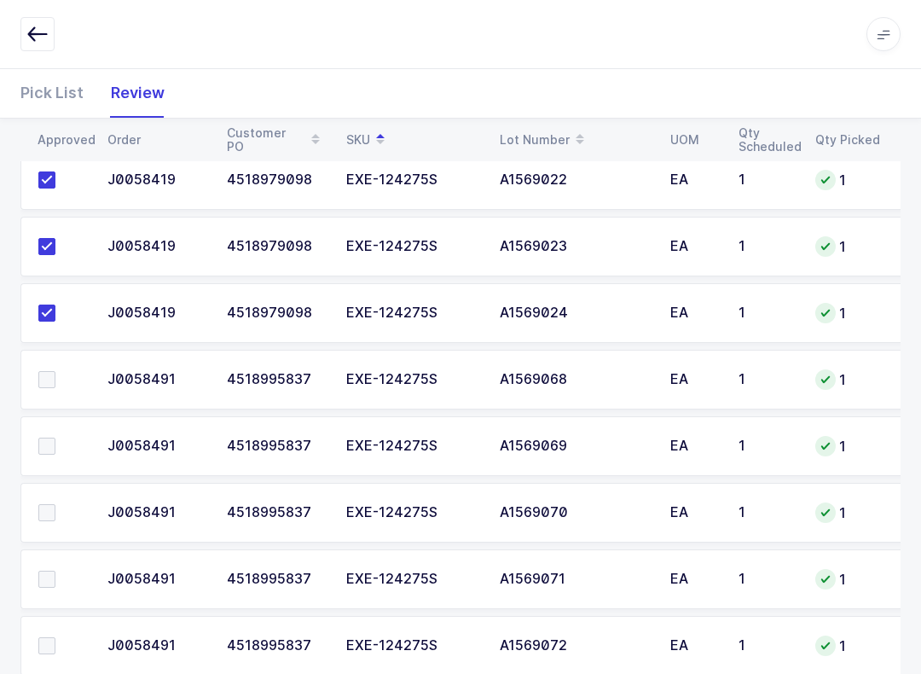
click at [58, 443] on label at bounding box center [62, 445] width 49 height 17
click at [55, 437] on input "checkbox" at bounding box center [55, 437] width 0 height 0
click at [52, 384] on span at bounding box center [46, 379] width 17 height 17
click at [55, 371] on input "checkbox" at bounding box center [55, 371] width 0 height 0
click at [96, 518] on td at bounding box center [58, 513] width 77 height 60
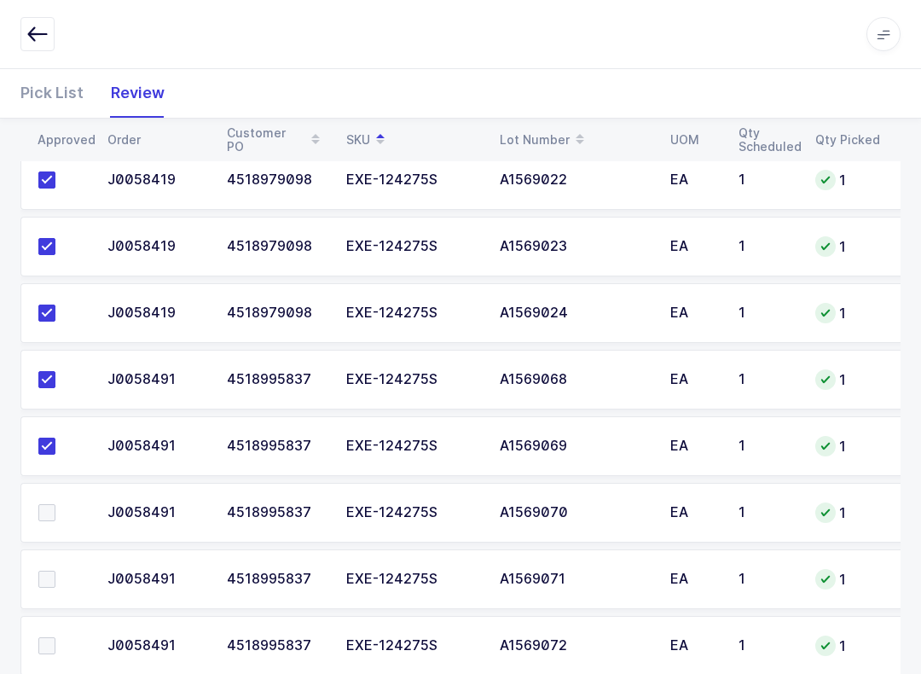
click at [58, 579] on label at bounding box center [62, 579] width 49 height 17
click at [55, 571] on input "checkbox" at bounding box center [55, 571] width 0 height 0
click at [68, 639] on label at bounding box center [62, 645] width 49 height 17
click at [55, 637] on input "checkbox" at bounding box center [55, 637] width 0 height 0
click at [66, 510] on label at bounding box center [62, 512] width 49 height 17
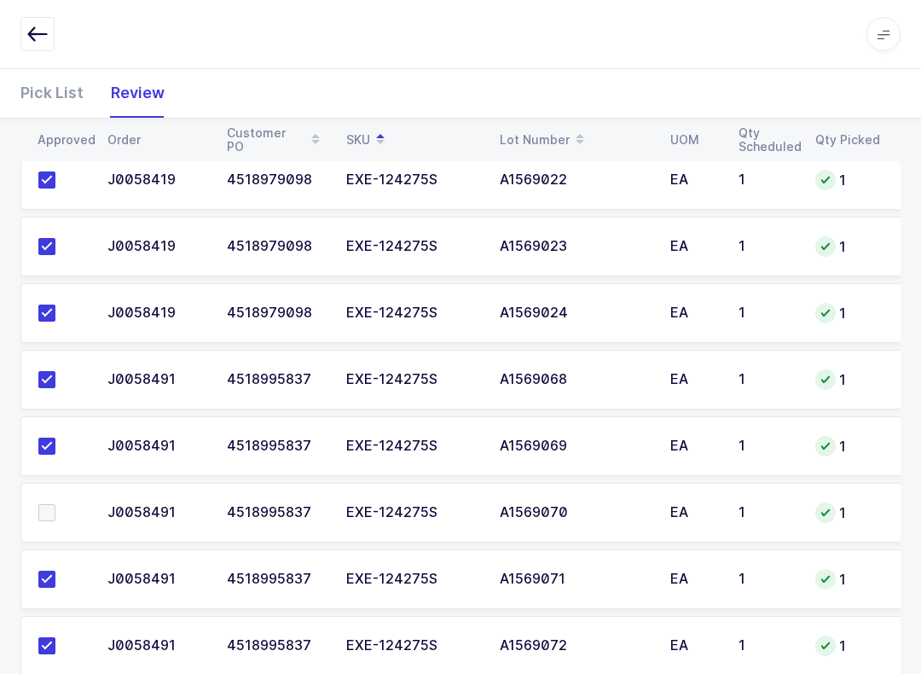
click at [55, 504] on input "checkbox" at bounding box center [55, 504] width 0 height 0
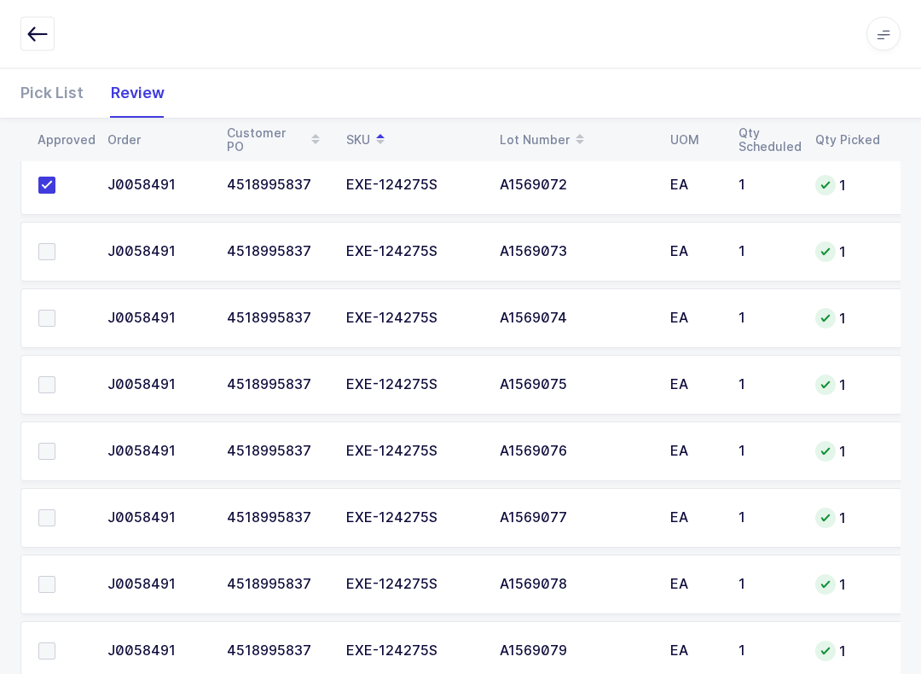
click at [61, 256] on label at bounding box center [62, 252] width 49 height 17
click at [55, 244] on input "checkbox" at bounding box center [55, 244] width 0 height 0
click at [63, 311] on label at bounding box center [62, 318] width 49 height 17
click at [55, 310] on input "checkbox" at bounding box center [55, 310] width 0 height 0
click at [59, 377] on label at bounding box center [62, 384] width 49 height 17
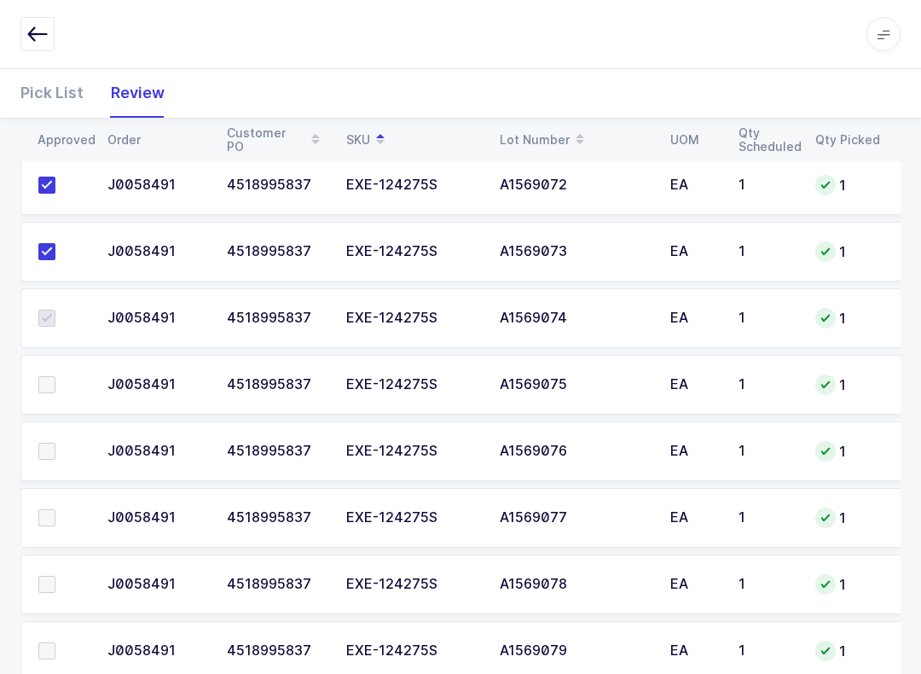
click at [55, 376] on input "checkbox" at bounding box center [55, 376] width 0 height 0
click at [67, 429] on td at bounding box center [58, 451] width 77 height 60
click at [64, 509] on label at bounding box center [62, 517] width 49 height 17
click at [55, 509] on input "checkbox" at bounding box center [55, 509] width 0 height 0
click at [61, 581] on label at bounding box center [62, 584] width 49 height 17
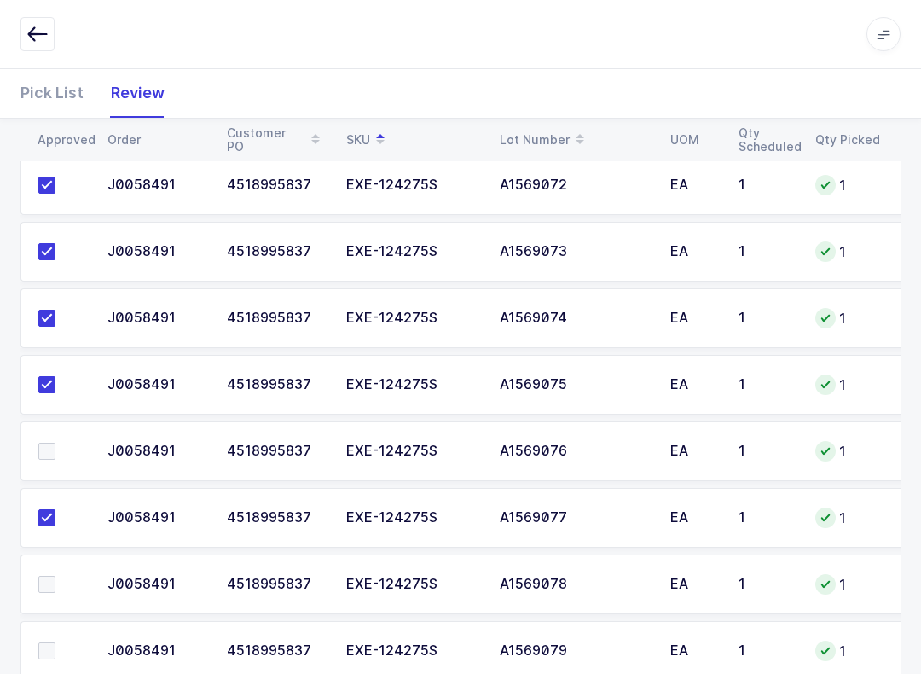
click at [55, 576] on input "checkbox" at bounding box center [55, 576] width 0 height 0
click at [55, 655] on label at bounding box center [62, 650] width 49 height 17
click at [55, 642] on input "checkbox" at bounding box center [55, 642] width 0 height 0
click at [66, 443] on label at bounding box center [62, 451] width 49 height 17
click at [55, 443] on input "checkbox" at bounding box center [55, 443] width 0 height 0
